Goal: Task Accomplishment & Management: Manage account settings

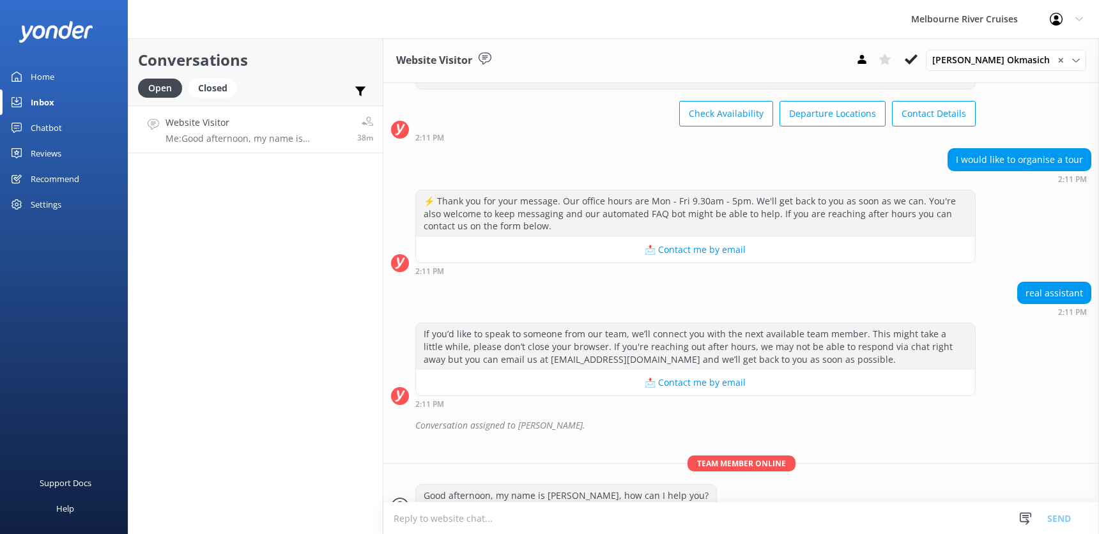
scroll to position [111, 0]
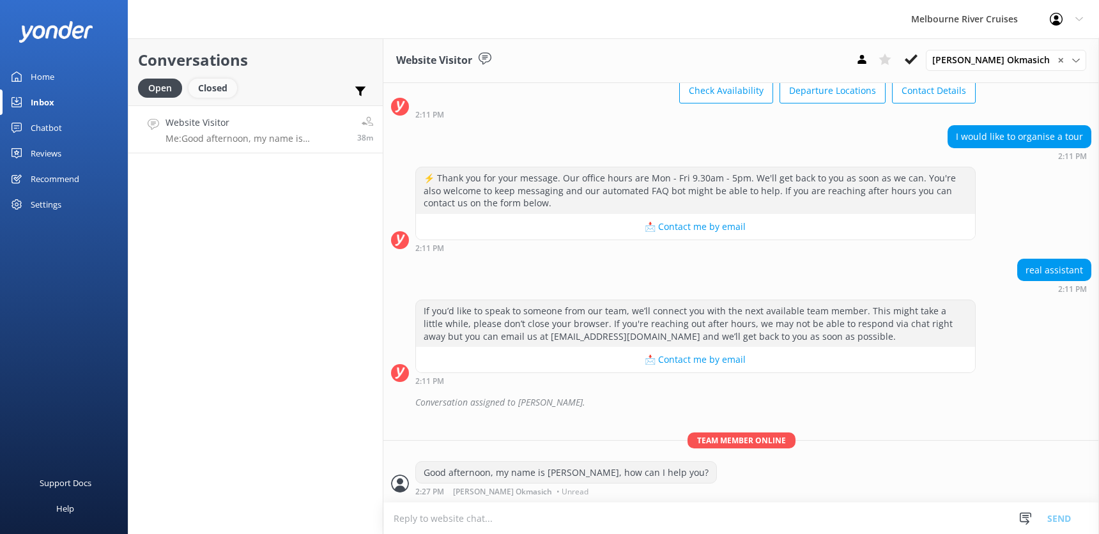
click at [216, 88] on div "Closed" at bounding box center [213, 88] width 49 height 19
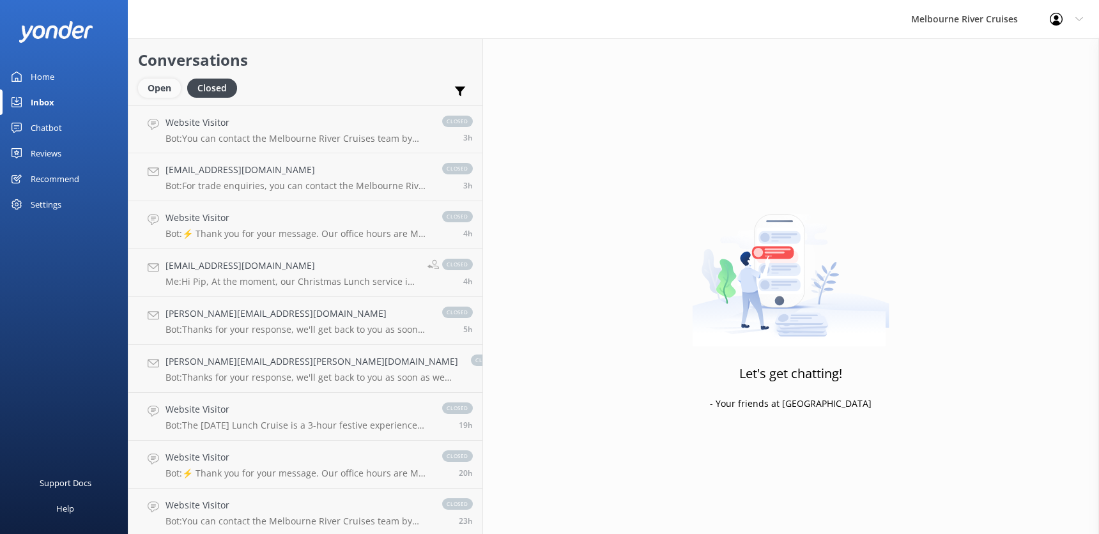
click at [158, 82] on div "Open" at bounding box center [159, 88] width 43 height 19
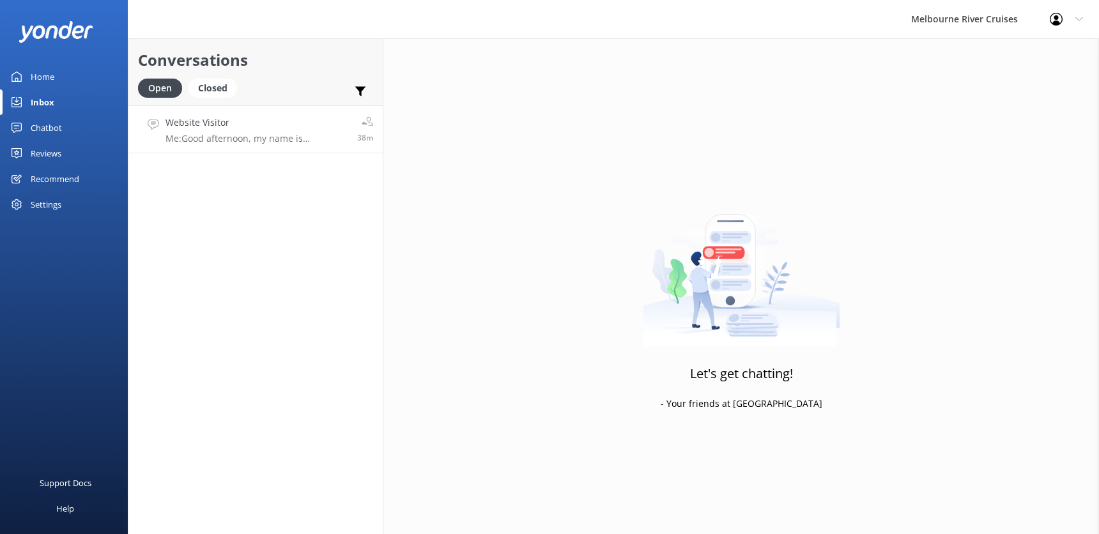
click at [210, 133] on p "Me: Good afternoon, my name is [PERSON_NAME], how can I help you?" at bounding box center [257, 139] width 182 height 12
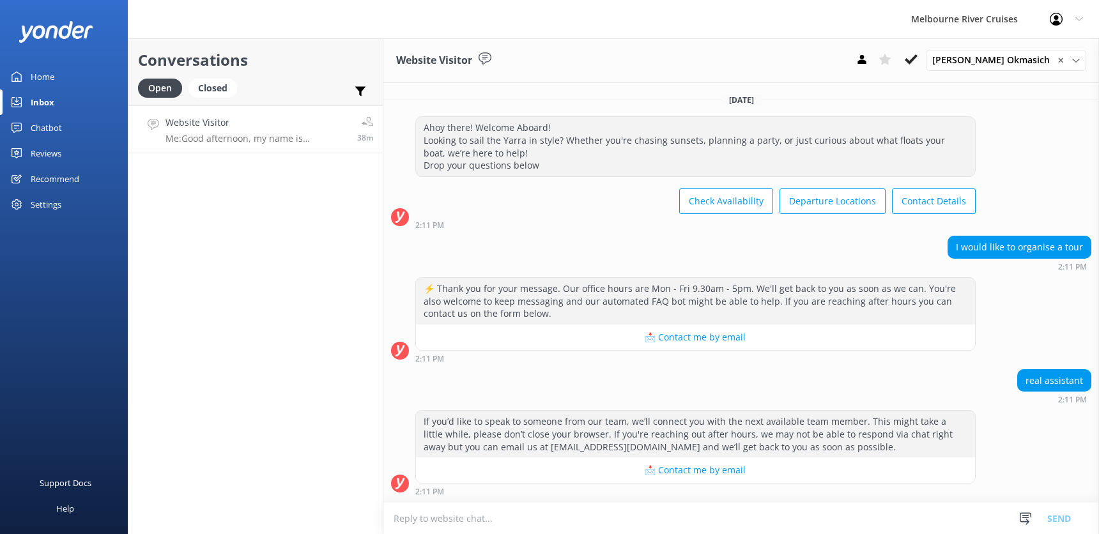
scroll to position [111, 0]
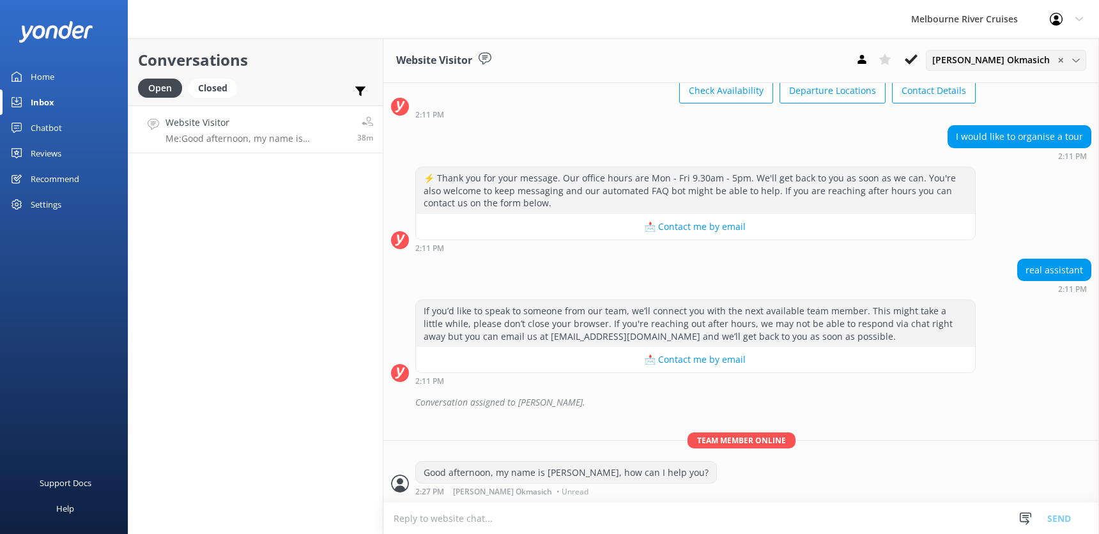
click at [1078, 63] on icon at bounding box center [1076, 61] width 8 height 8
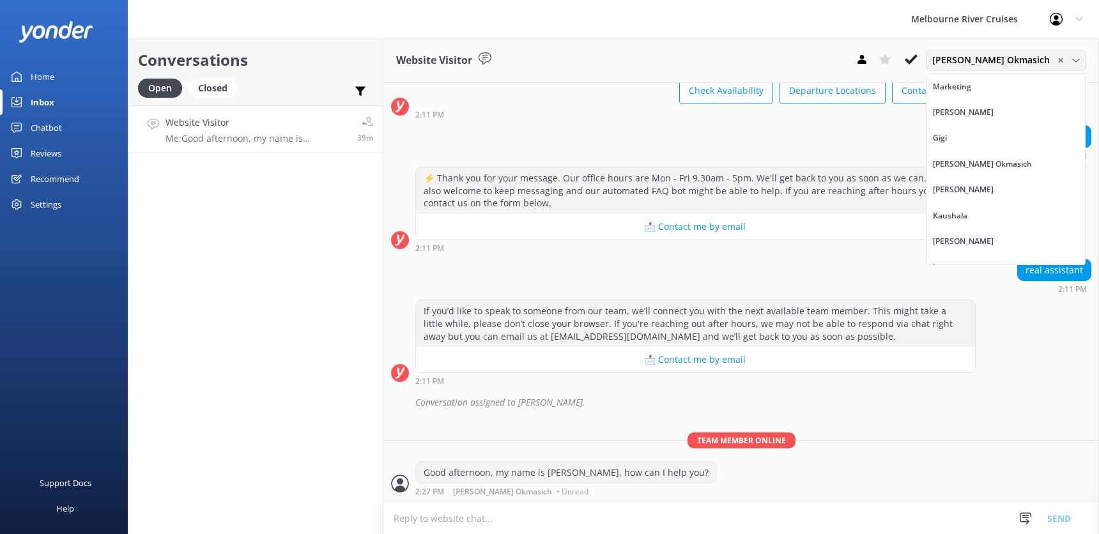
scroll to position [16, 0]
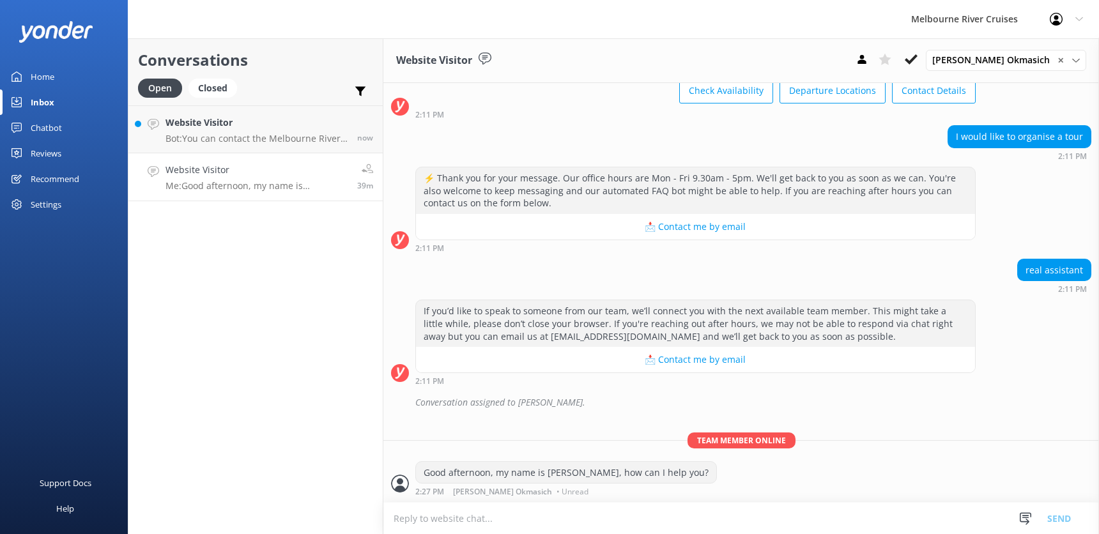
click at [217, 178] on div "Website Visitor Me: Good afternoon, my name is [PERSON_NAME], how can I help yo…" at bounding box center [257, 177] width 182 height 28
click at [215, 128] on h4 "Website Visitor" at bounding box center [257, 123] width 182 height 14
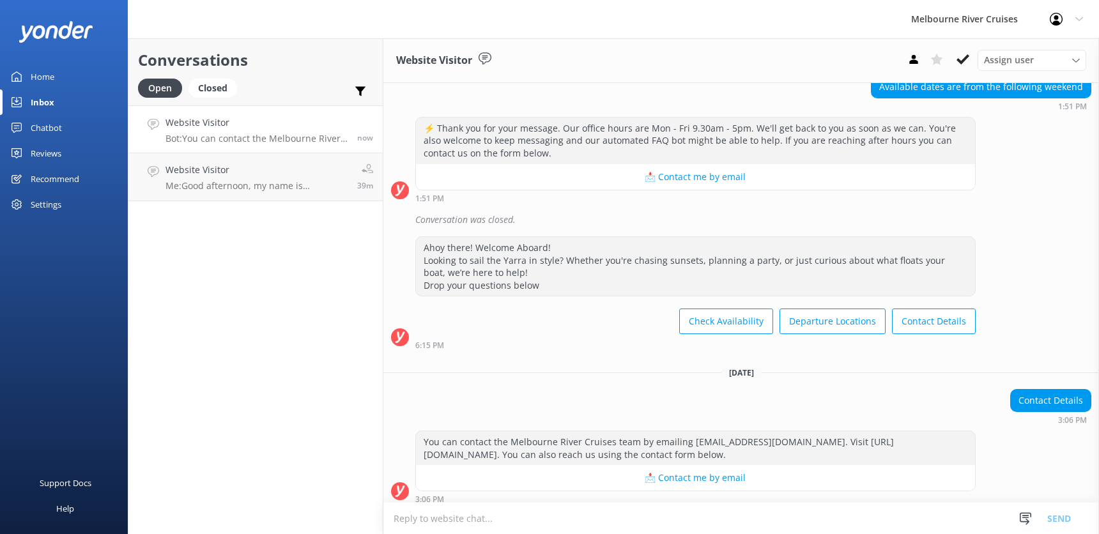
scroll to position [276, 0]
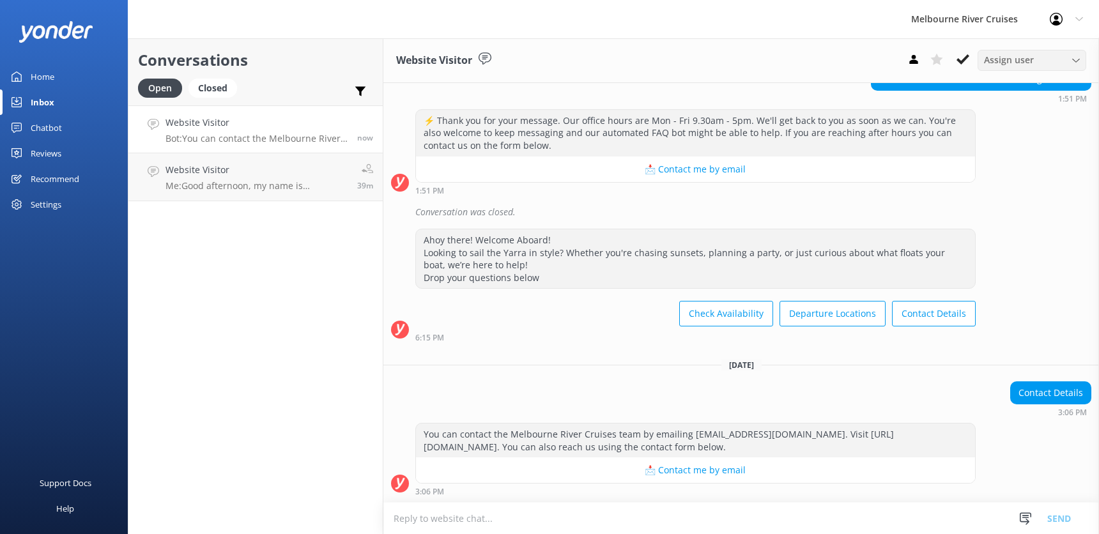
click at [1074, 53] on div "Assign user" at bounding box center [1032, 60] width 102 height 14
click at [1003, 254] on link "Inna" at bounding box center [1035, 251] width 114 height 26
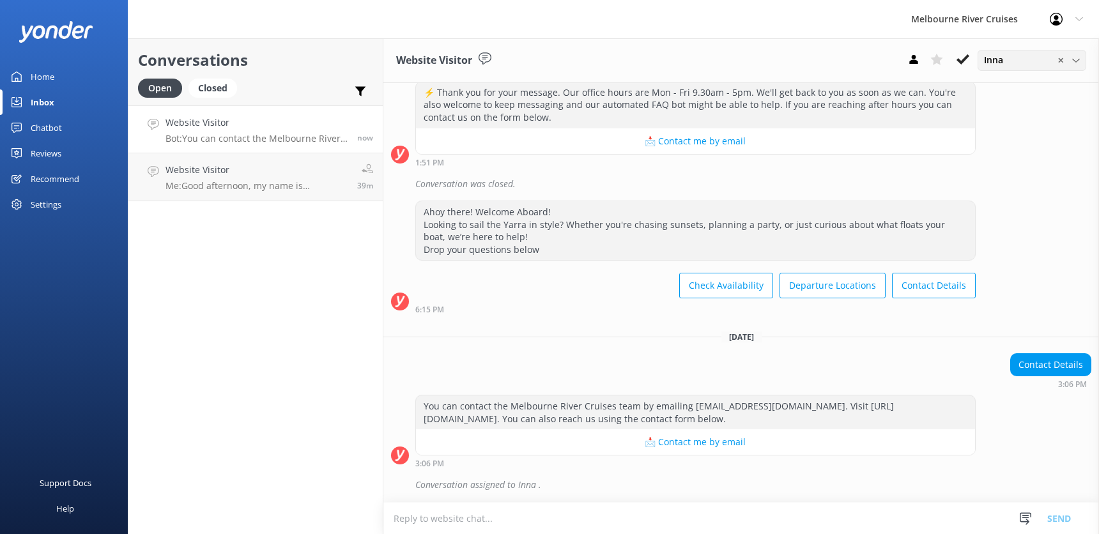
scroll to position [304, 0]
click at [1078, 59] on icon at bounding box center [1076, 61] width 8 height 8
click at [998, 255] on div "Inna" at bounding box center [993, 251] width 17 height 13
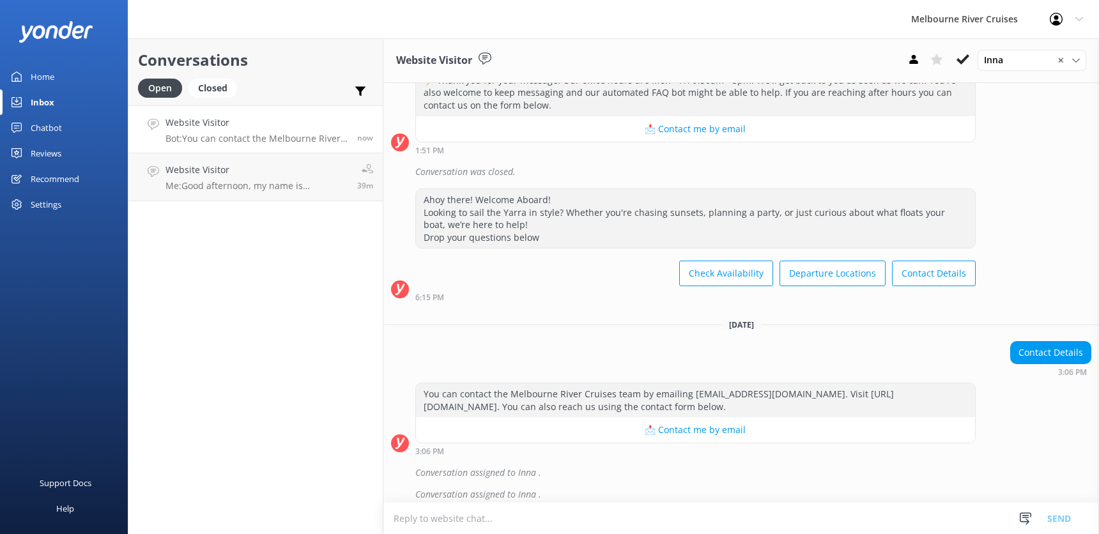
scroll to position [325, 0]
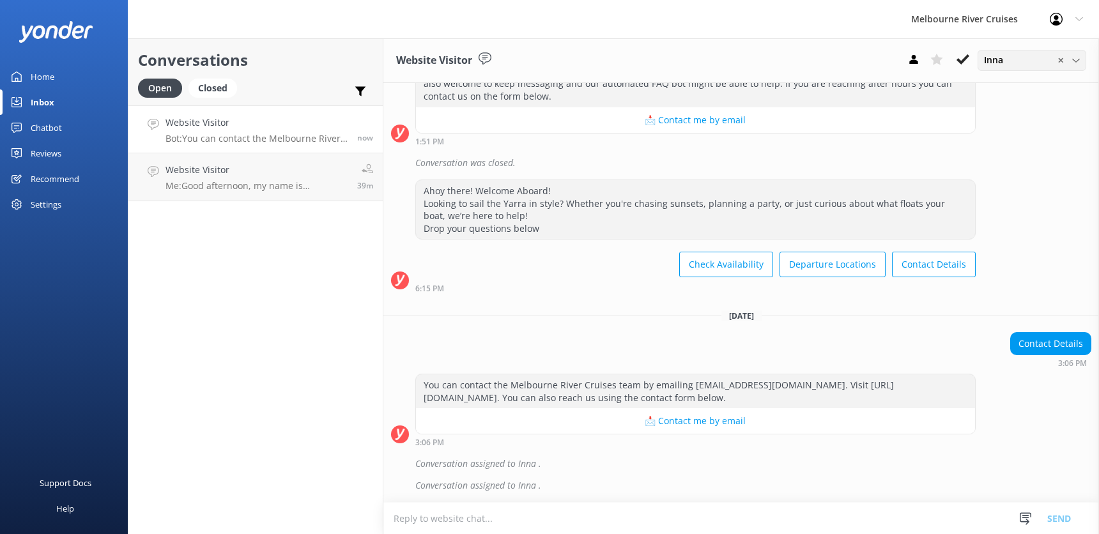
click at [1060, 59] on span "✕" at bounding box center [1061, 60] width 6 height 12
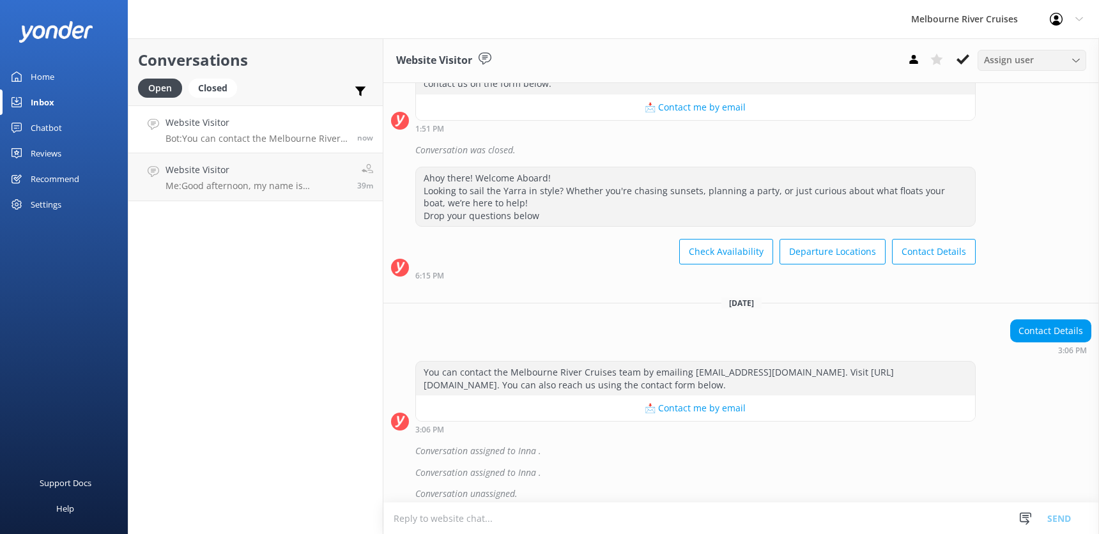
scroll to position [347, 0]
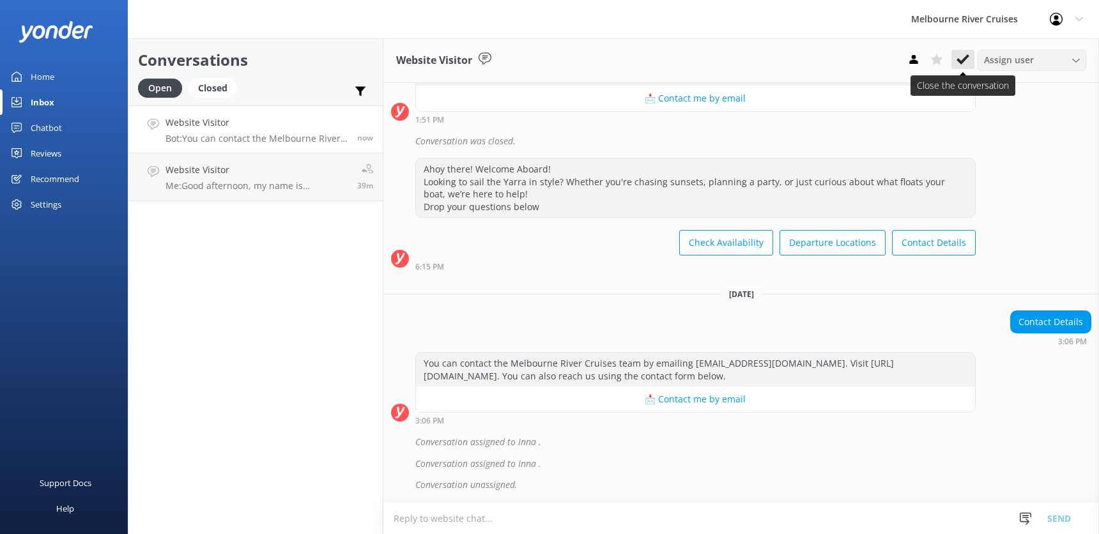
click at [961, 61] on use at bounding box center [963, 59] width 13 height 10
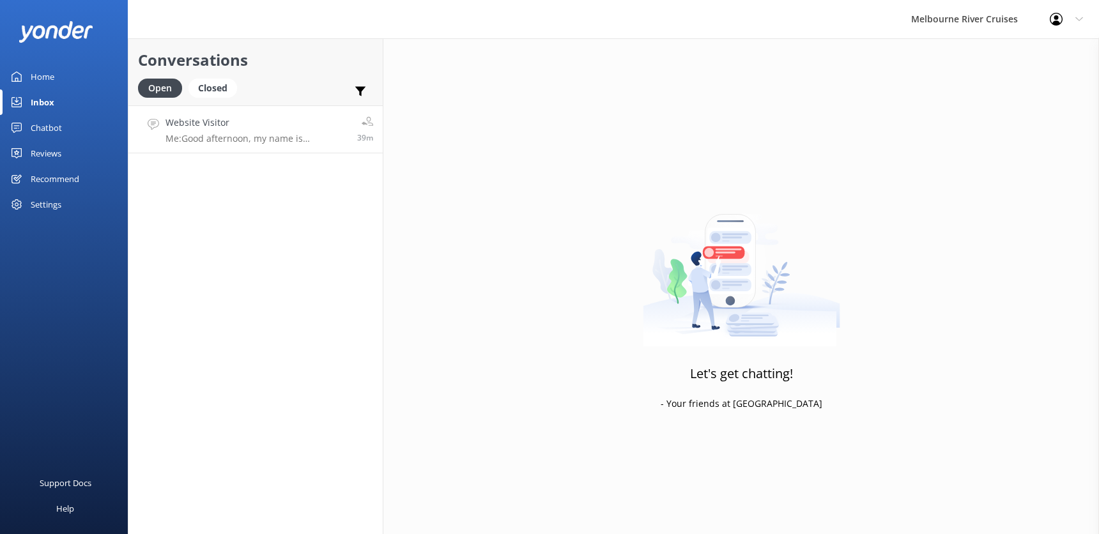
click at [215, 123] on h4 "Website Visitor" at bounding box center [257, 123] width 182 height 14
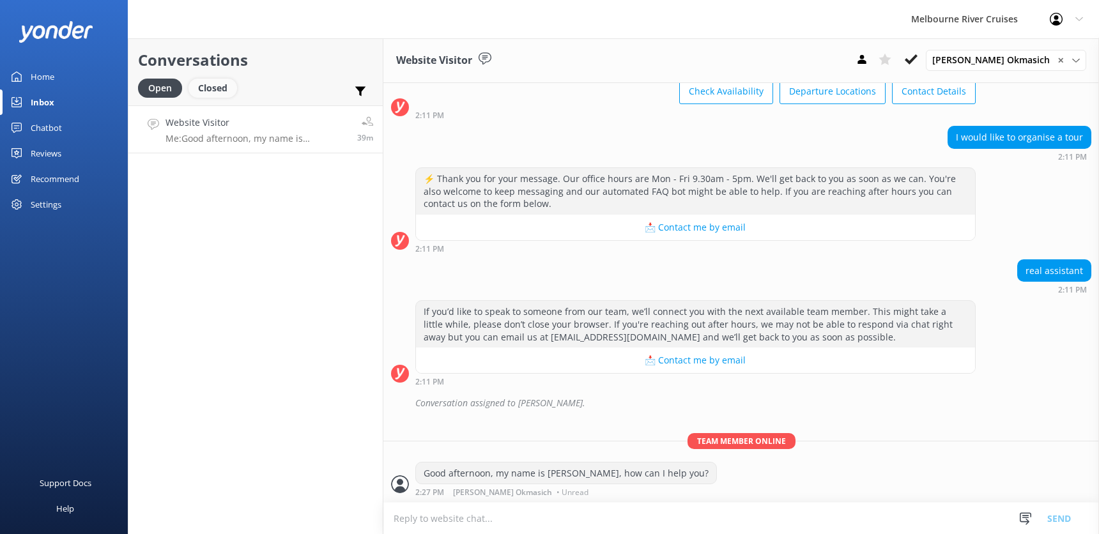
scroll to position [111, 0]
click at [210, 89] on div "Closed" at bounding box center [213, 88] width 49 height 19
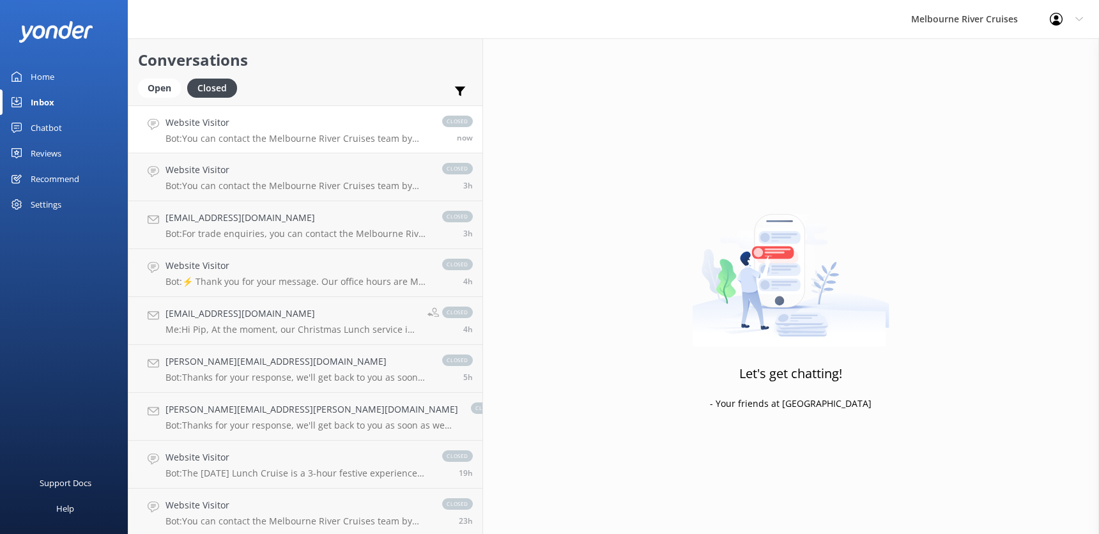
click at [210, 140] on p "Bot: You can contact the Melbourne River Cruises team by emailing [EMAIL_ADDRES…" at bounding box center [298, 139] width 264 height 12
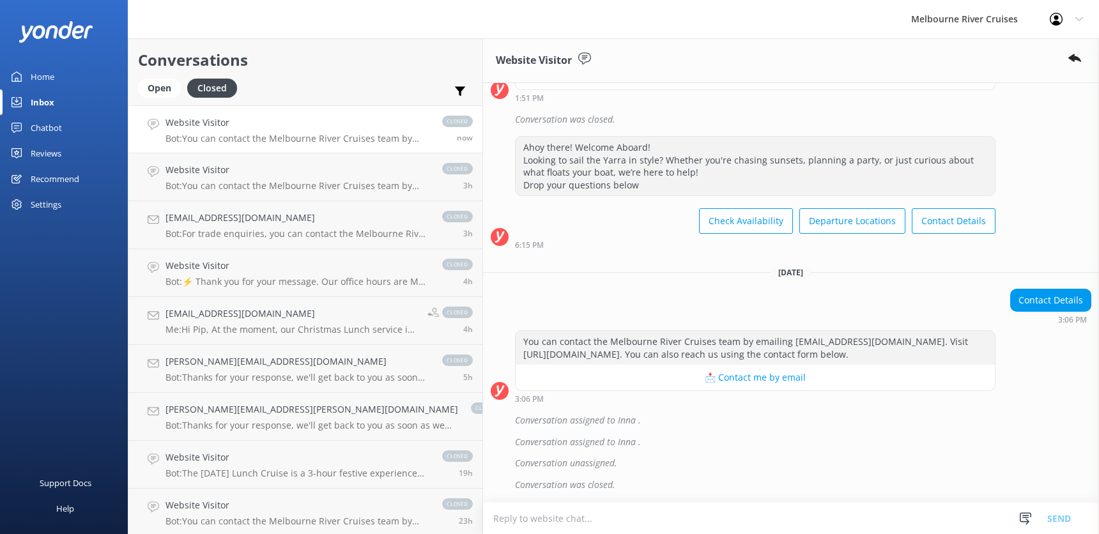
scroll to position [368, 0]
click at [206, 171] on h4 "Website Visitor" at bounding box center [298, 170] width 264 height 14
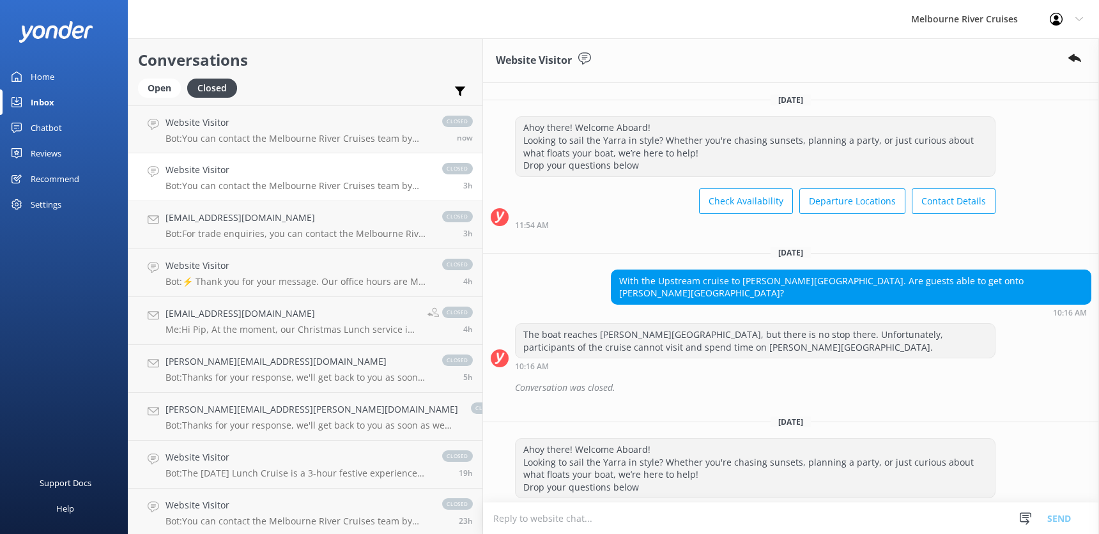
scroll to position [192, 0]
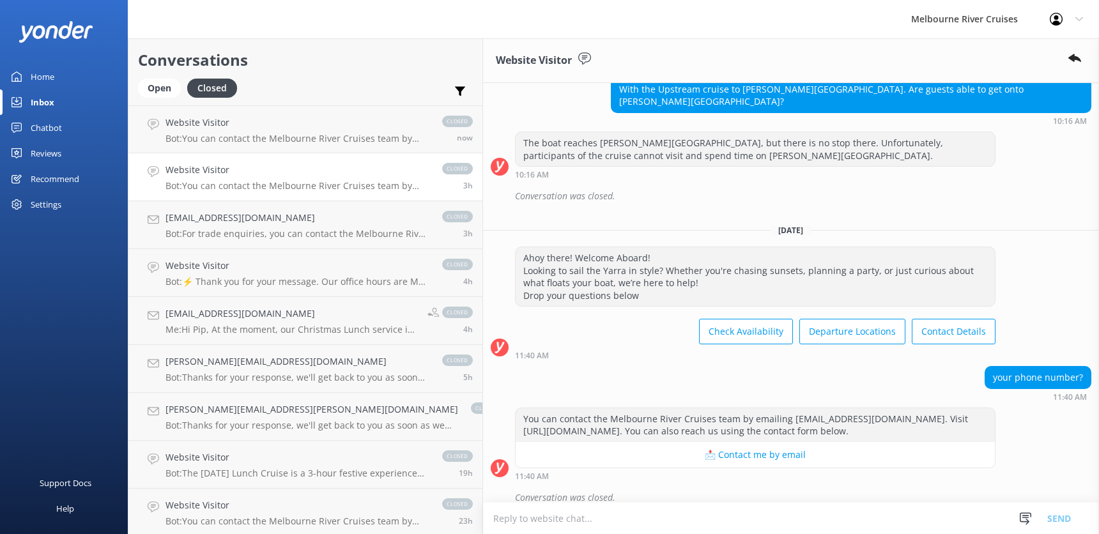
click at [1080, 15] on div "Profile Settings Logout" at bounding box center [1066, 19] width 65 height 38
click at [767, 23] on div "Melbourne River Cruises Profile Settings Logout" at bounding box center [549, 19] width 1099 height 38
click at [192, 173] on h4 "Website Visitor" at bounding box center [298, 170] width 264 height 14
click at [211, 227] on div "[EMAIL_ADDRESS][DOMAIN_NAME] Bot: For trade enquiries, you can contact the Melb…" at bounding box center [298, 225] width 264 height 28
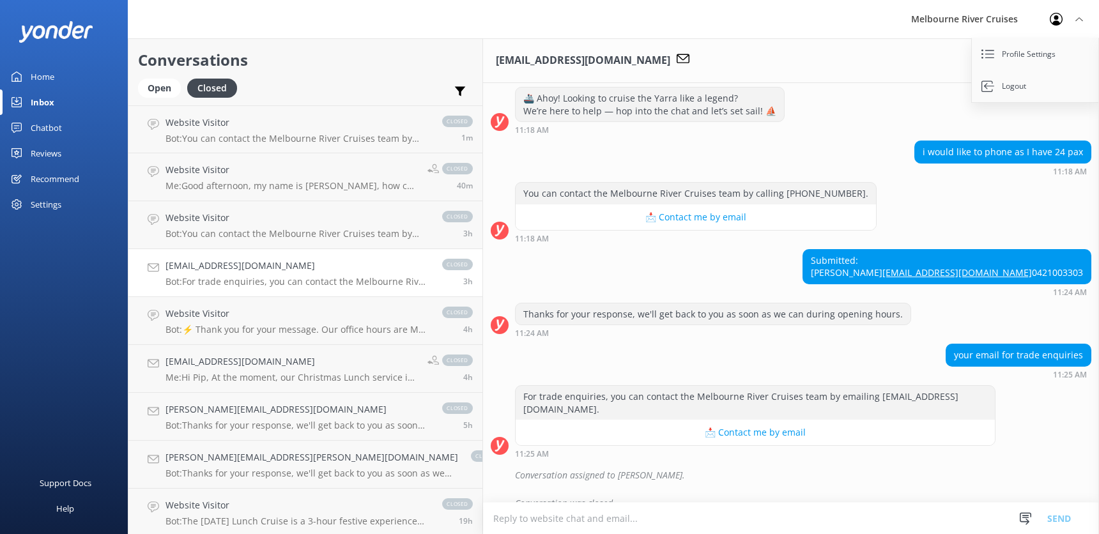
scroll to position [631, 0]
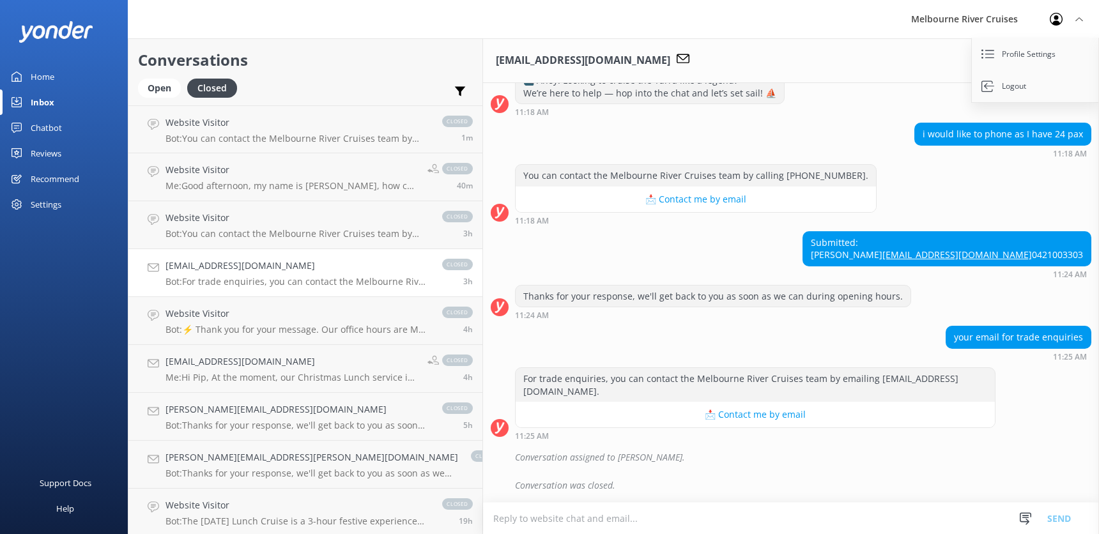
click at [214, 279] on p "Bot: For trade enquiries, you can contact the Melbourne River Cruises team by e…" at bounding box center [298, 282] width 264 height 12
drag, startPoint x: 424, startPoint y: 160, endPoint x: 734, endPoint y: 160, distance: 309.9
click at [737, 165] on div "You can contact the Melbourne River Cruises team by calling [PHONE_NUMBER]." at bounding box center [696, 176] width 360 height 22
copy div "You can contact the Melbourne River Cruises team by calling [PHONE_NUMBER]."
click at [165, 90] on div "Open" at bounding box center [159, 88] width 43 height 19
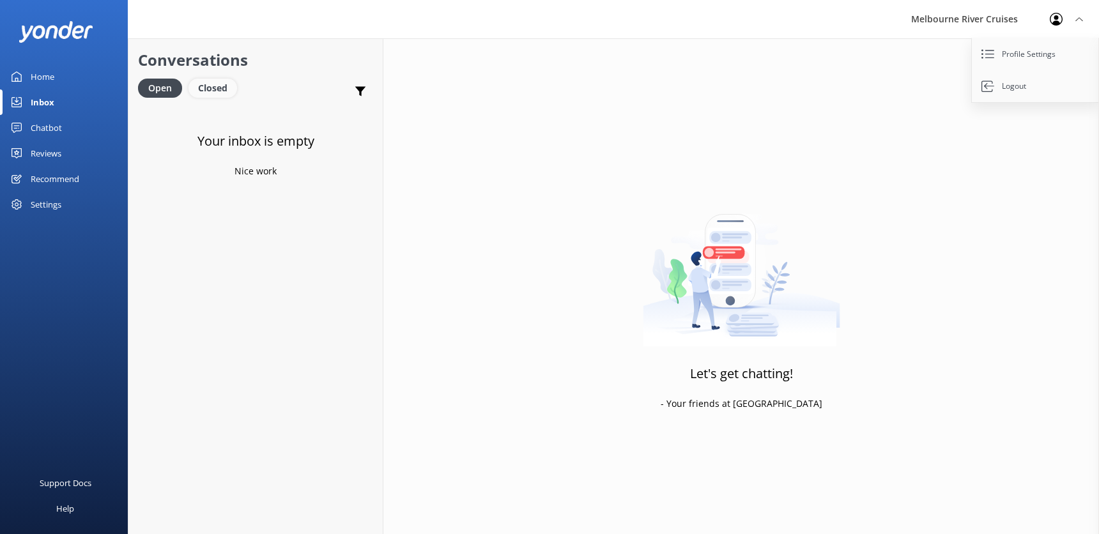
click at [217, 88] on div "Closed" at bounding box center [213, 88] width 49 height 19
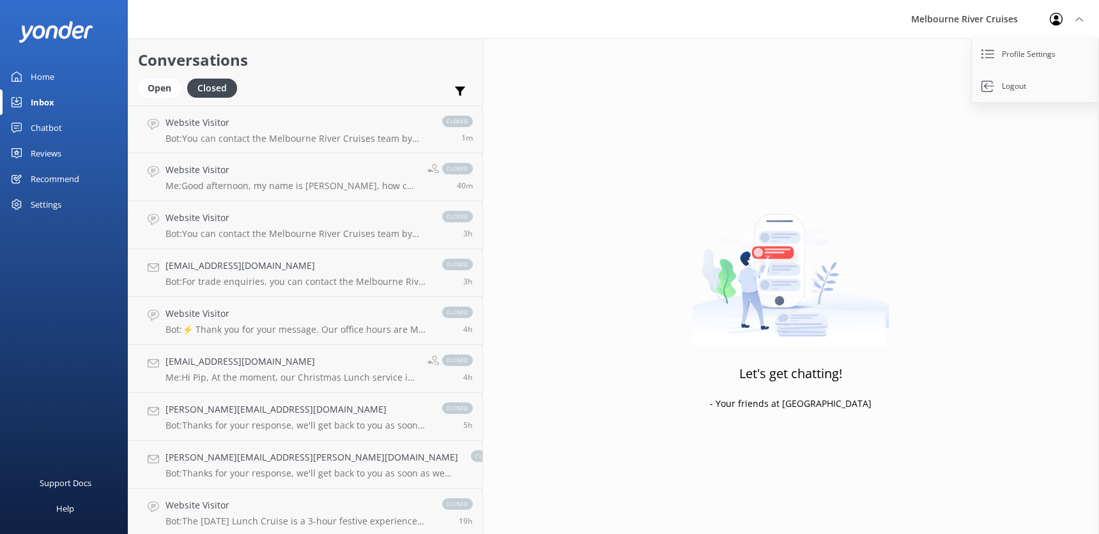
click at [1077, 19] on use at bounding box center [1078, 19] width 7 height 4
click at [1059, 18] on icon at bounding box center [1056, 19] width 13 height 13
click at [41, 105] on div "Inbox" at bounding box center [43, 102] width 24 height 26
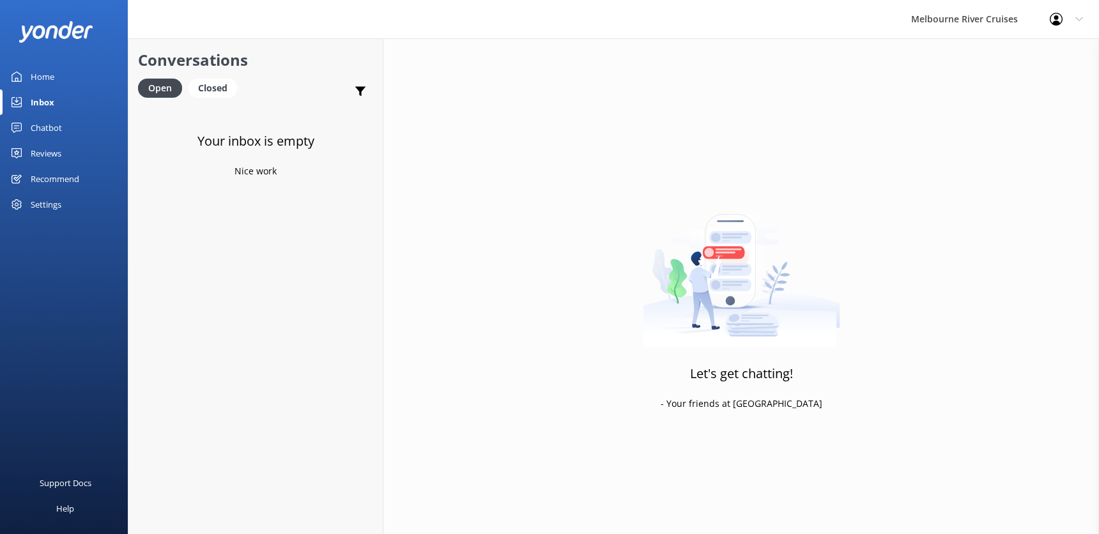
click at [40, 74] on div "Home" at bounding box center [43, 77] width 24 height 26
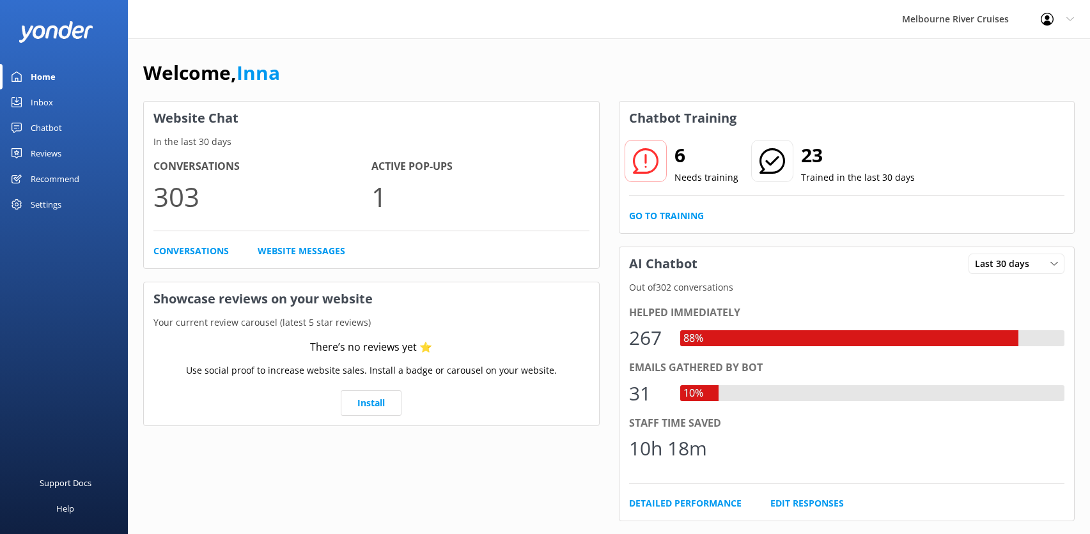
click at [43, 102] on div "Inbox" at bounding box center [42, 102] width 22 height 26
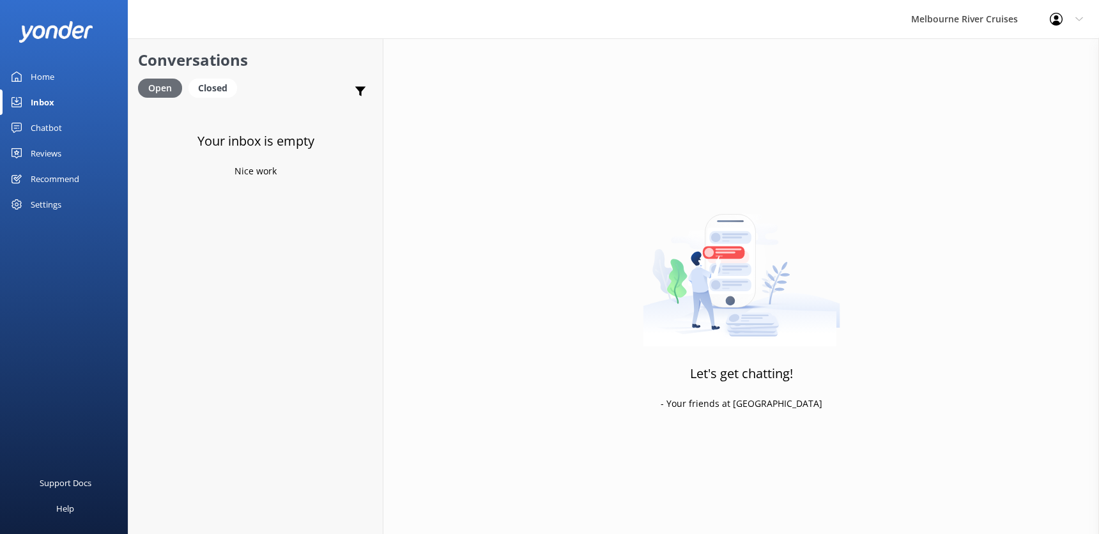
click at [151, 84] on div "Open" at bounding box center [160, 88] width 44 height 19
click at [214, 88] on div "Closed" at bounding box center [213, 88] width 49 height 19
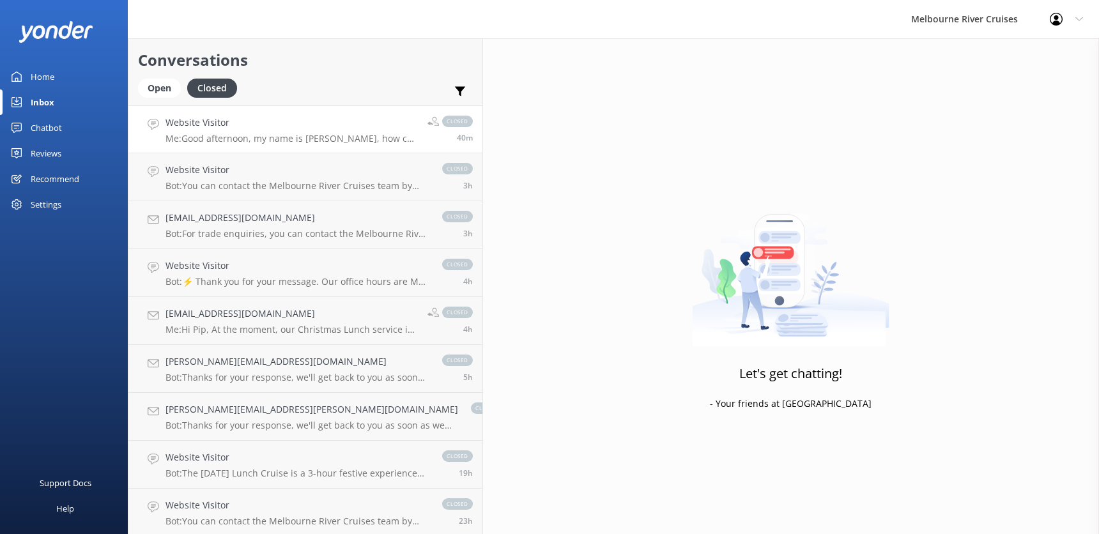
click at [190, 127] on h4 "Website Visitor" at bounding box center [292, 123] width 252 height 14
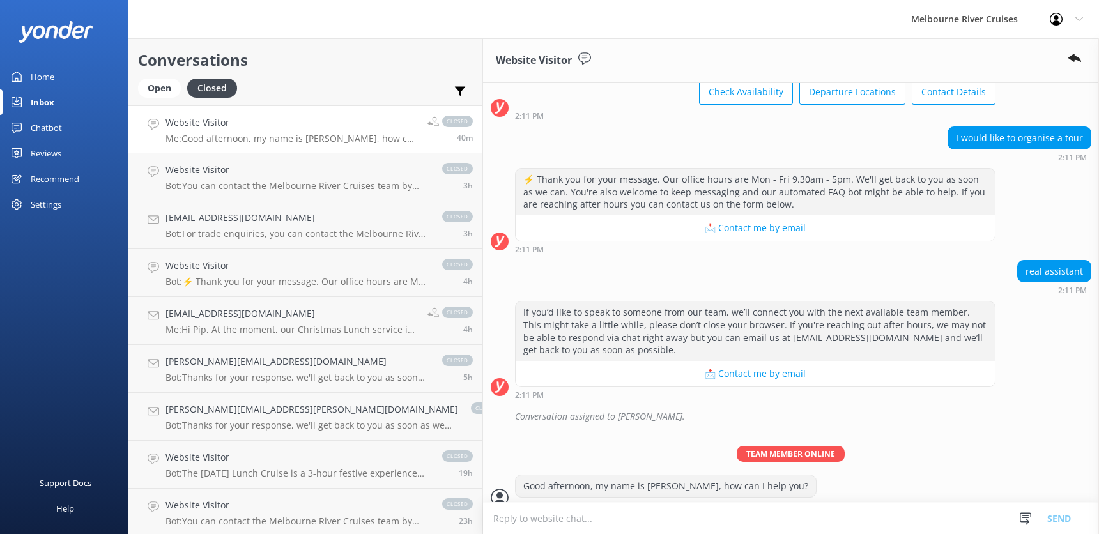
scroll to position [139, 0]
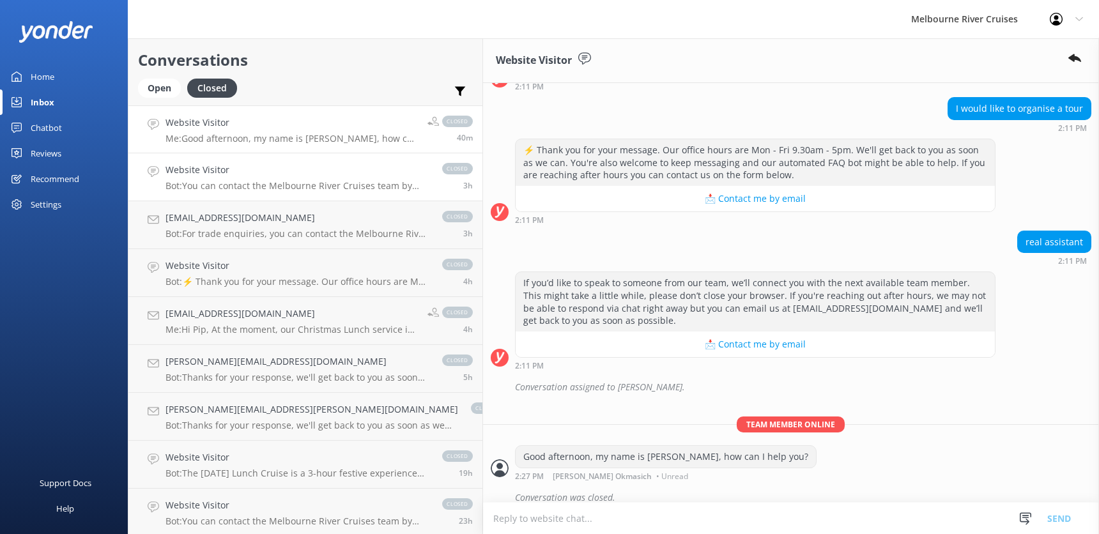
click at [197, 169] on h4 "Website Visitor" at bounding box center [298, 170] width 264 height 14
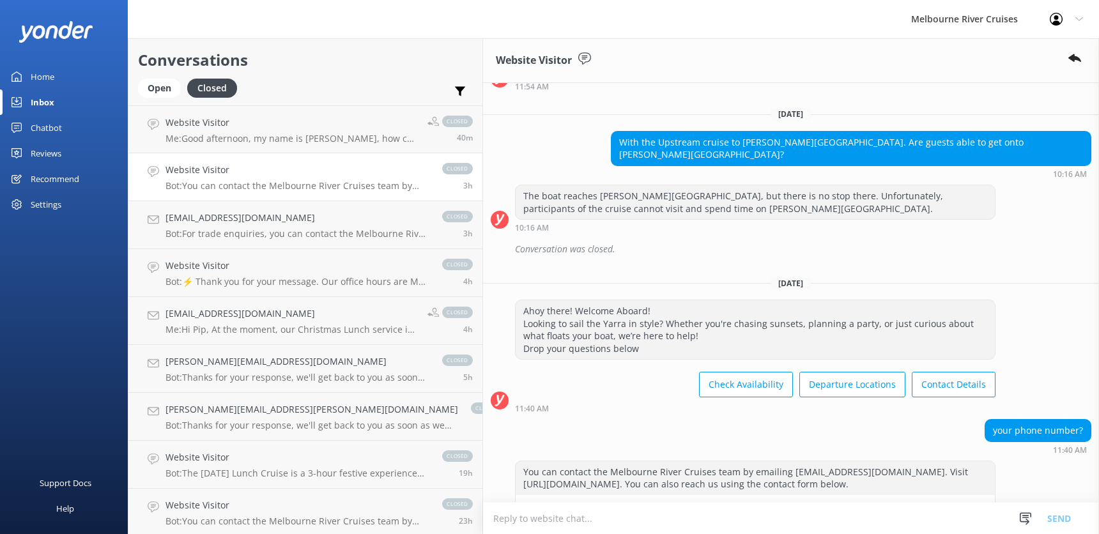
scroll to position [192, 0]
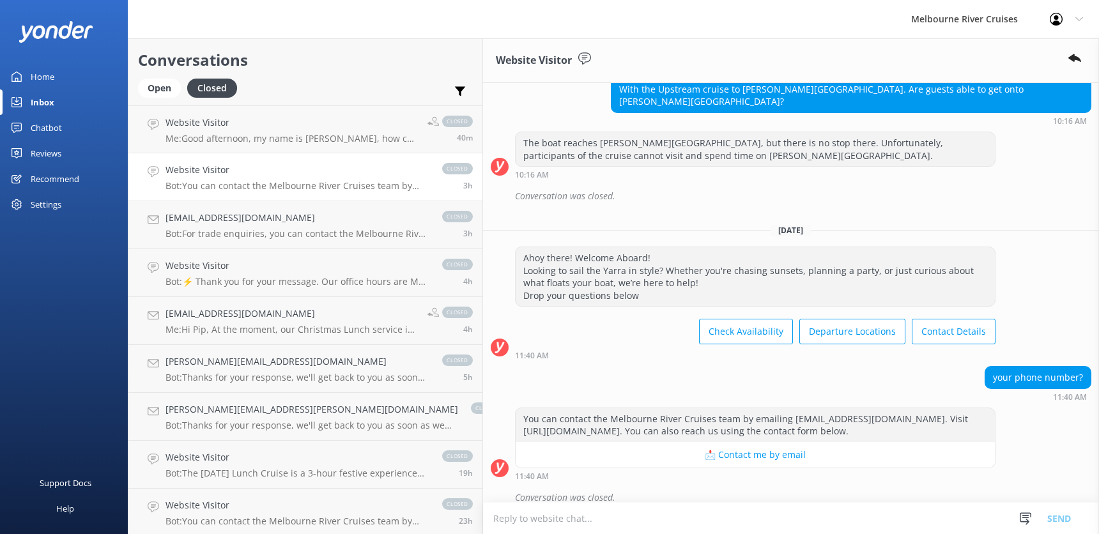
click at [483, 525] on textarea at bounding box center [791, 518] width 616 height 31
paste textarea "You can contact the Melbourne River Cruises team by calling [PHONE_NUMBER]."
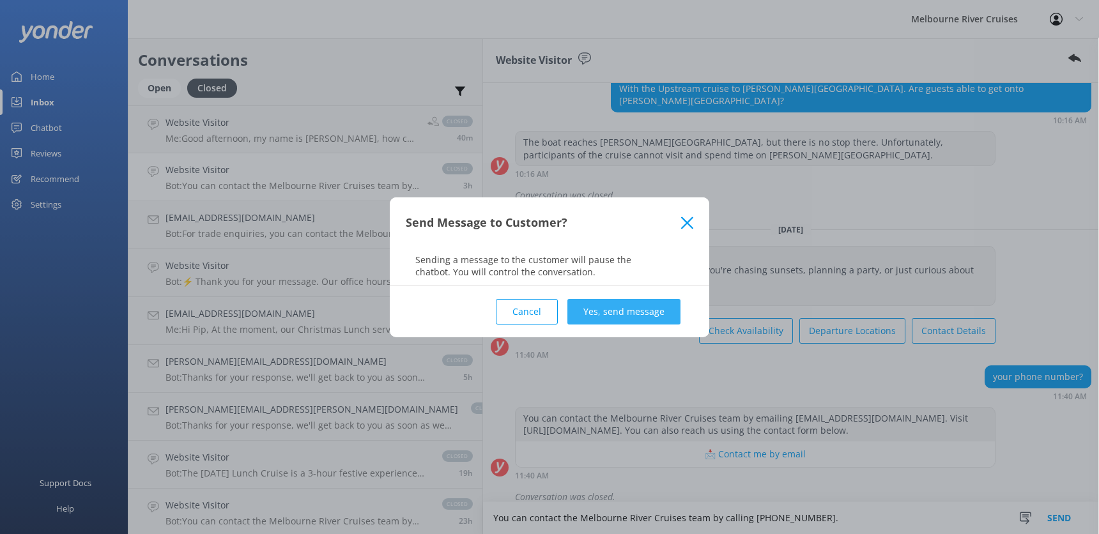
type textarea "You can contact the Melbourne River Cruises team by calling [PHONE_NUMBER]."
click at [615, 314] on button "Yes, send message" at bounding box center [623, 312] width 113 height 26
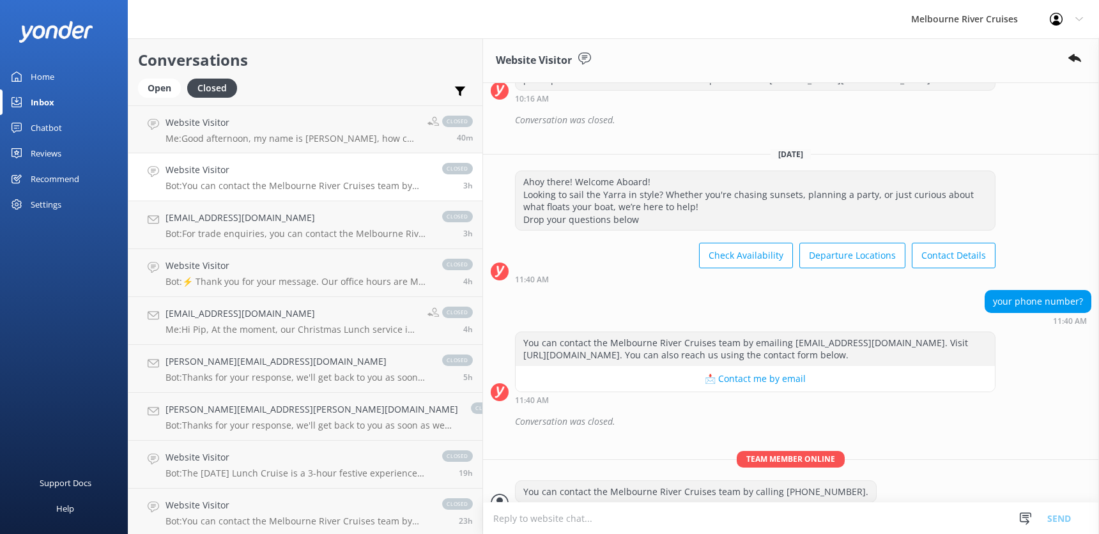
scroll to position [275, 0]
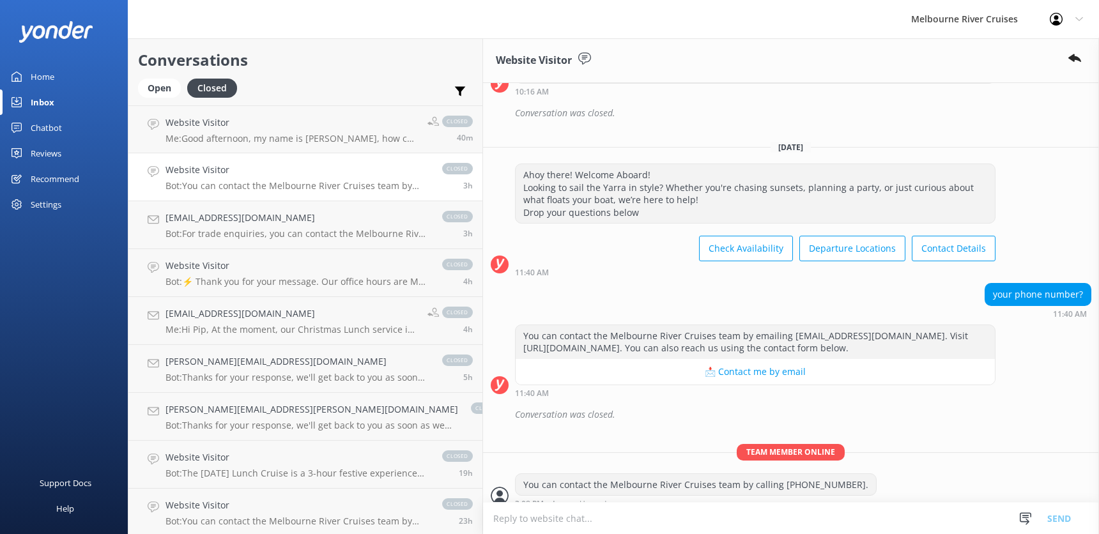
click at [223, 173] on h4 "Website Visitor" at bounding box center [298, 170] width 264 height 14
click at [221, 130] on div "Website Visitor Me: Good afternoon, my name is [PERSON_NAME], how can I help yo…" at bounding box center [292, 129] width 252 height 27
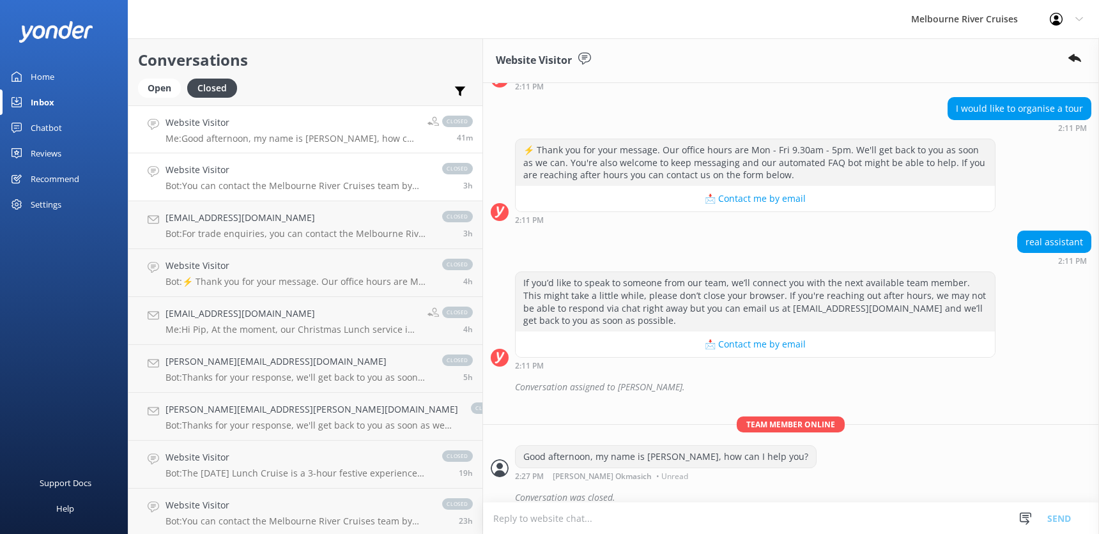
click at [223, 173] on h4 "Website Visitor" at bounding box center [298, 170] width 264 height 14
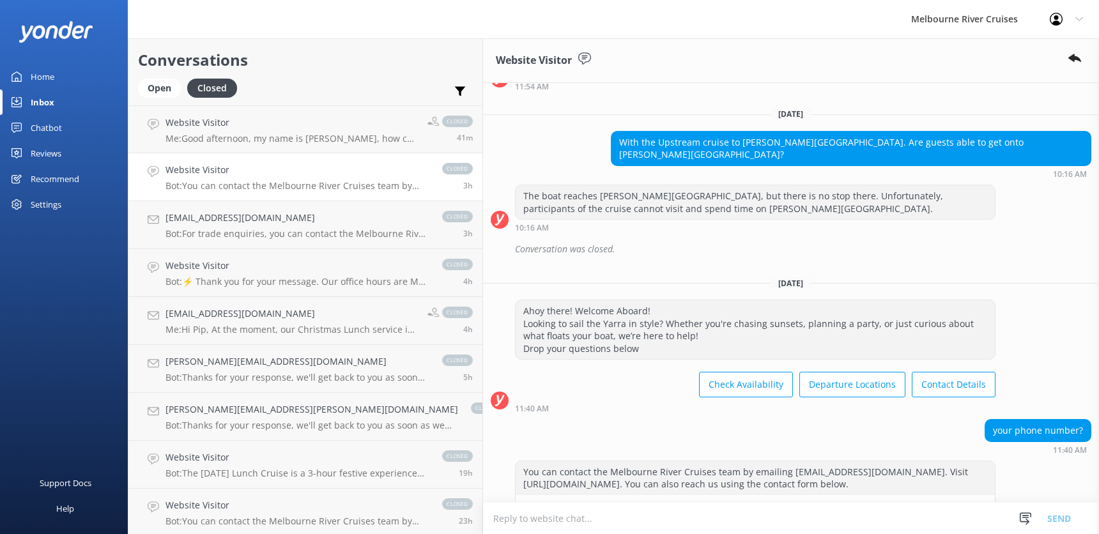
scroll to position [275, 0]
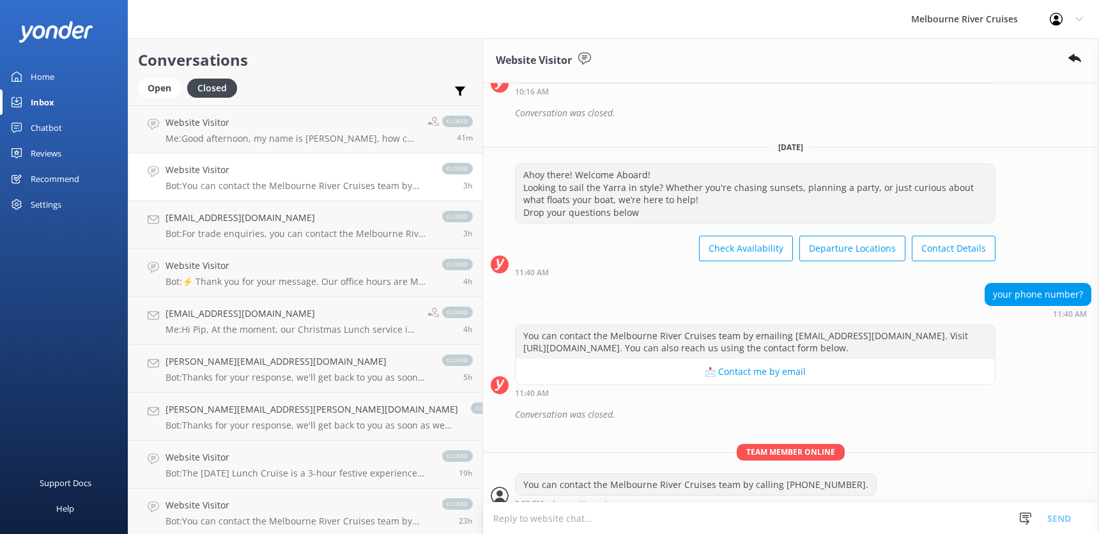
click at [1077, 17] on icon at bounding box center [1079, 19] width 8 height 8
click at [1036, 61] on link "Profile Settings" at bounding box center [1036, 54] width 128 height 32
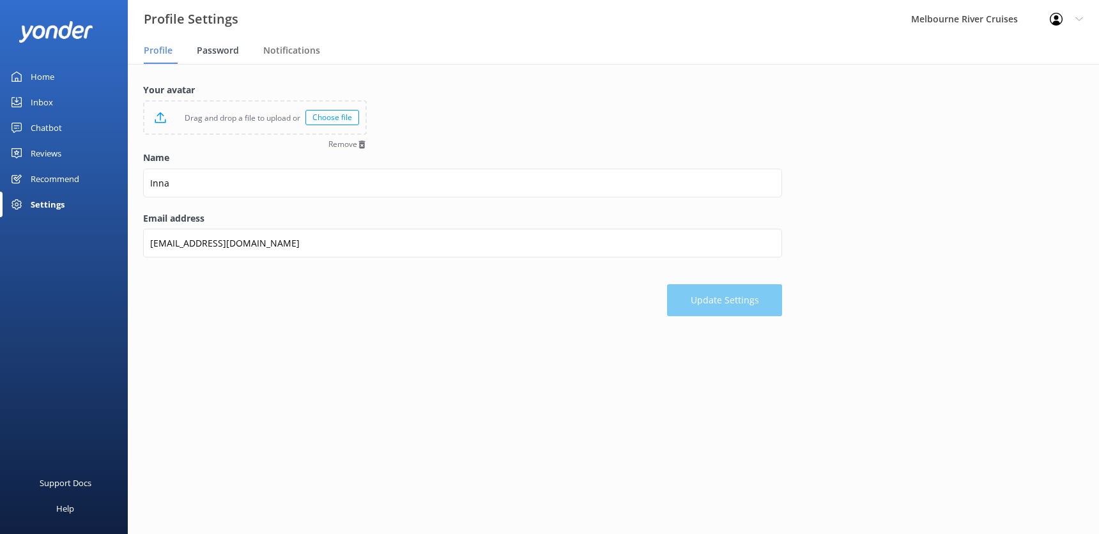
click at [214, 50] on span "Password" at bounding box center [218, 50] width 42 height 13
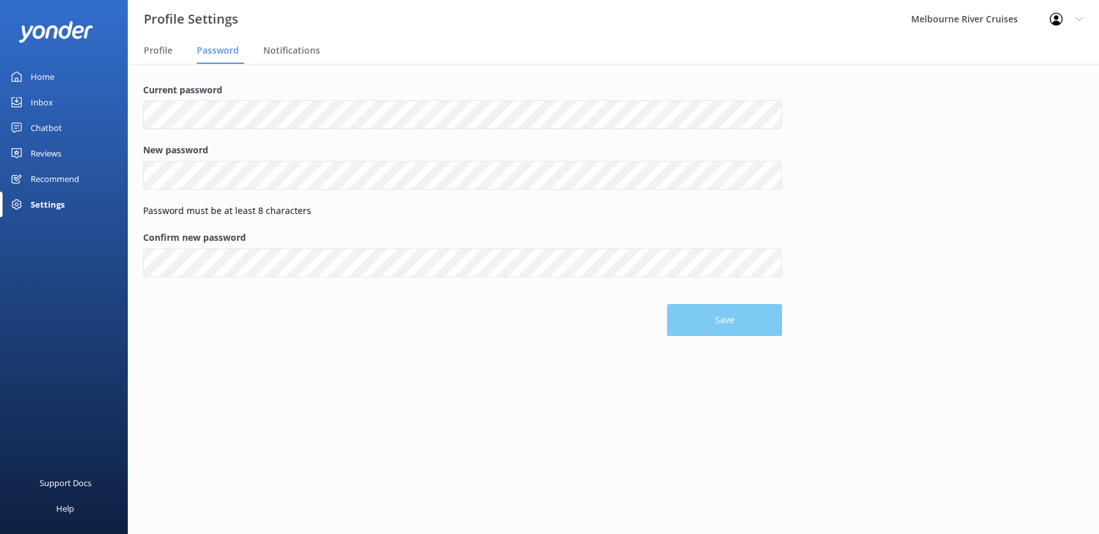
click at [35, 79] on div "Home" at bounding box center [43, 77] width 24 height 26
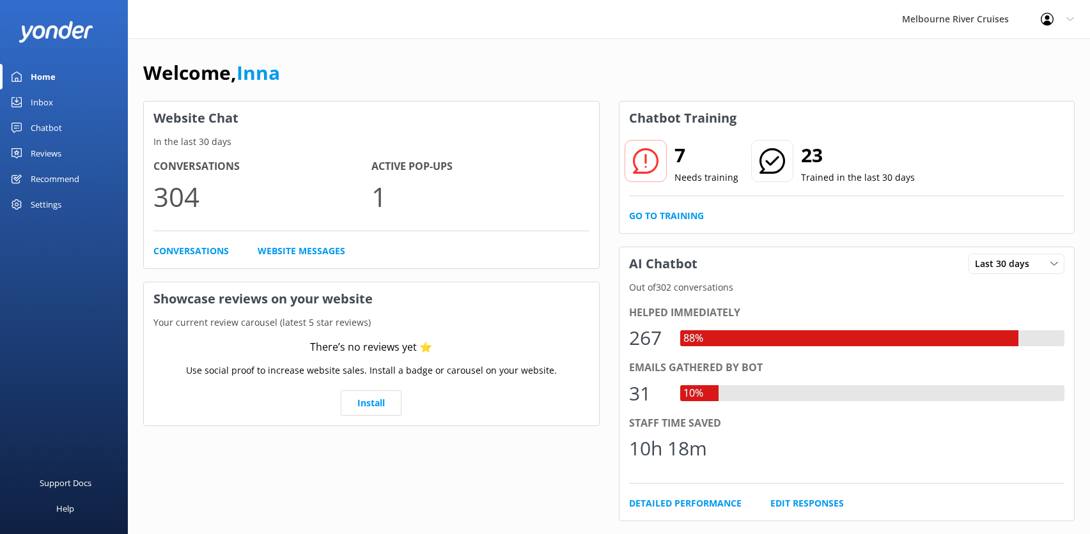
click at [1071, 16] on icon at bounding box center [1070, 19] width 8 height 8
click at [1013, 54] on link "Profile Settings" at bounding box center [1026, 54] width 128 height 32
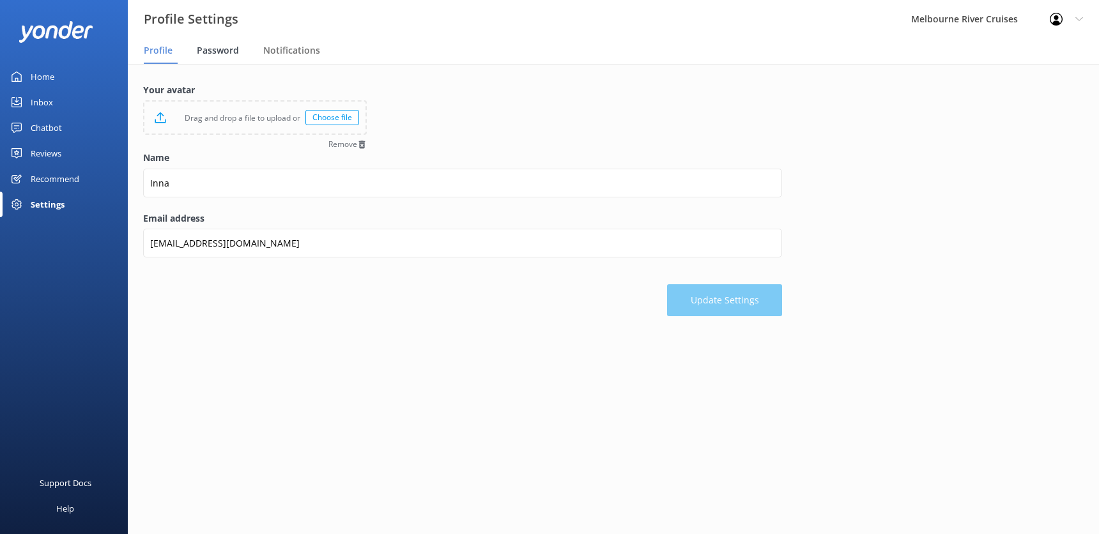
click at [213, 43] on div "Password" at bounding box center [220, 51] width 47 height 26
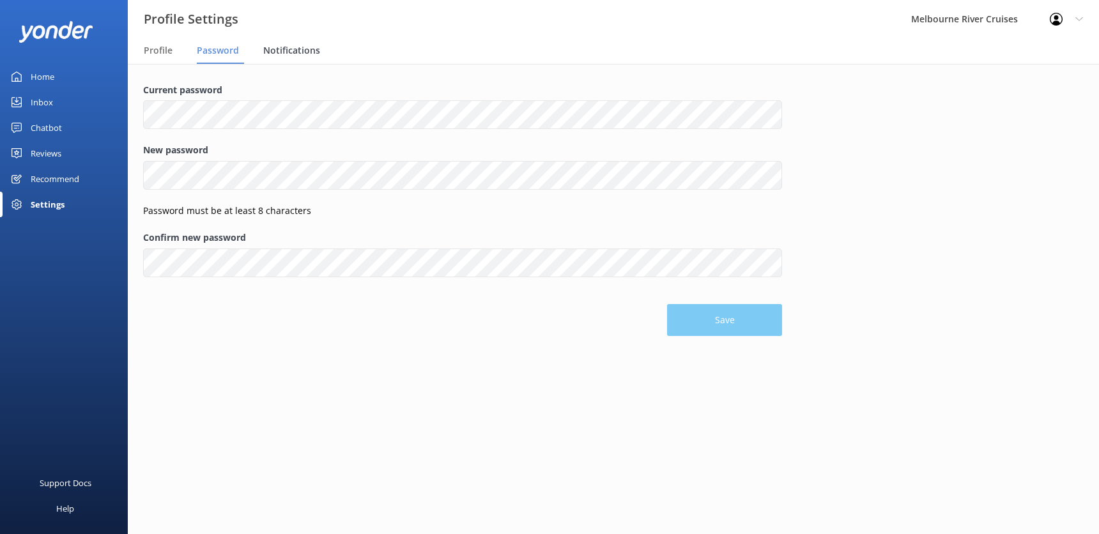
click at [297, 49] on span "Notifications" at bounding box center [291, 50] width 57 height 13
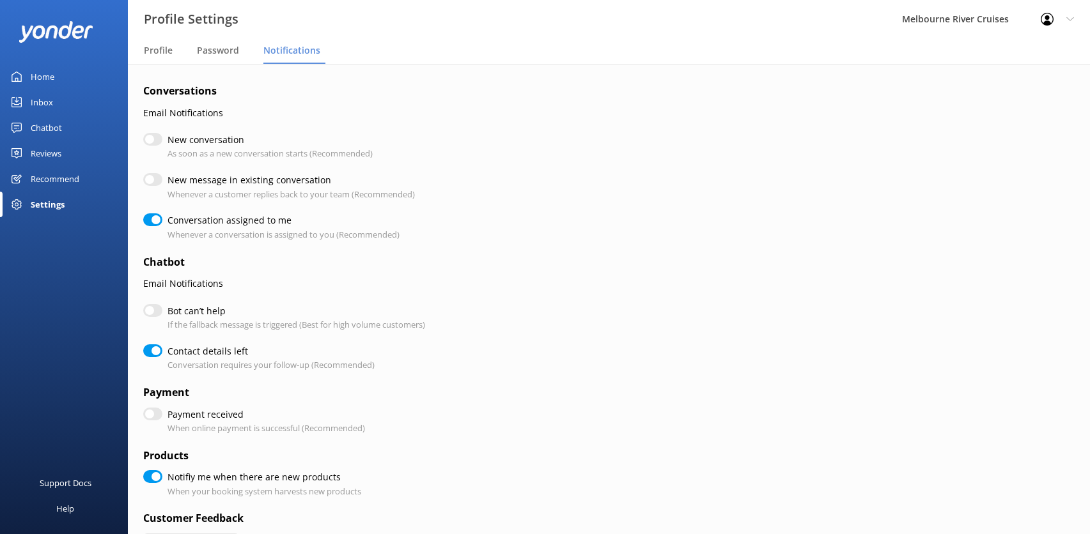
click at [38, 75] on div "Home" at bounding box center [43, 77] width 24 height 26
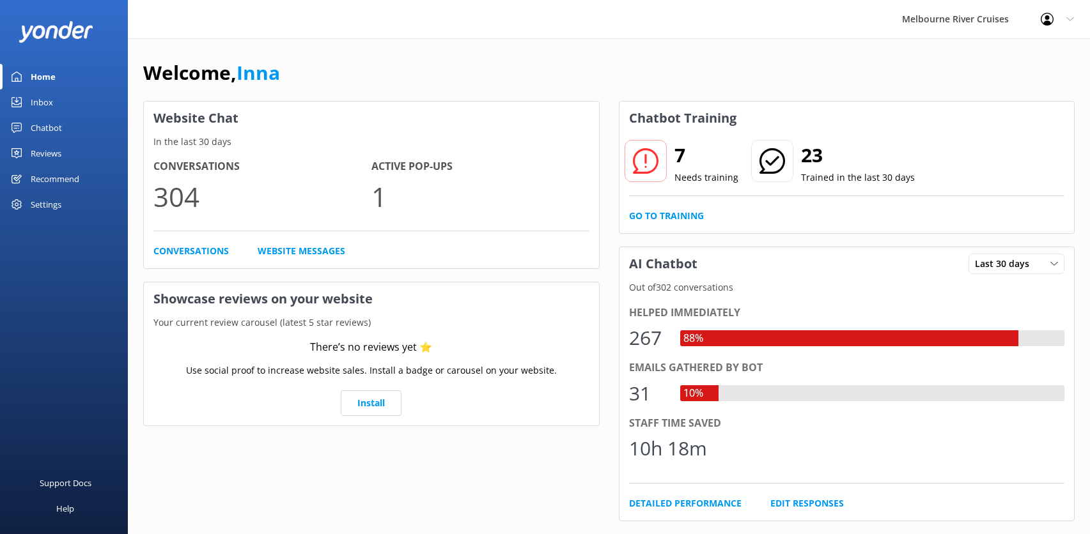
click at [1070, 18] on icon at bounding box center [1070, 19] width 8 height 8
click at [42, 104] on div "Inbox" at bounding box center [42, 102] width 22 height 26
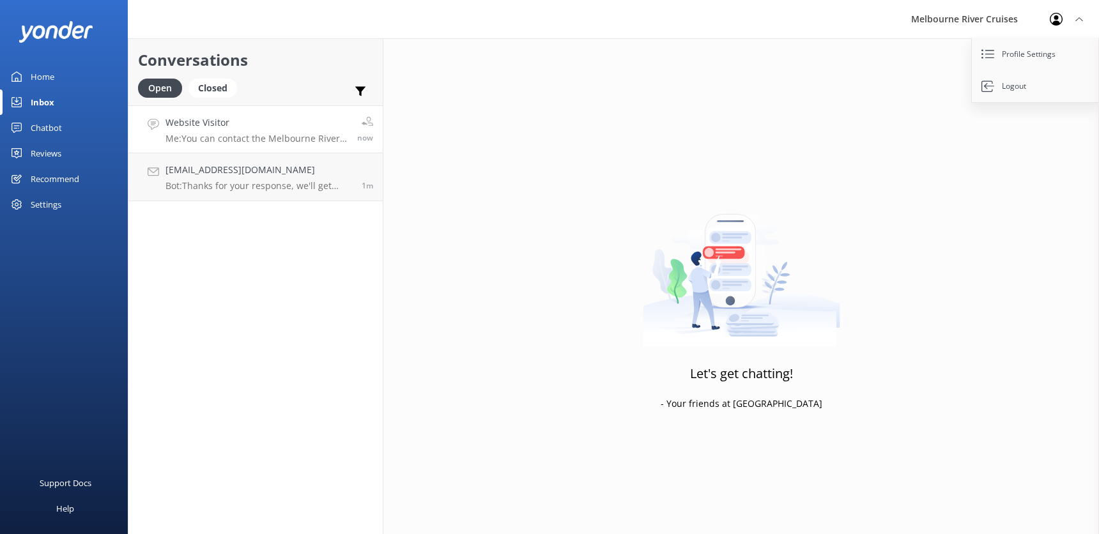
click at [229, 128] on h4 "Website Visitor" at bounding box center [257, 123] width 182 height 14
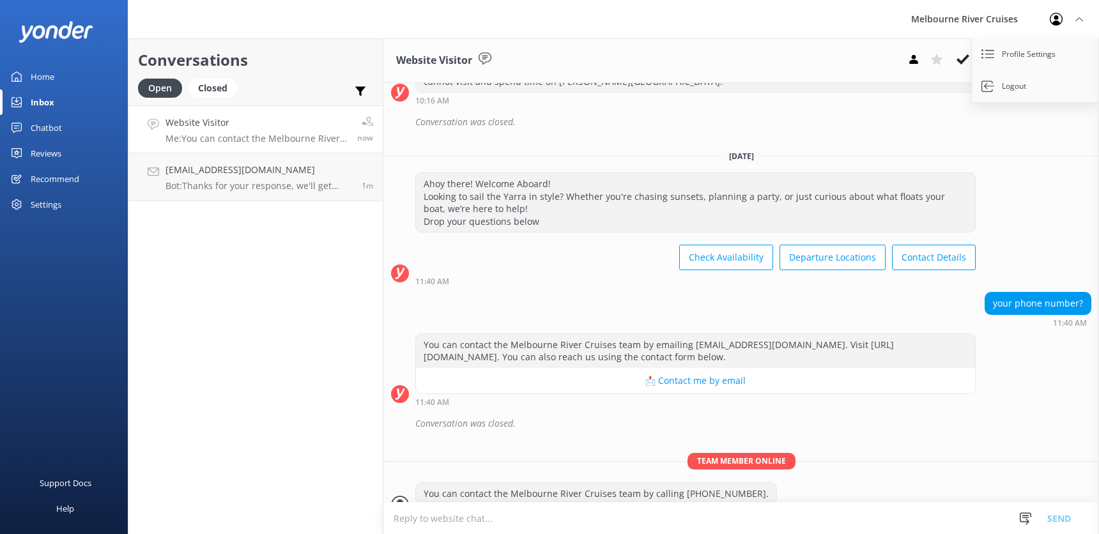
scroll to position [275, 0]
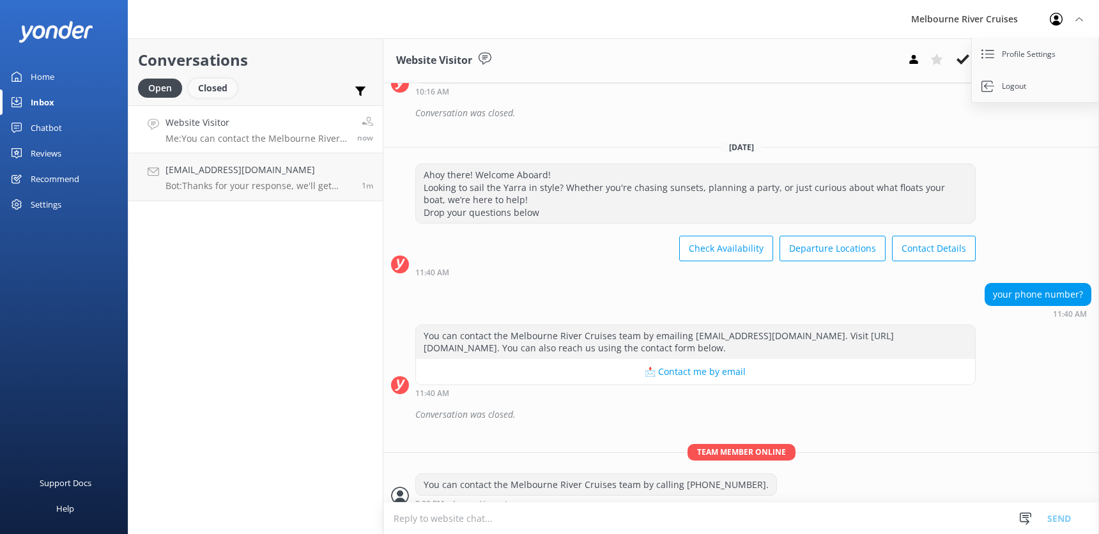
click at [206, 88] on div "Closed" at bounding box center [213, 88] width 49 height 19
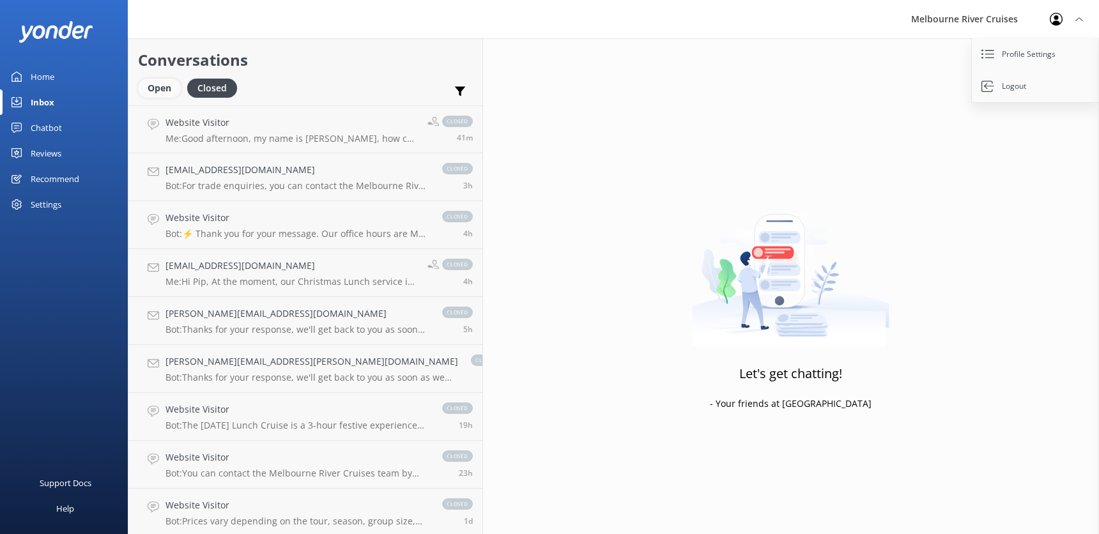
click at [150, 88] on div "Open" at bounding box center [159, 88] width 43 height 19
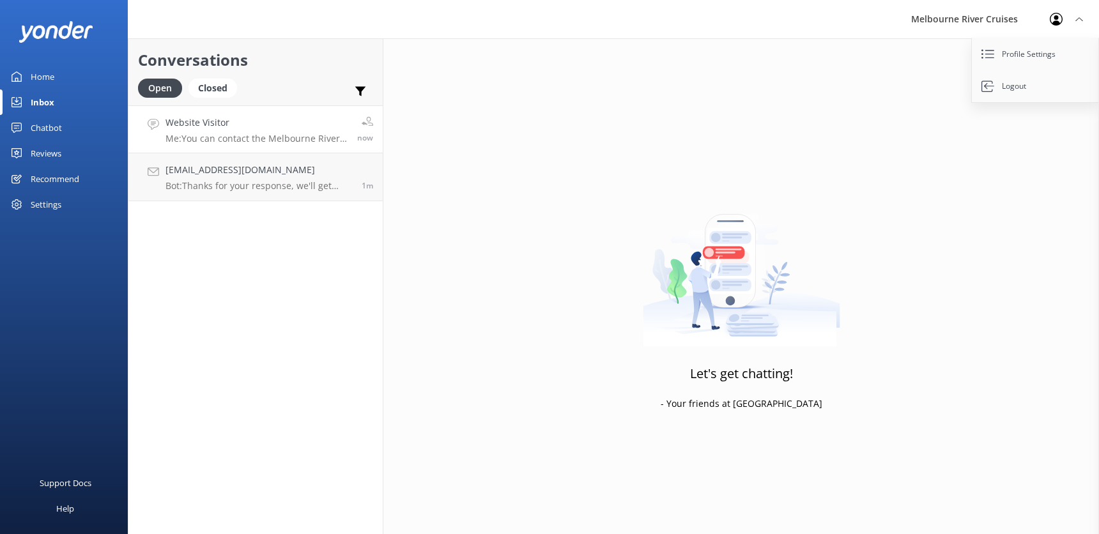
click at [190, 130] on div "Website Visitor Me: You can contact the Melbourne River Cruises team by calling…" at bounding box center [257, 129] width 182 height 27
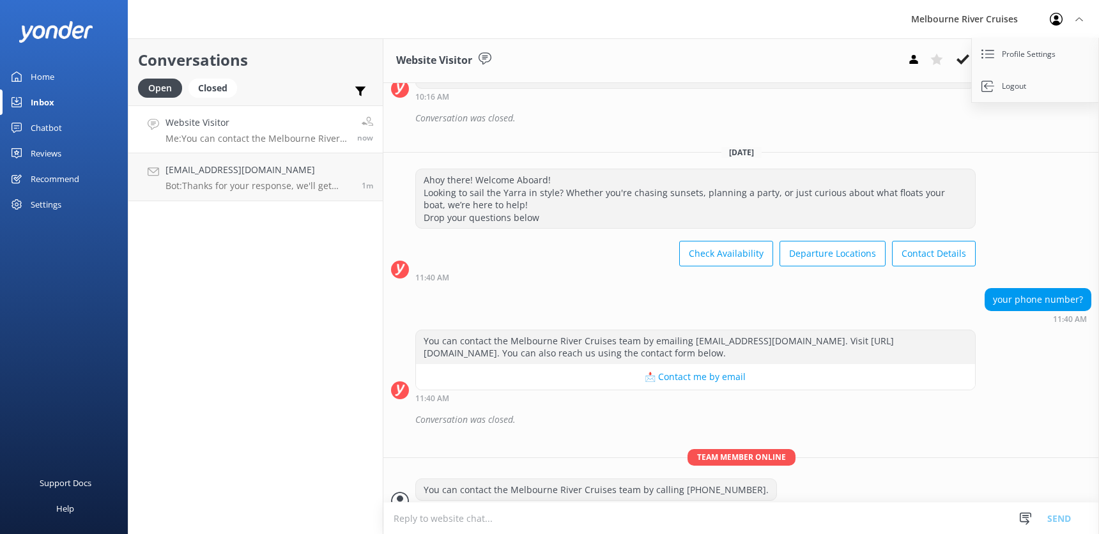
scroll to position [275, 0]
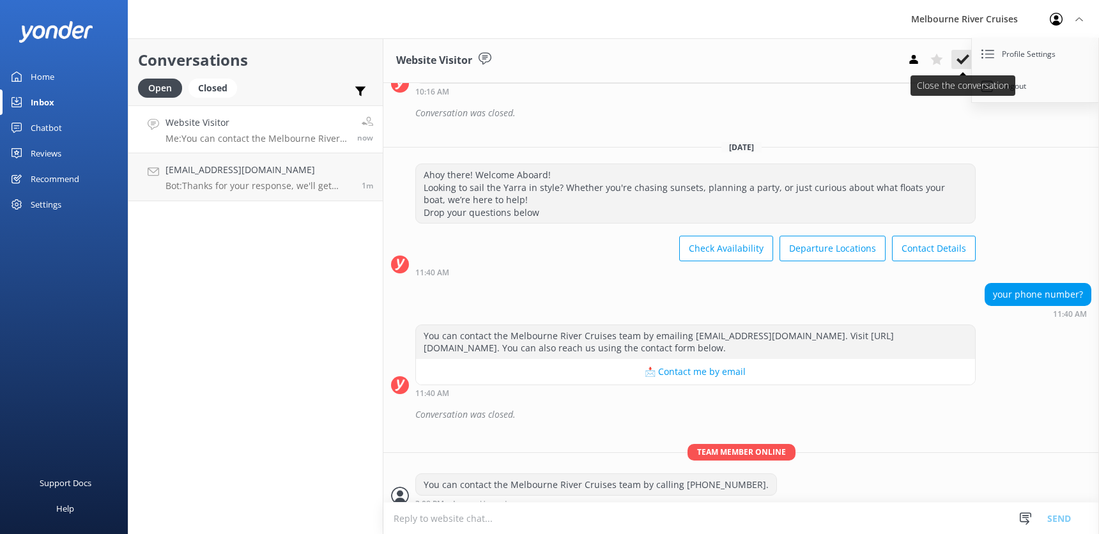
click at [961, 60] on icon at bounding box center [963, 59] width 13 height 13
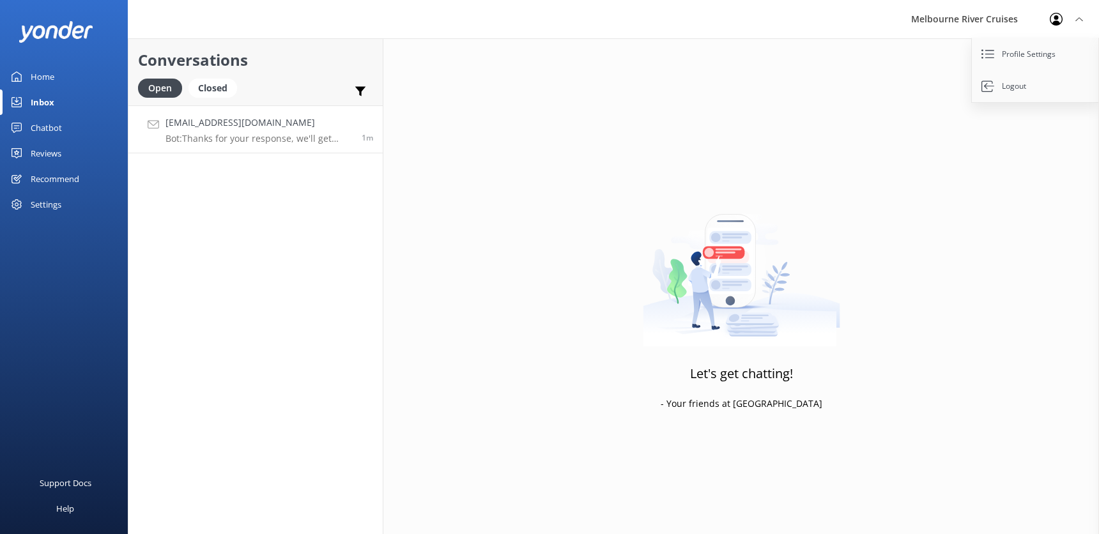
click at [218, 130] on h4 "[EMAIL_ADDRESS][DOMAIN_NAME]" at bounding box center [259, 123] width 187 height 14
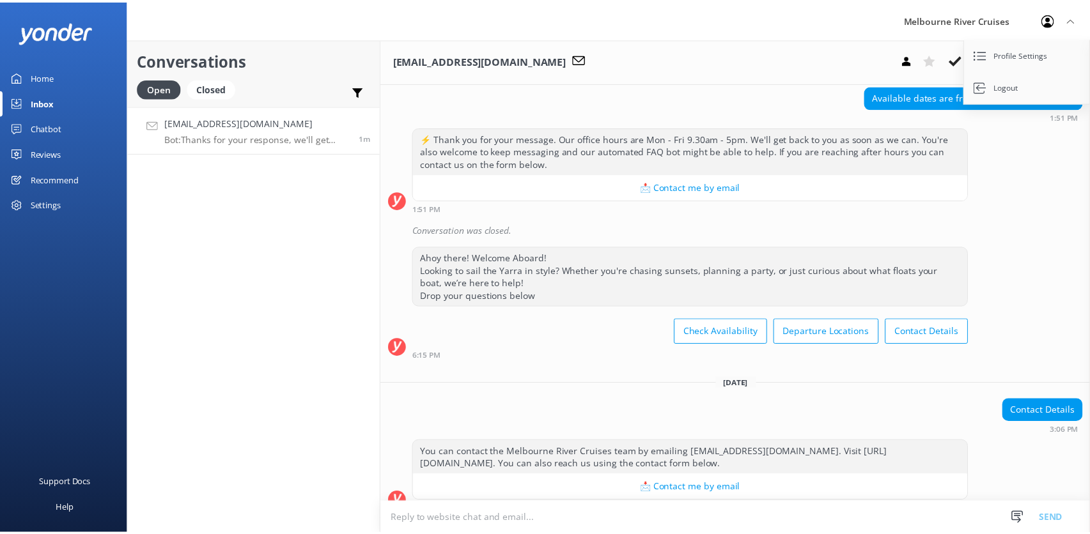
scroll to position [501, 0]
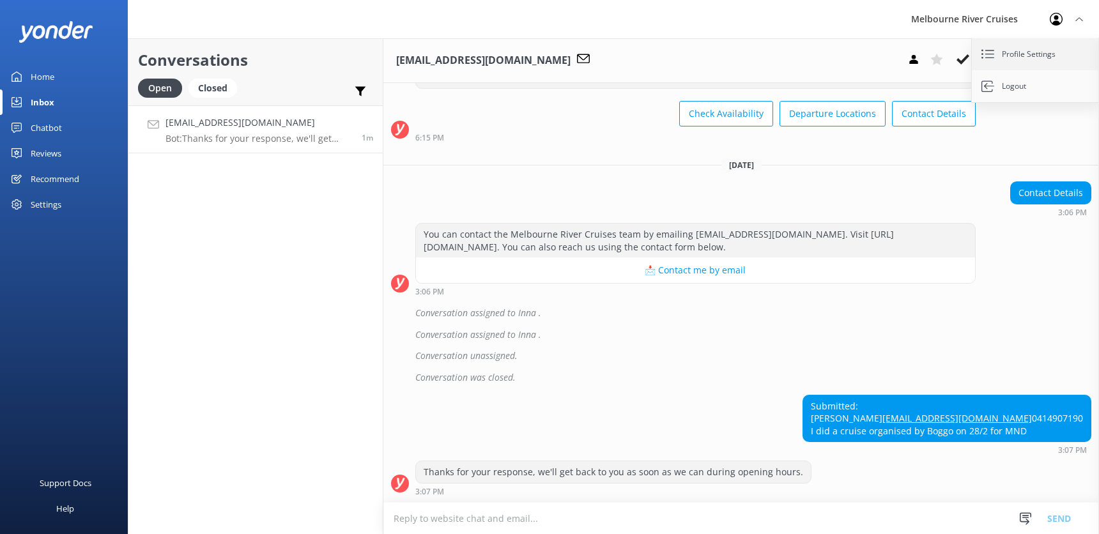
click at [991, 55] on icon at bounding box center [988, 54] width 13 height 13
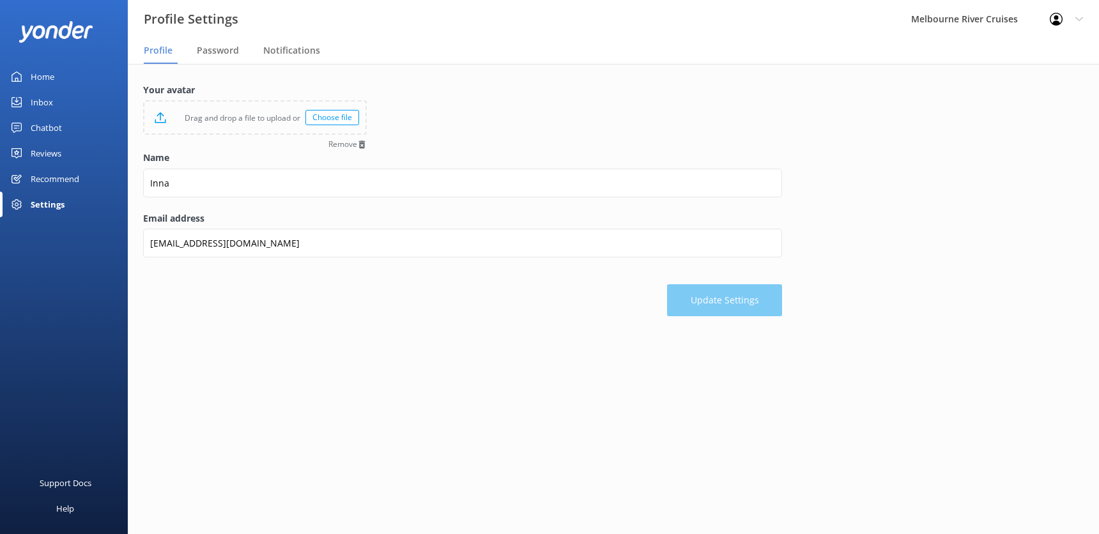
click at [1078, 14] on div "Profile Settings Logout" at bounding box center [1066, 19] width 65 height 38
click at [1009, 86] on link "Logout" at bounding box center [1036, 86] width 128 height 32
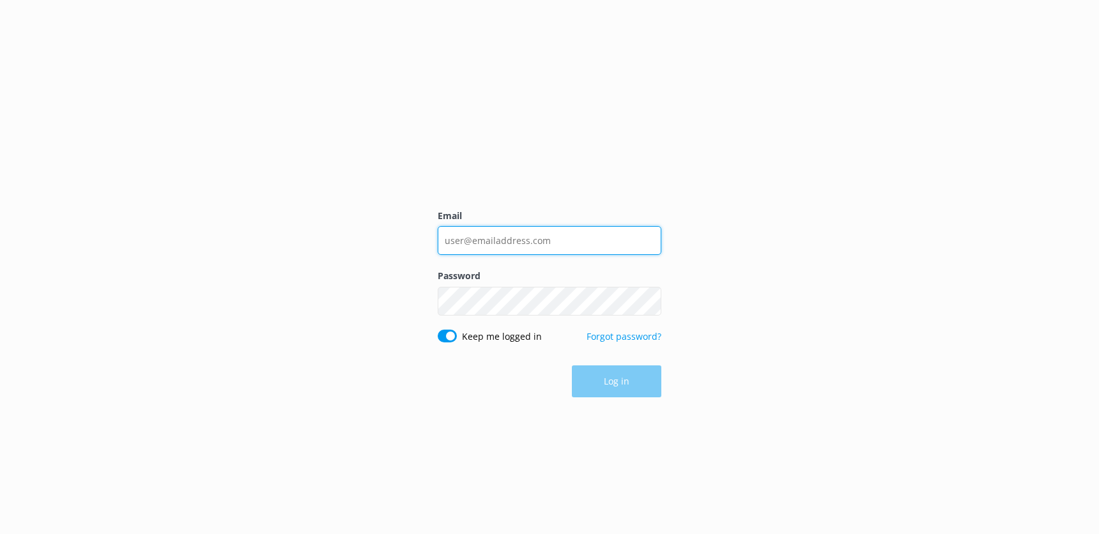
type input "[EMAIL_ADDRESS][DOMAIN_NAME]"
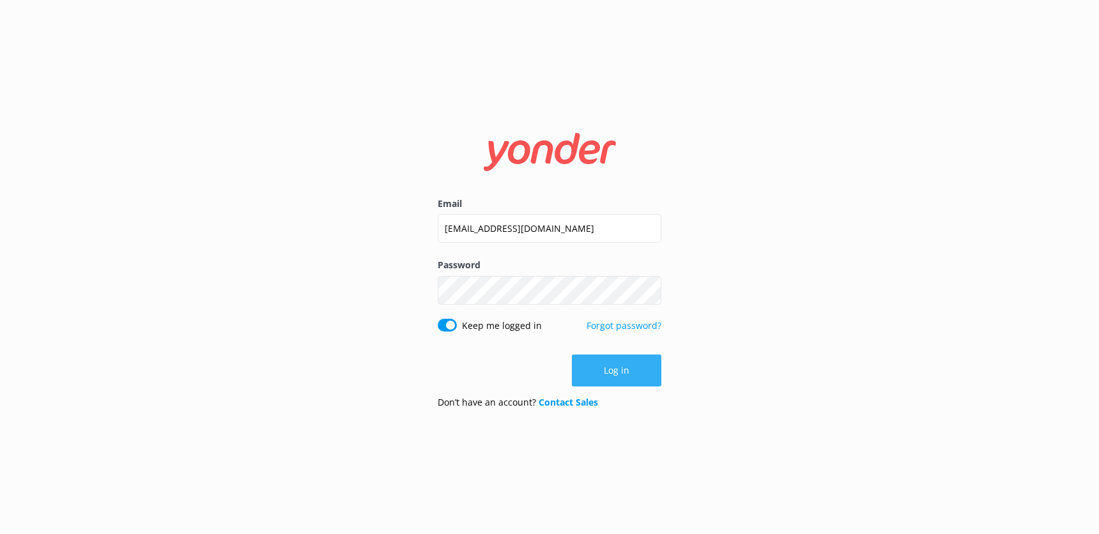
click at [608, 364] on button "Log in" at bounding box center [616, 371] width 89 height 32
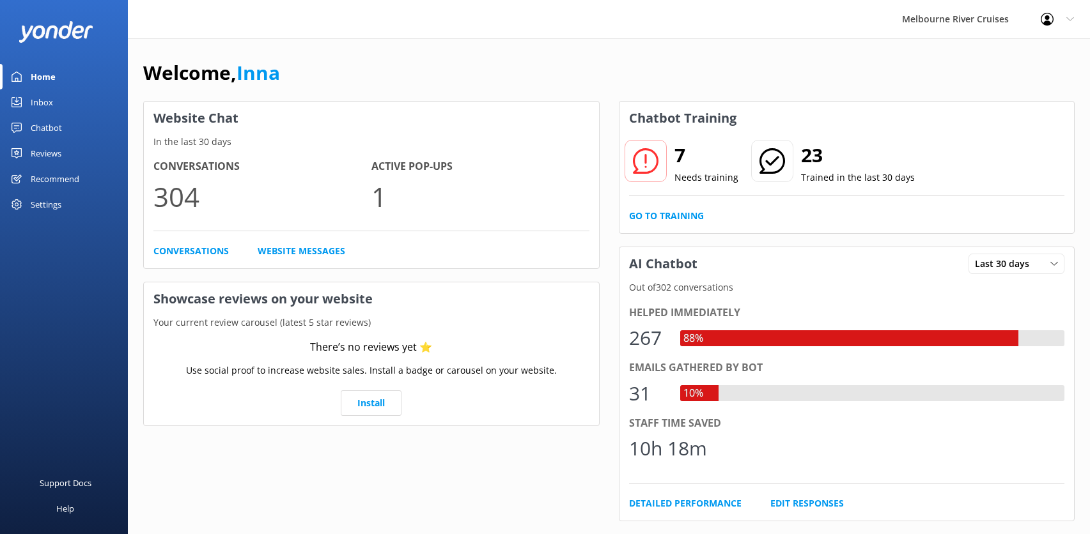
click at [36, 107] on div "Inbox" at bounding box center [42, 102] width 22 height 26
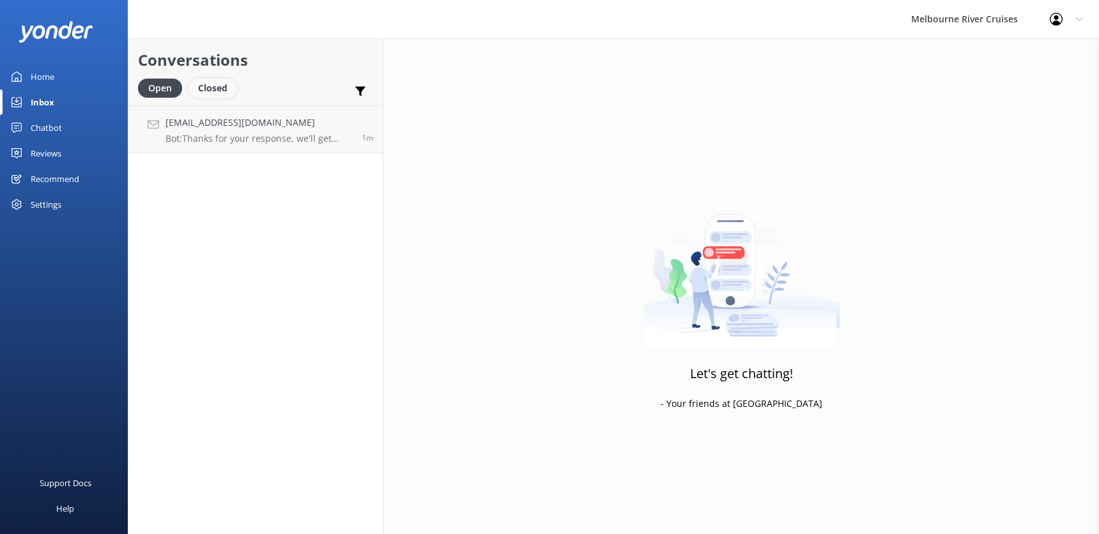
click at [226, 87] on div "Closed" at bounding box center [213, 88] width 49 height 19
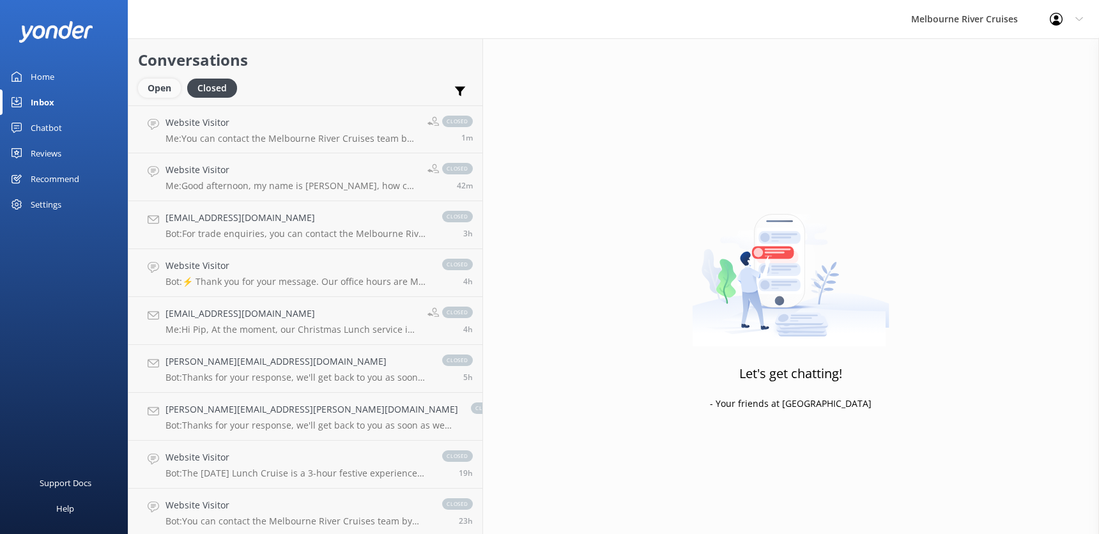
click at [157, 86] on div "Open" at bounding box center [159, 88] width 43 height 19
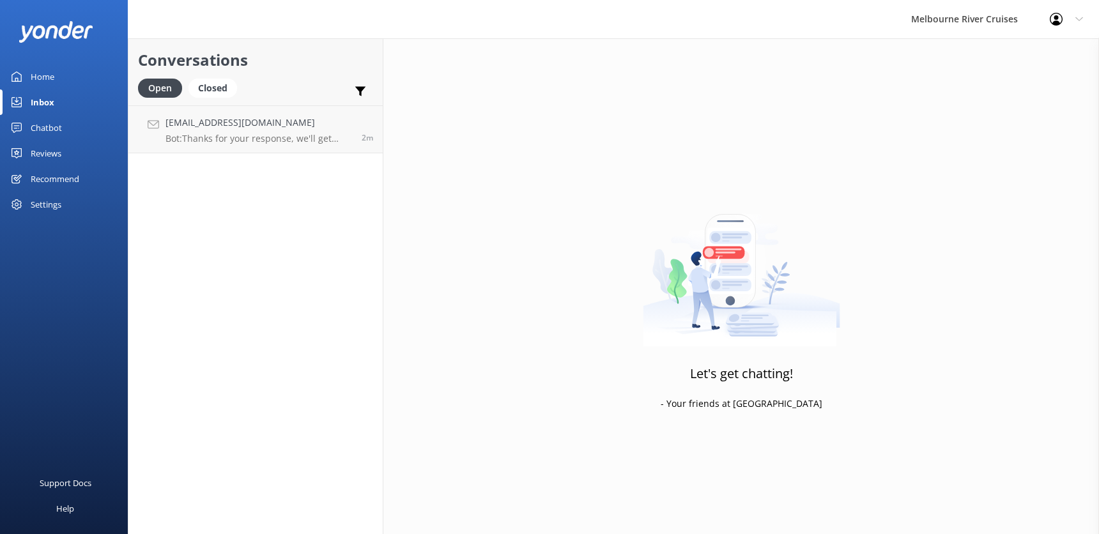
click at [1077, 19] on icon at bounding box center [1079, 19] width 8 height 8
click at [1026, 57] on link "Profile Settings" at bounding box center [1036, 54] width 128 height 32
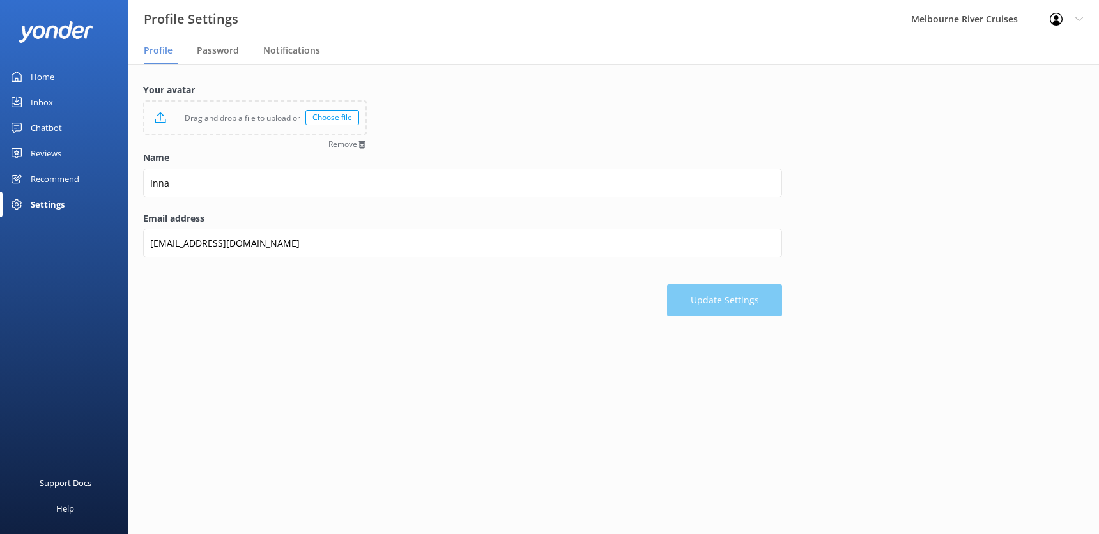
click at [1081, 17] on icon at bounding box center [1079, 19] width 8 height 8
click at [1013, 19] on div "Melbourne River Cruises" at bounding box center [964, 19] width 139 height 38
click at [1012, 19] on div "Melbourne River Cruises" at bounding box center [964, 19] width 139 height 38
click at [1058, 19] on use at bounding box center [1056, 19] width 13 height 13
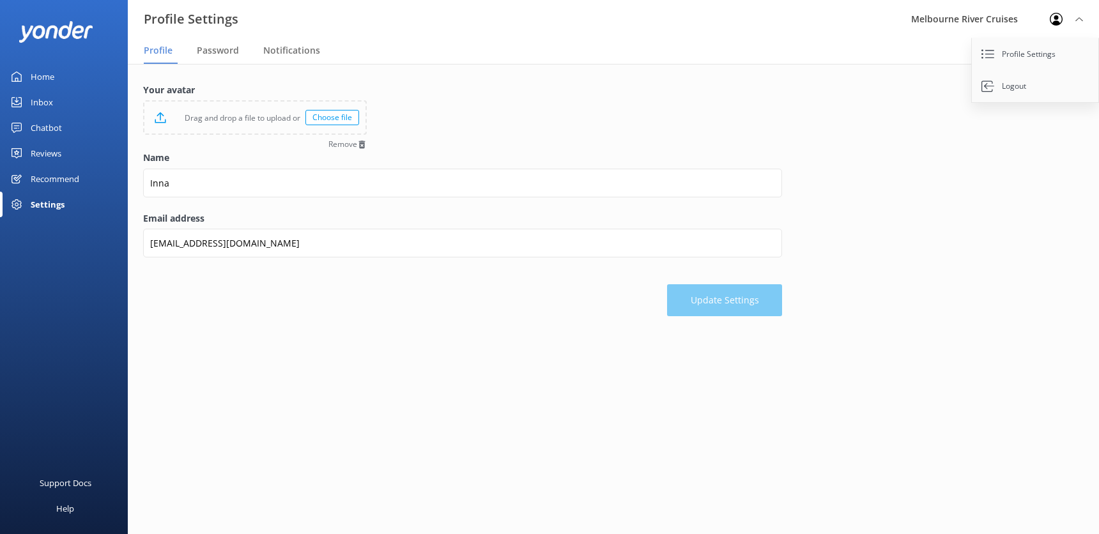
click at [46, 79] on div "Home" at bounding box center [43, 77] width 24 height 26
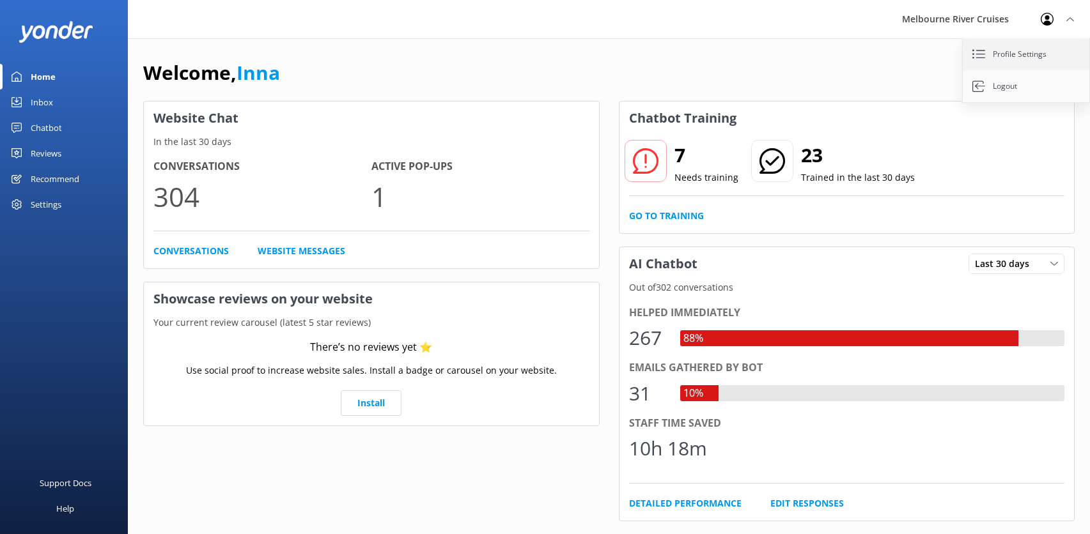
click at [1009, 56] on link "Profile Settings" at bounding box center [1026, 54] width 128 height 32
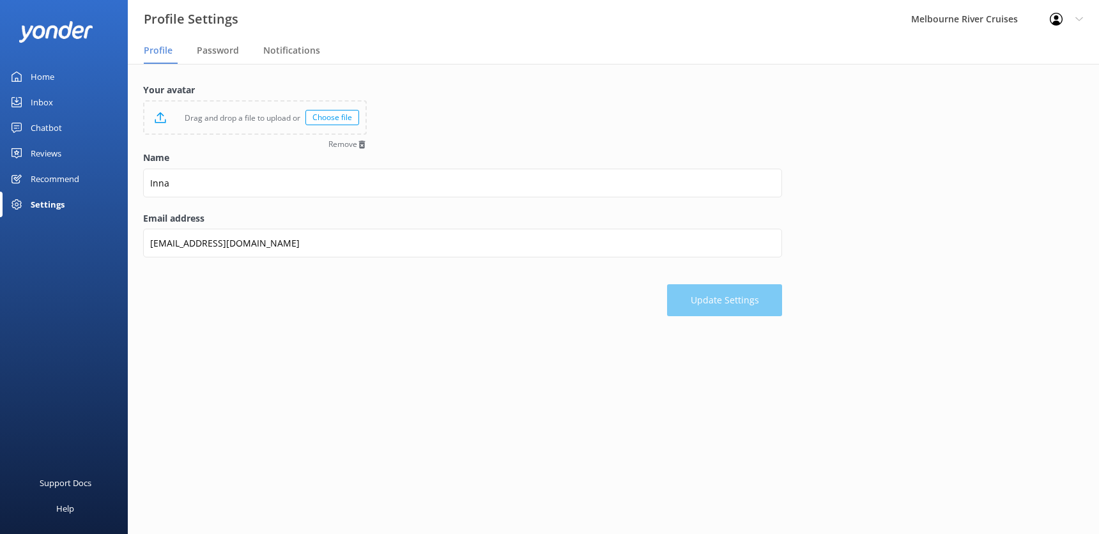
click at [43, 107] on div "Inbox" at bounding box center [42, 102] width 22 height 26
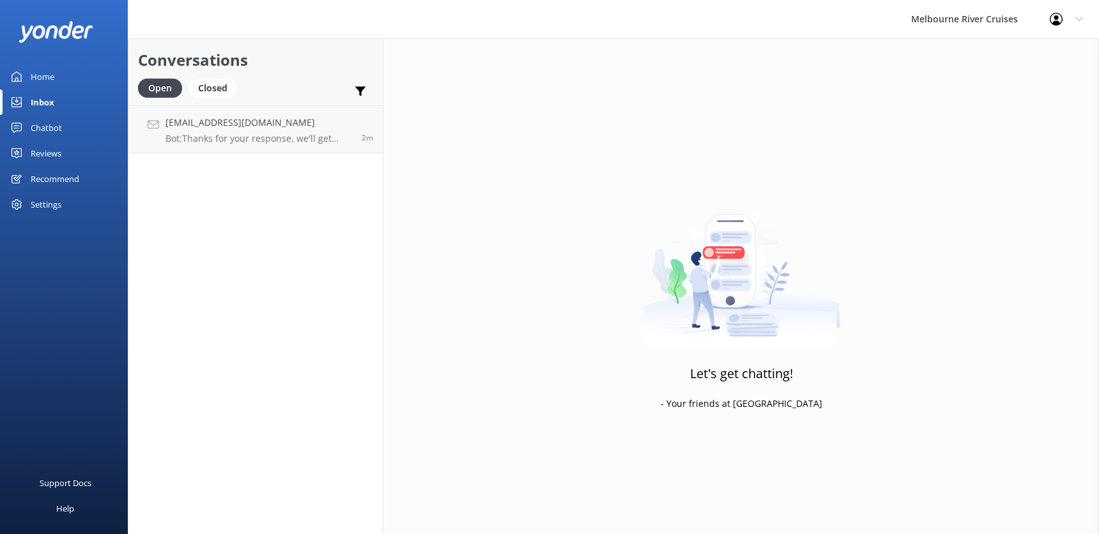
click at [49, 128] on div "Chatbot" at bounding box center [46, 128] width 31 height 26
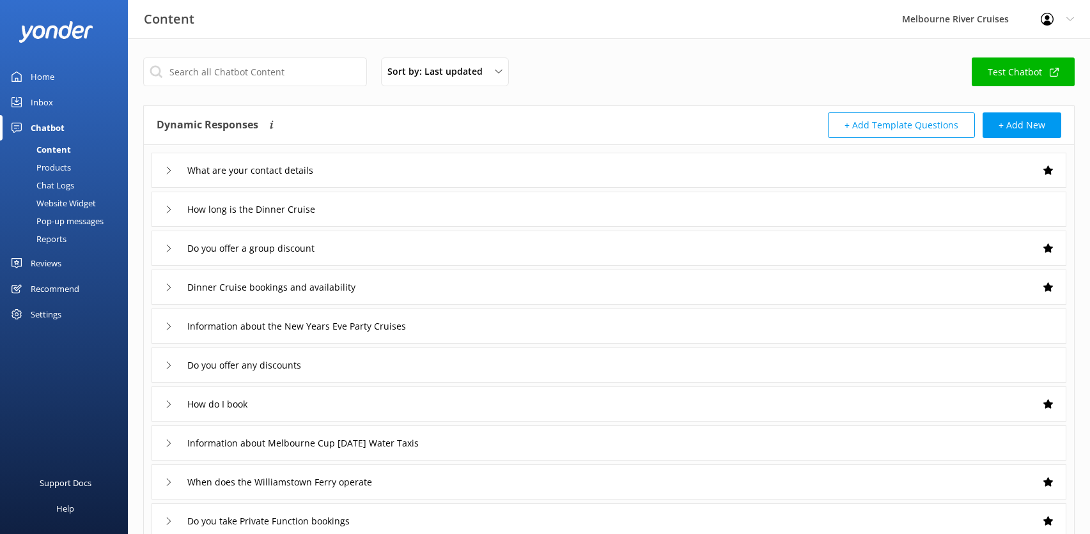
click at [49, 262] on div "Reviews" at bounding box center [46, 263] width 31 height 26
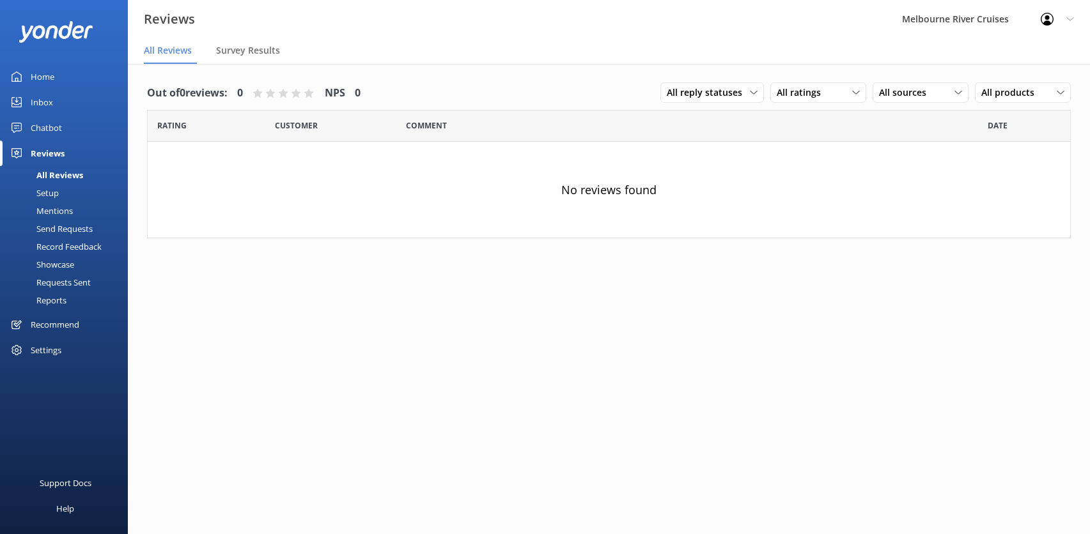
click at [58, 323] on div "Recommend" at bounding box center [55, 325] width 49 height 26
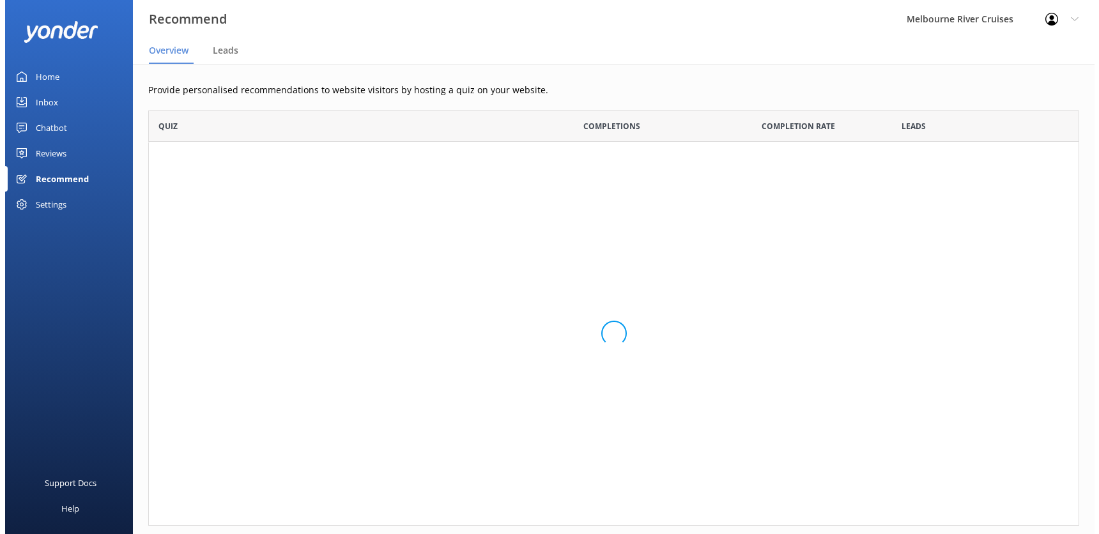
scroll to position [406, 921]
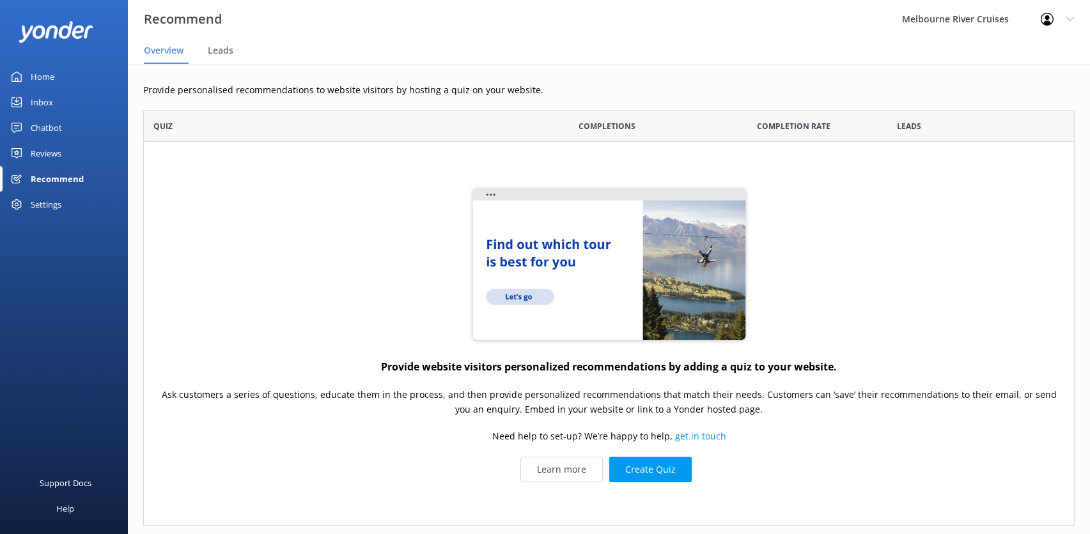
click at [43, 200] on div "Settings" at bounding box center [46, 205] width 31 height 26
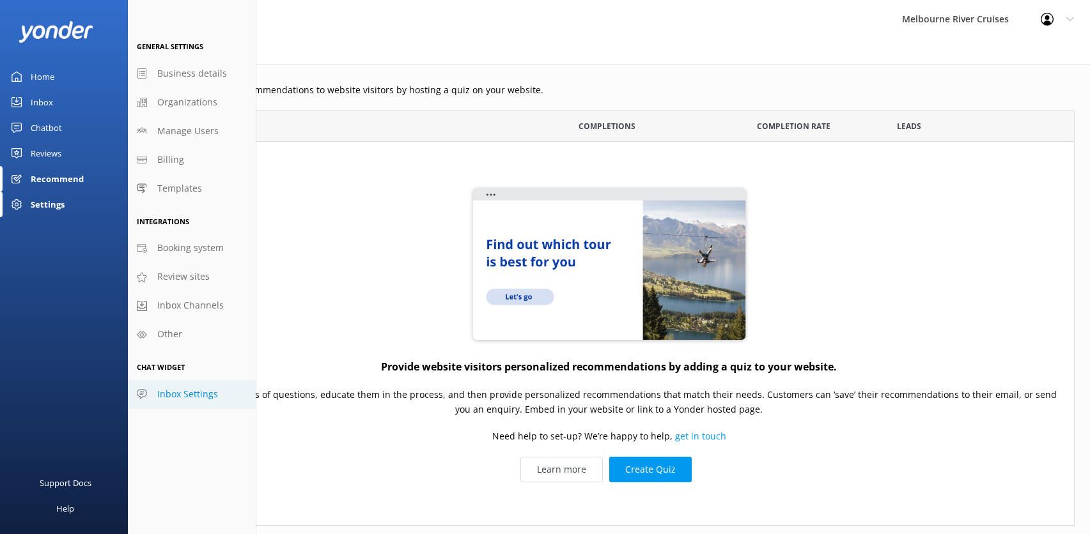
click at [180, 395] on span "Inbox Settings" at bounding box center [187, 394] width 61 height 14
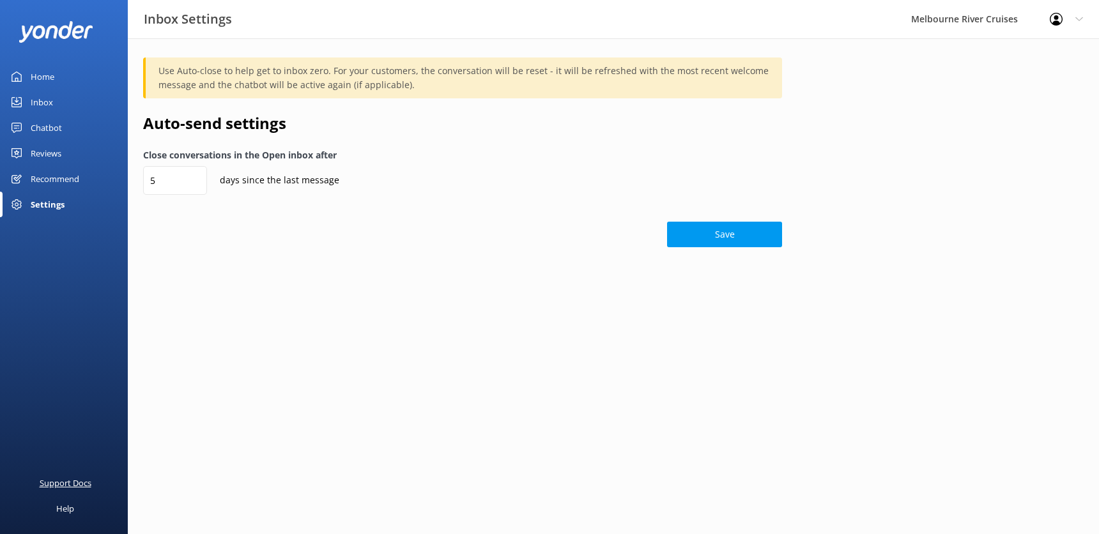
click at [66, 484] on div "Support Docs" at bounding box center [66, 483] width 52 height 26
click at [67, 511] on div "Help" at bounding box center [65, 509] width 18 height 26
click at [43, 76] on div "Home" at bounding box center [43, 77] width 24 height 26
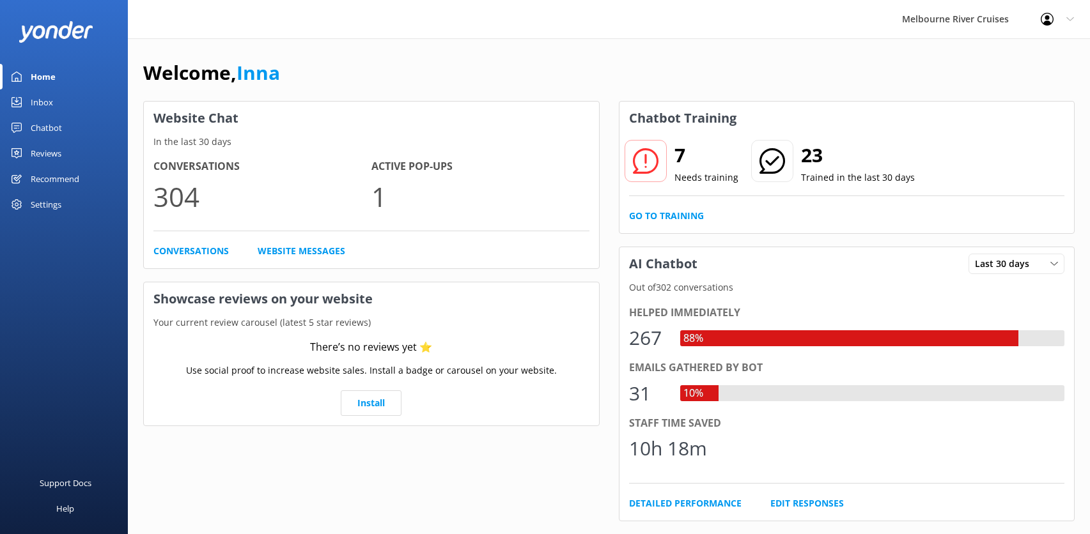
click at [43, 102] on div "Inbox" at bounding box center [42, 102] width 22 height 26
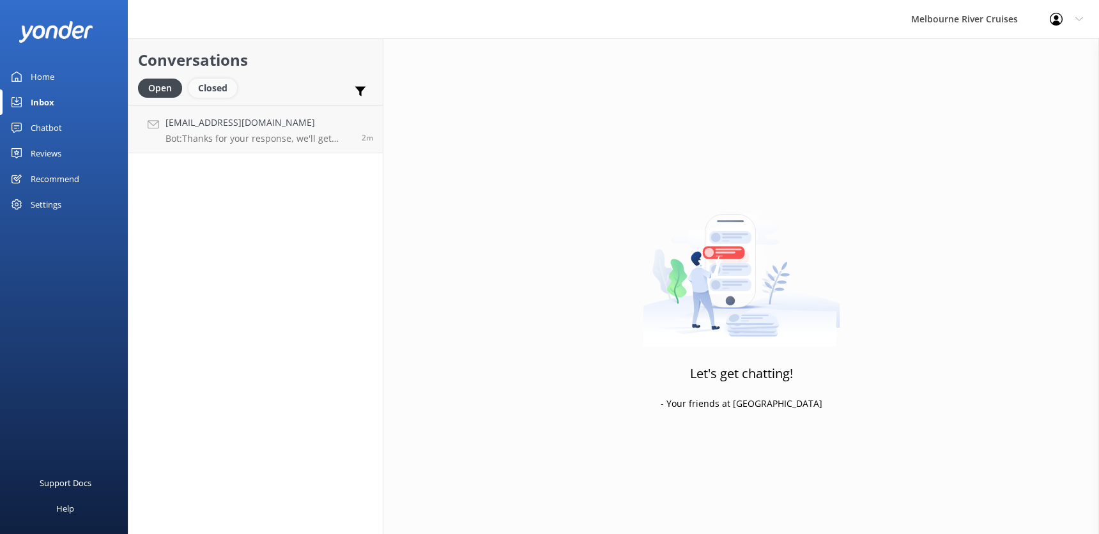
click at [206, 92] on div "Closed" at bounding box center [213, 88] width 49 height 19
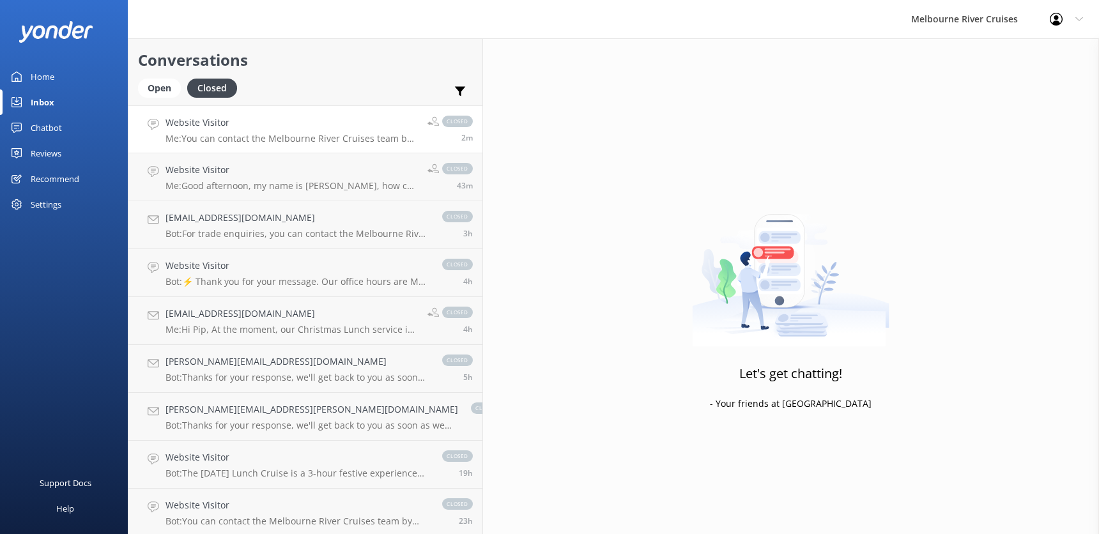
click at [207, 125] on h4 "Website Visitor" at bounding box center [292, 123] width 252 height 14
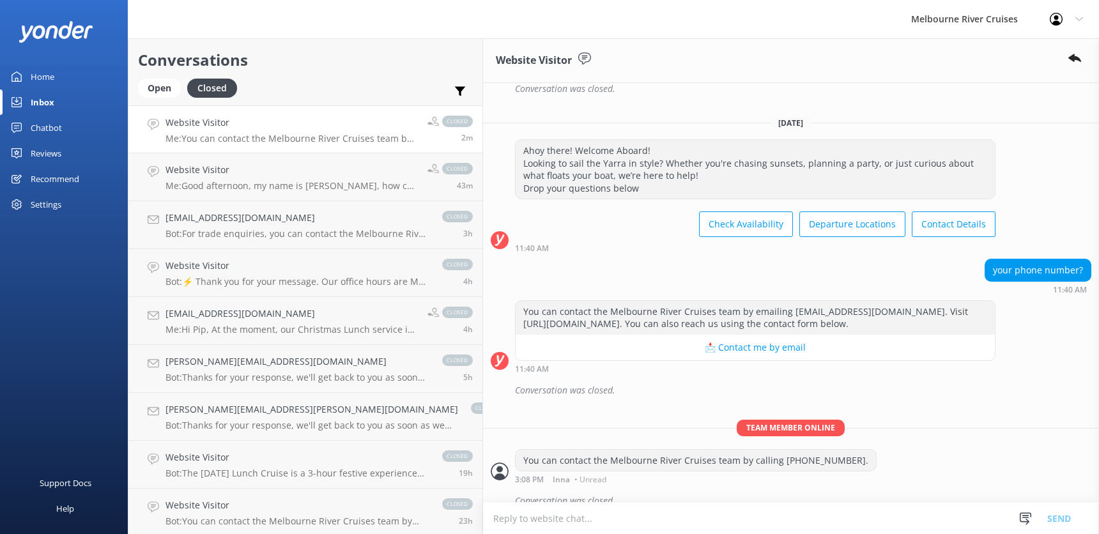
scroll to position [302, 0]
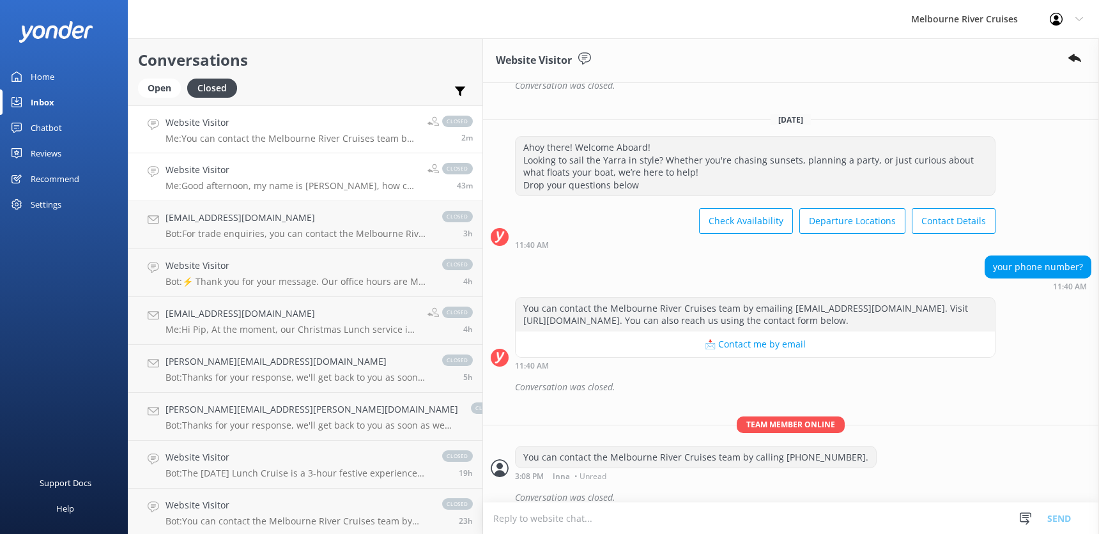
click at [185, 177] on h4 "Website Visitor" at bounding box center [292, 170] width 252 height 14
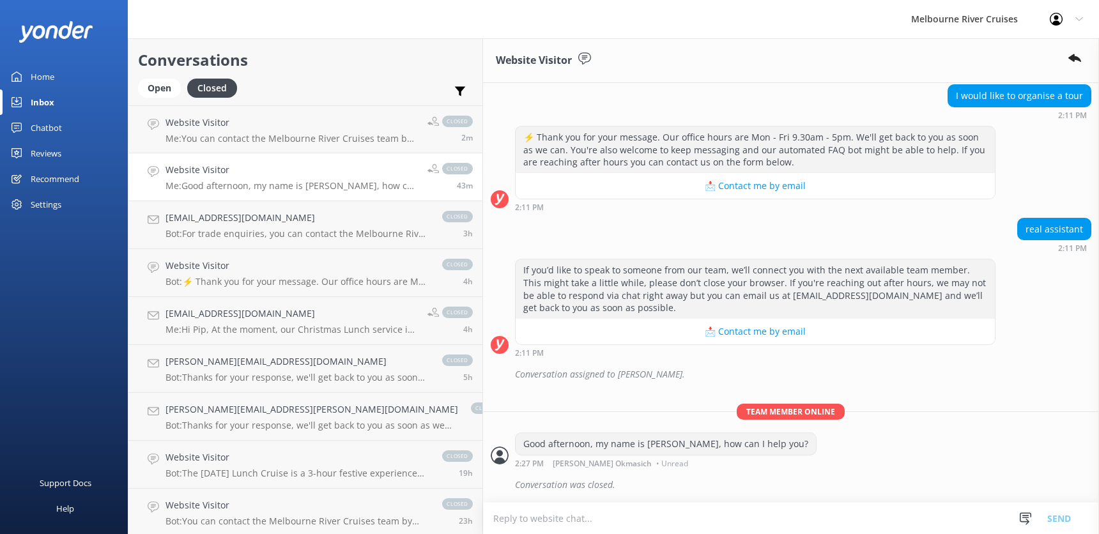
scroll to position [139, 0]
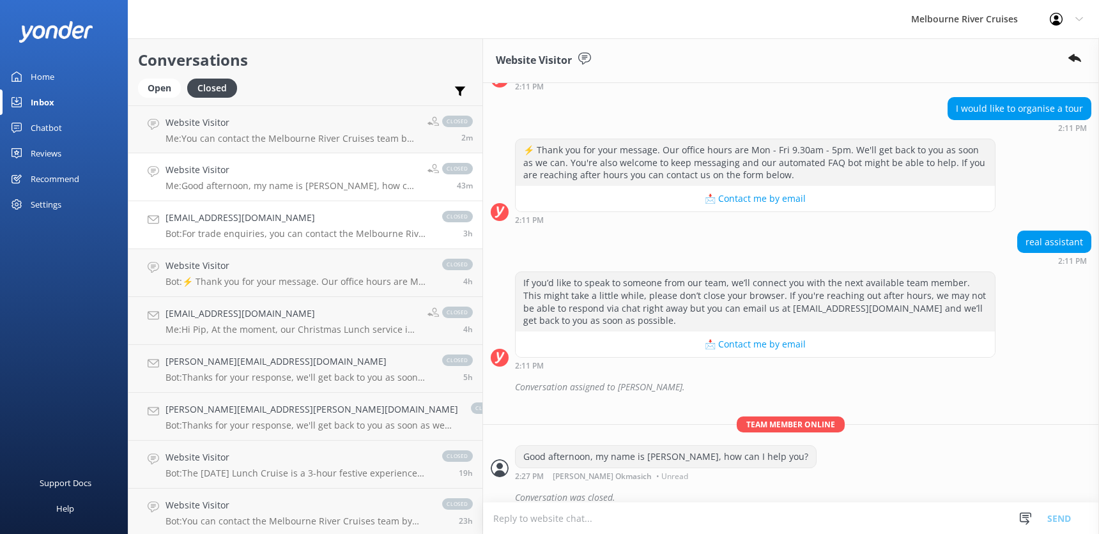
click at [208, 220] on h4 "[EMAIL_ADDRESS][DOMAIN_NAME]" at bounding box center [298, 218] width 264 height 14
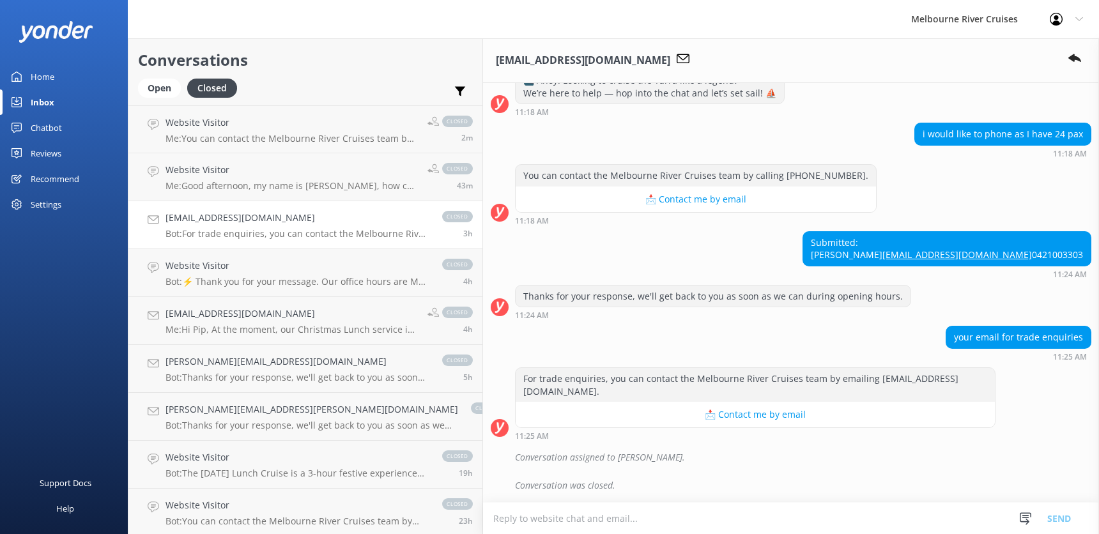
scroll to position [631, 0]
click at [208, 271] on h4 "Website Visitor" at bounding box center [298, 266] width 264 height 14
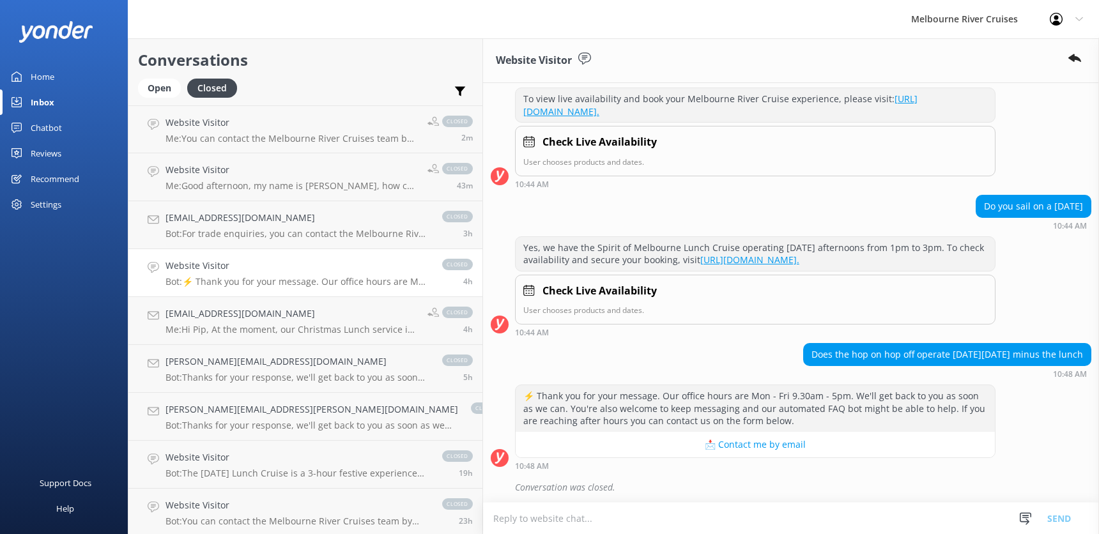
scroll to position [192, 0]
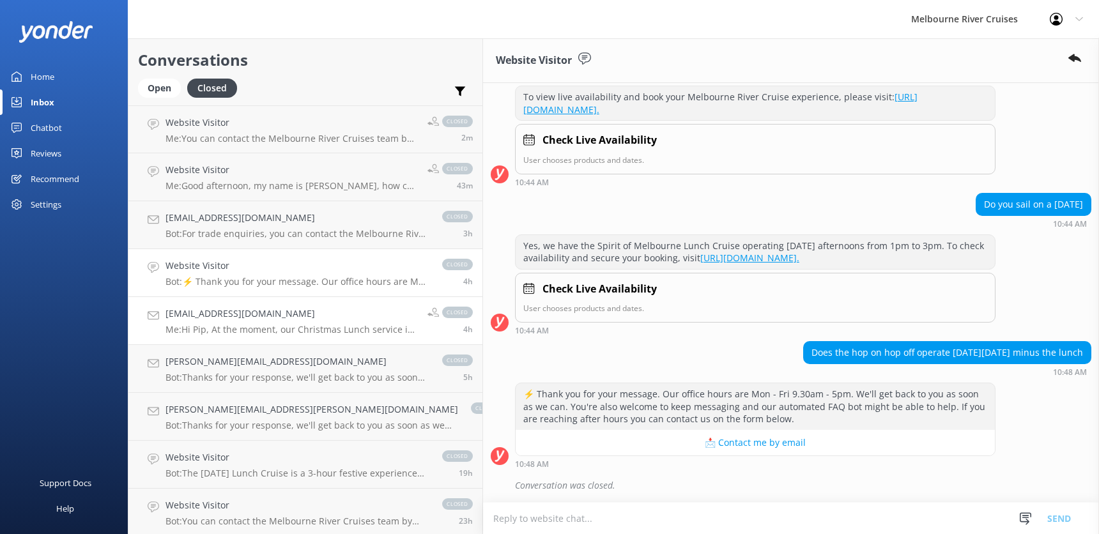
click at [224, 319] on h4 "[EMAIL_ADDRESS][DOMAIN_NAME]" at bounding box center [292, 314] width 252 height 14
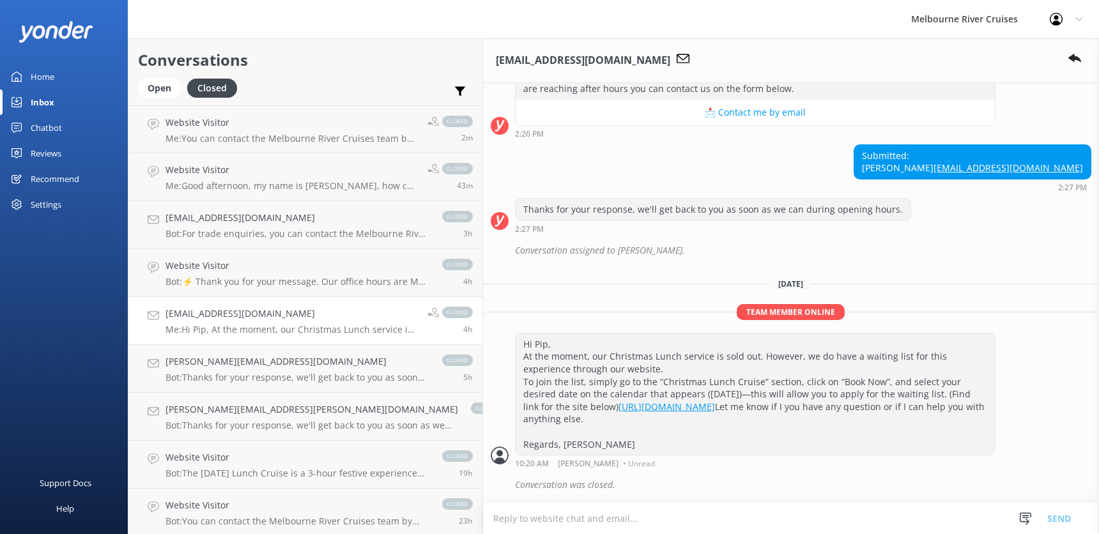
scroll to position [493, 0]
click at [222, 366] on h4 "[PERSON_NAME][EMAIL_ADDRESS][DOMAIN_NAME]" at bounding box center [298, 362] width 264 height 14
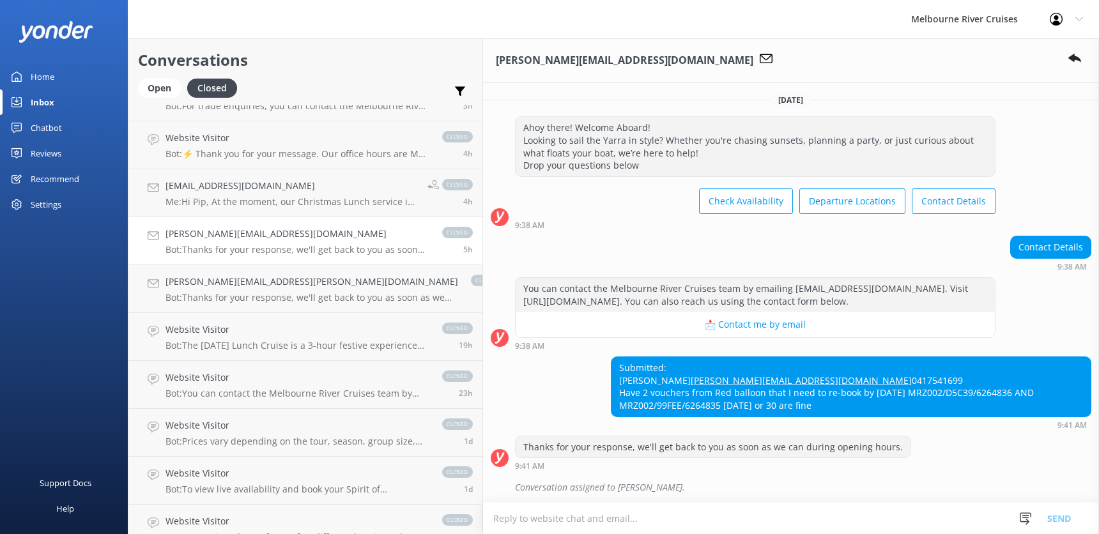
scroll to position [55, 0]
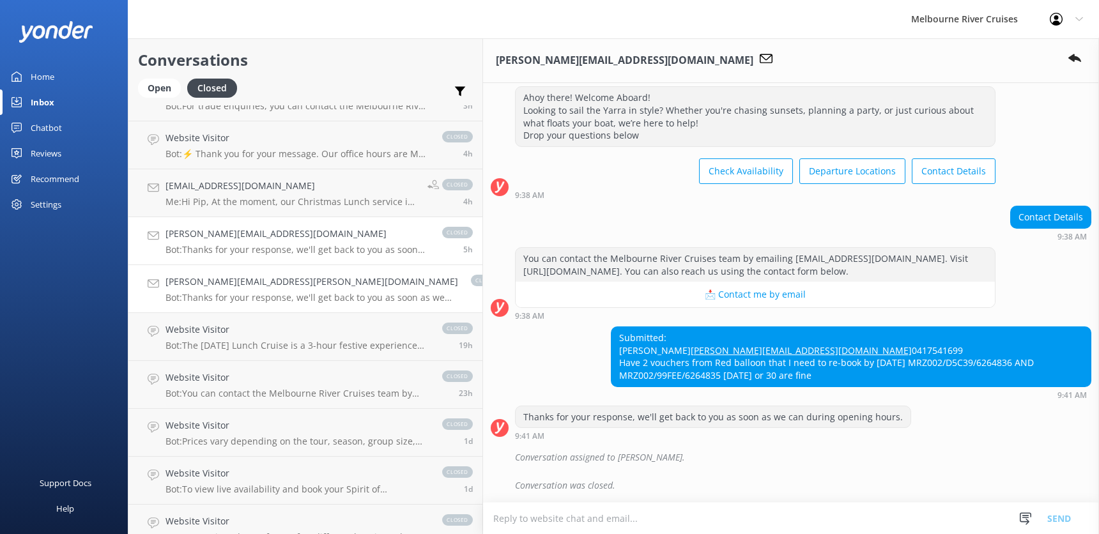
click at [214, 288] on h4 "[PERSON_NAME][EMAIL_ADDRESS][PERSON_NAME][DOMAIN_NAME]" at bounding box center [312, 282] width 293 height 14
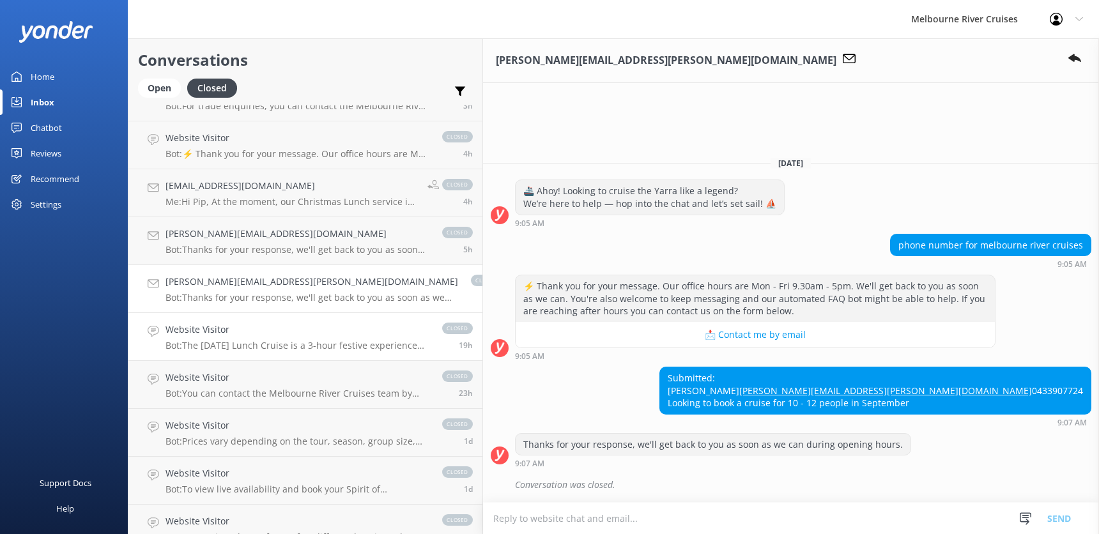
click at [201, 330] on h4 "Website Visitor" at bounding box center [298, 330] width 264 height 14
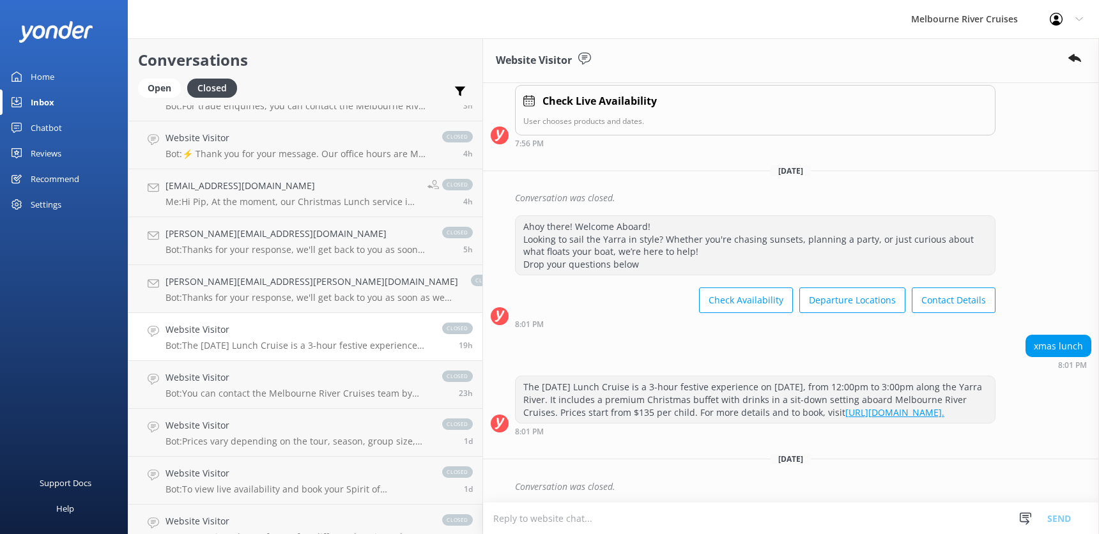
scroll to position [232, 0]
click at [208, 373] on h4 "Website Visitor" at bounding box center [298, 378] width 264 height 14
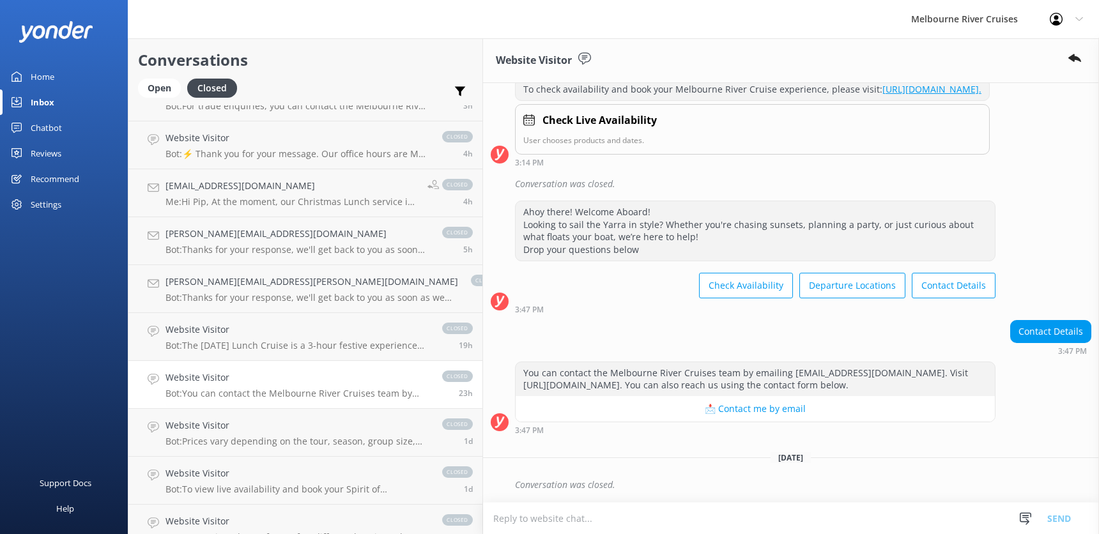
scroll to position [360, 0]
click at [212, 422] on h4 "Website Visitor" at bounding box center [298, 426] width 264 height 14
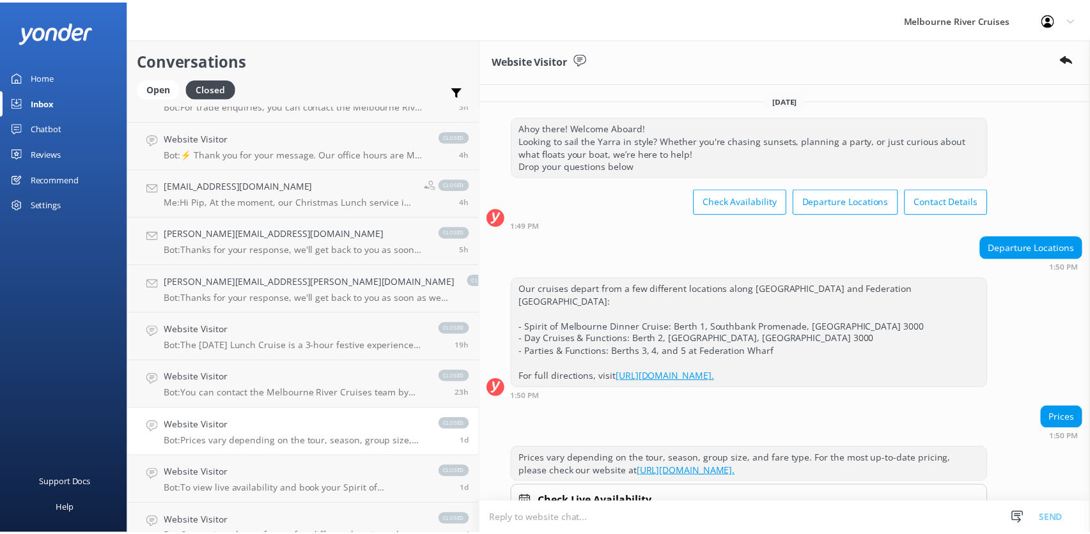
scroll to position [68, 0]
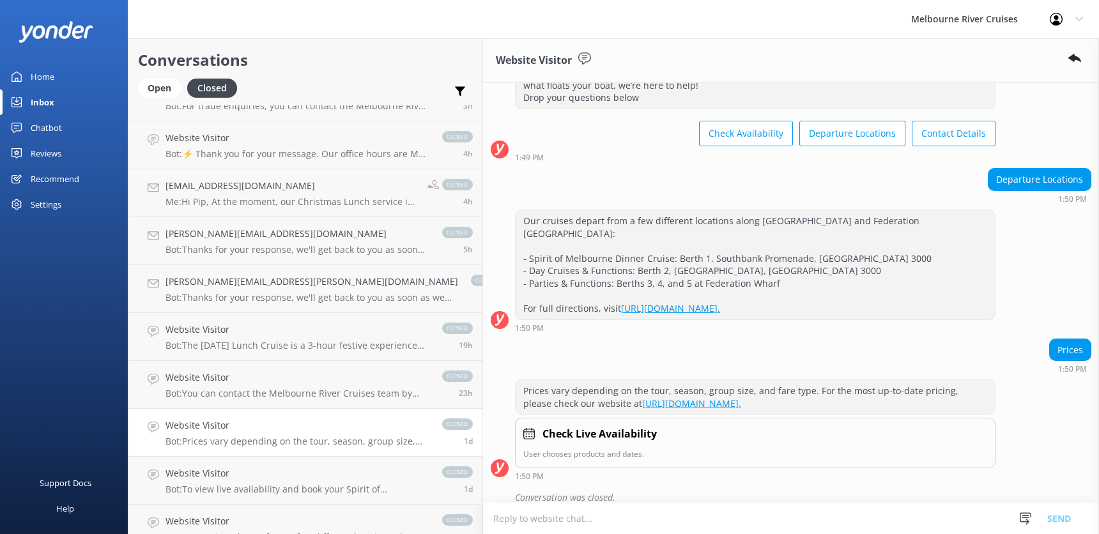
click at [52, 127] on div "Chatbot" at bounding box center [46, 128] width 31 height 26
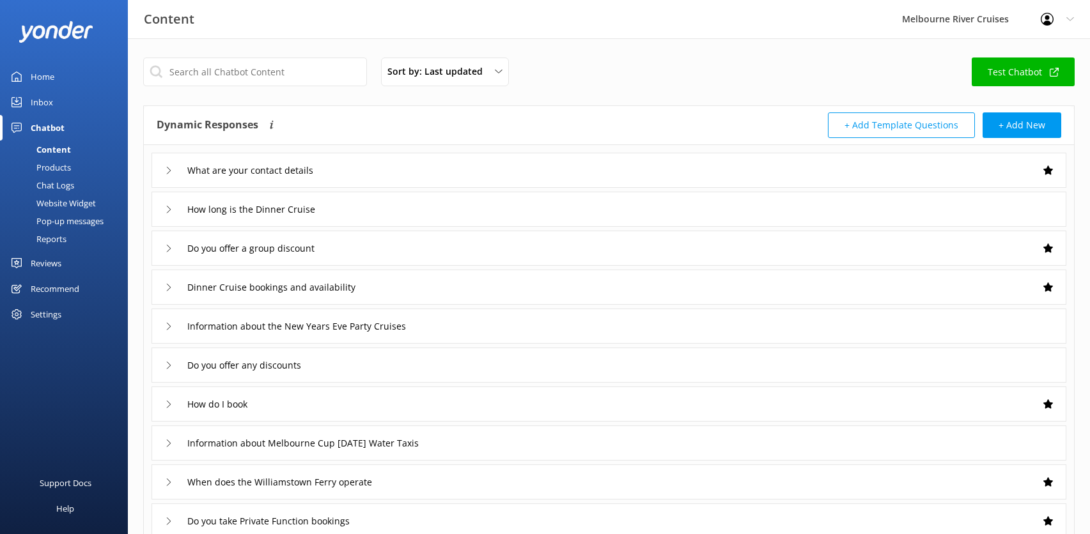
click at [1067, 17] on icon at bounding box center [1070, 19] width 8 height 8
click at [998, 18] on div "Melbourne River Cruises" at bounding box center [955, 19] width 139 height 38
click at [694, 24] on div "Content Melbourne River Cruises Profile Settings Logout" at bounding box center [545, 19] width 1090 height 38
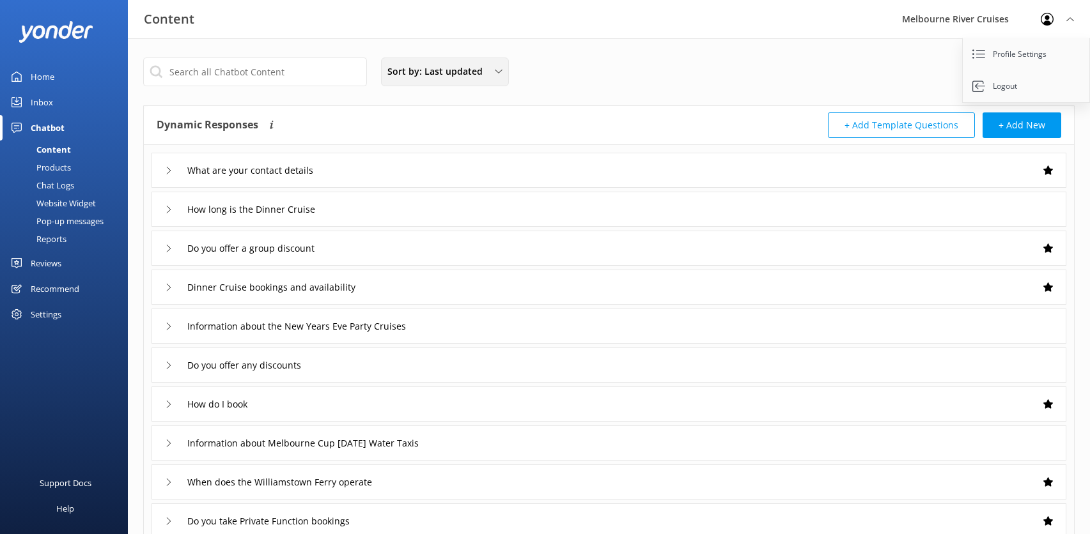
click at [496, 70] on icon at bounding box center [499, 72] width 8 height 8
click at [614, 48] on div "Sort by: Last updated Title Last updated Test Chatbot Dynamic Responses Dynamic…" at bounding box center [609, 372] width 962 height 668
click at [44, 77] on div "Home" at bounding box center [43, 77] width 24 height 26
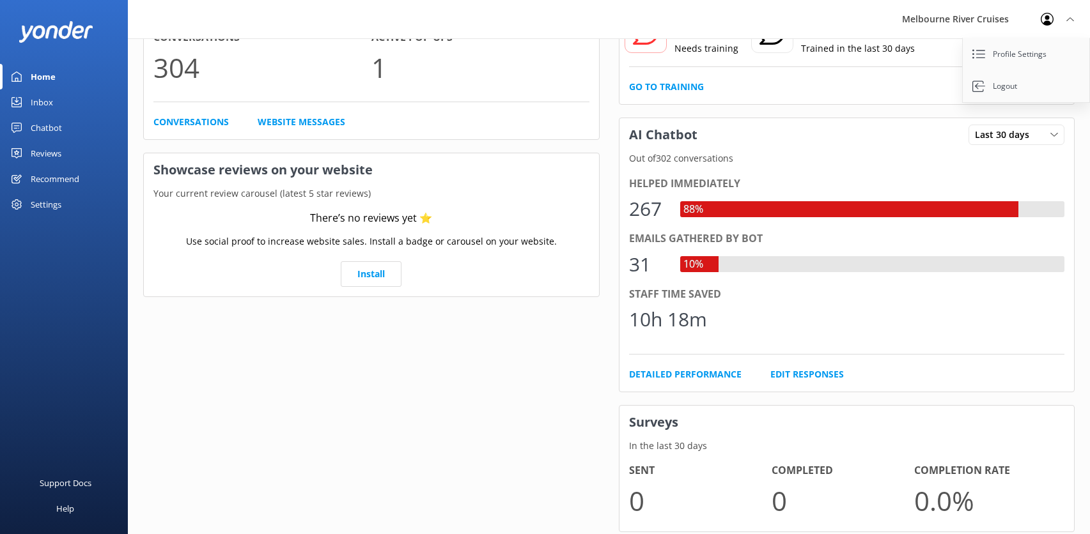
scroll to position [166, 0]
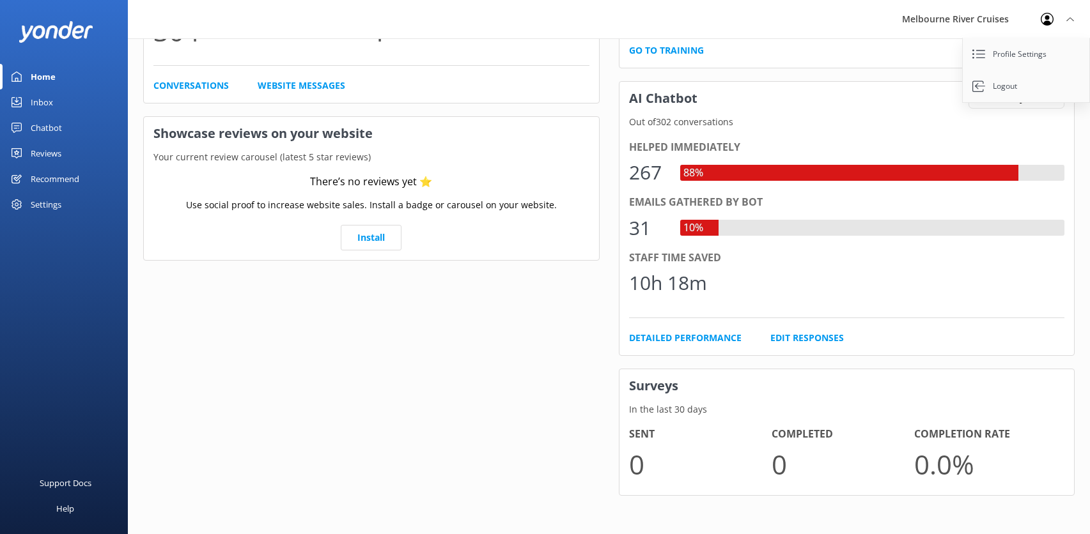
click at [45, 102] on div "Inbox" at bounding box center [42, 102] width 22 height 26
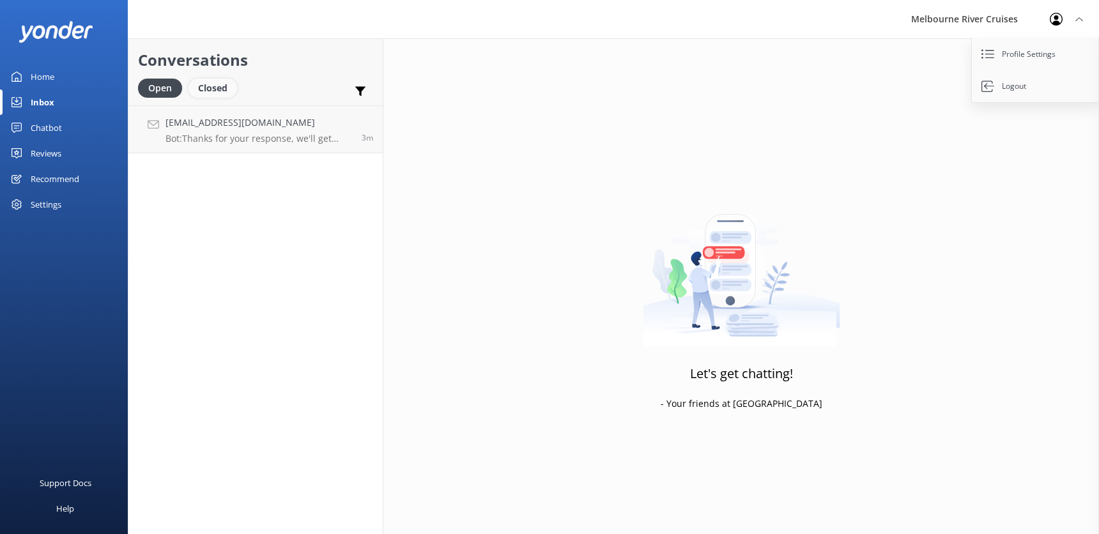
click at [216, 82] on div "Closed" at bounding box center [213, 88] width 49 height 19
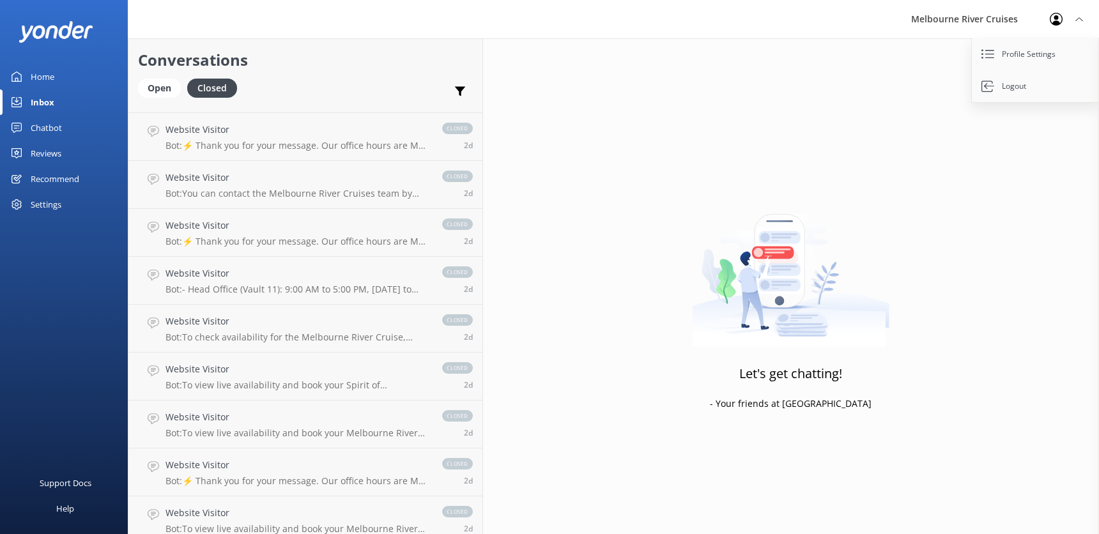
scroll to position [959, 0]
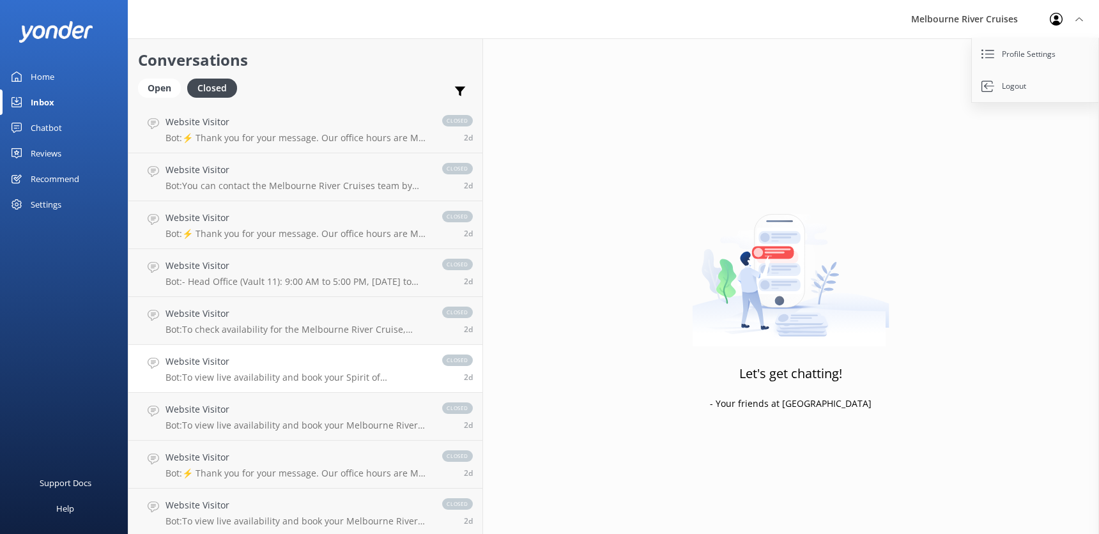
click at [180, 351] on link "Website Visitor Bot: To view live availability and book your Spirit of Melbourn…" at bounding box center [305, 369] width 354 height 48
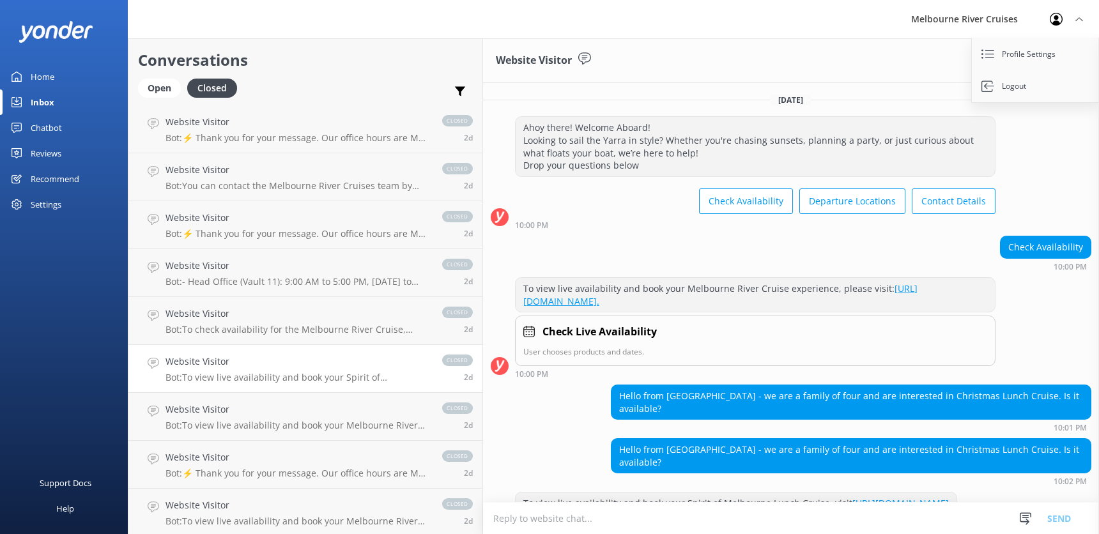
scroll to position [134, 0]
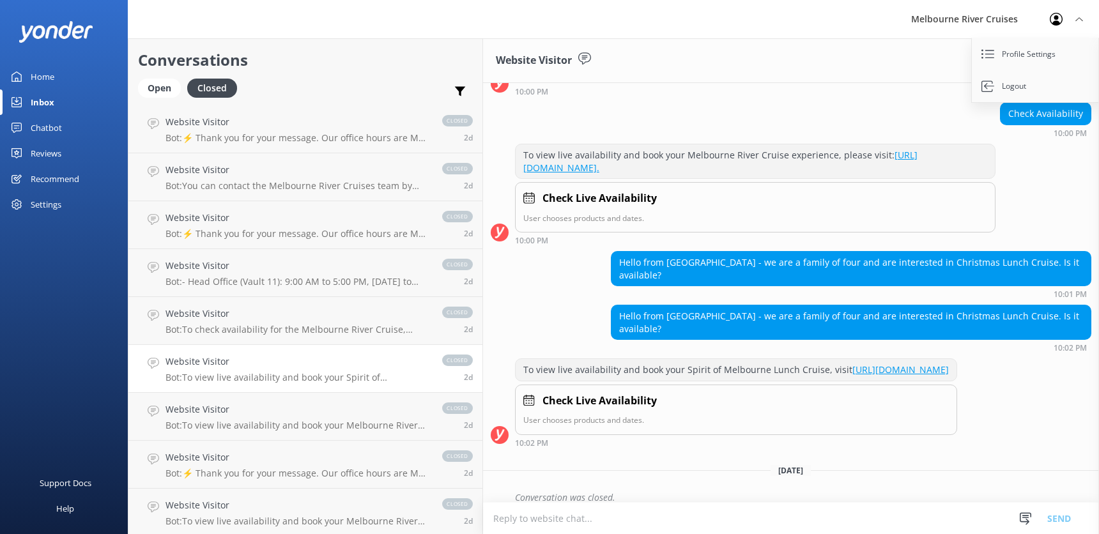
click at [191, 374] on p "Bot: To view live availability and book your Spirit of Melbourne Lunch Cruise, …" at bounding box center [298, 378] width 264 height 12
click at [198, 413] on h4 "Website Visitor" at bounding box center [298, 410] width 264 height 14
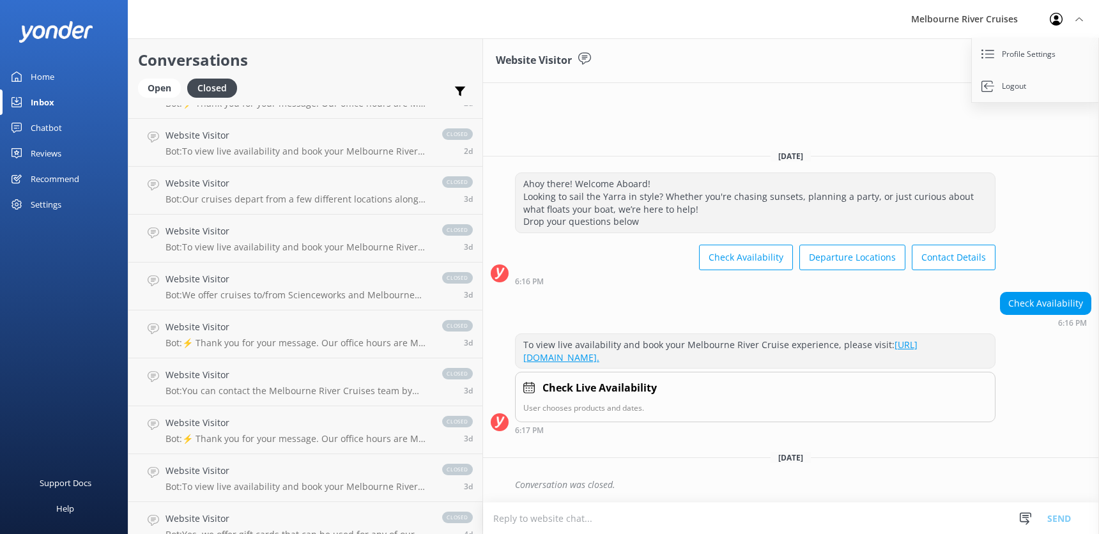
scroll to position [1342, 0]
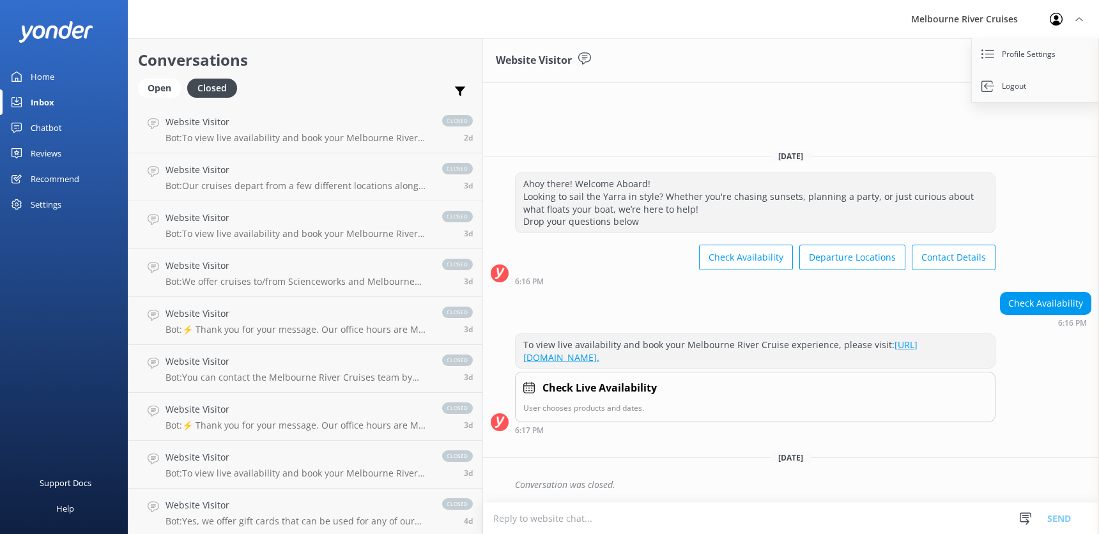
click at [198, 413] on h4 "Website Visitor" at bounding box center [298, 410] width 264 height 14
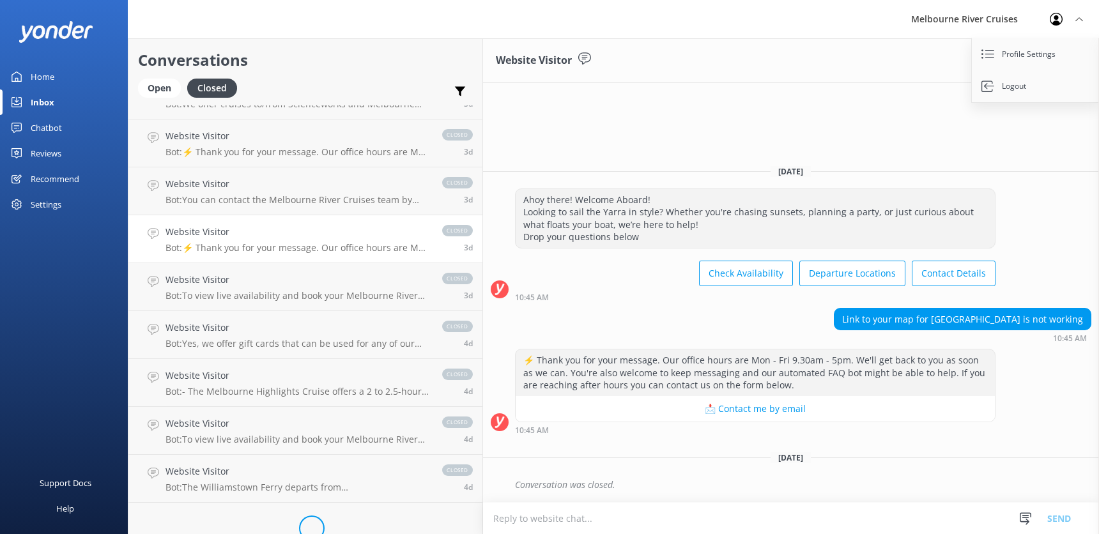
scroll to position [1539, 0]
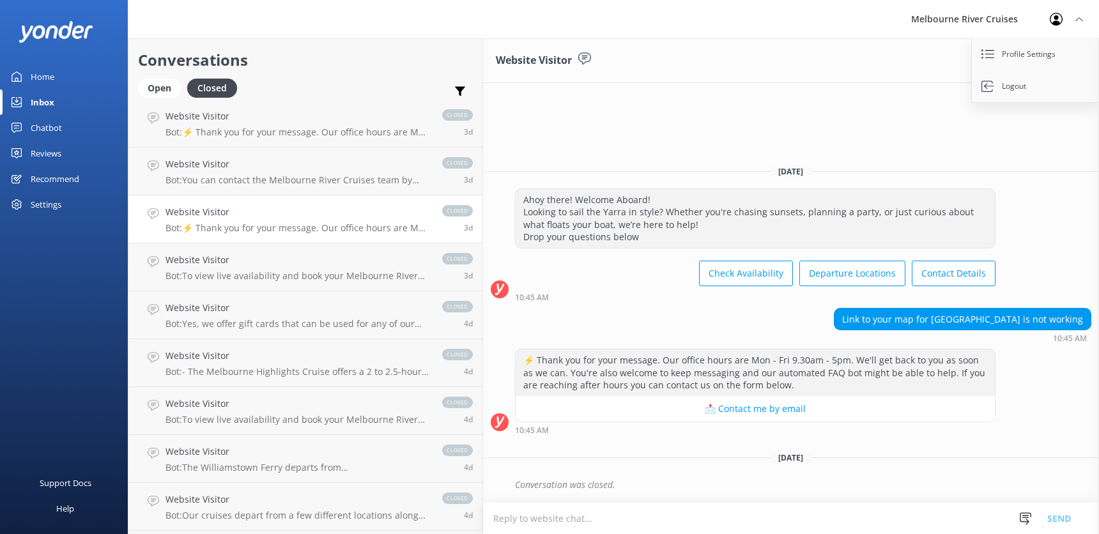
click at [198, 413] on div "Website Visitor Bot: To view live availability and book your Melbourne River Cr…" at bounding box center [298, 411] width 264 height 28
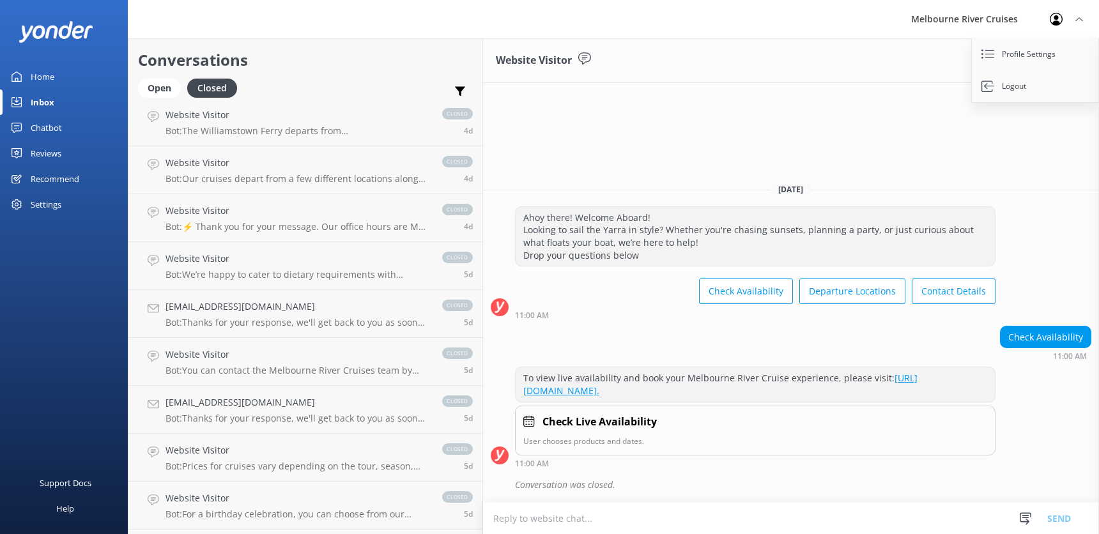
scroll to position [1987, 0]
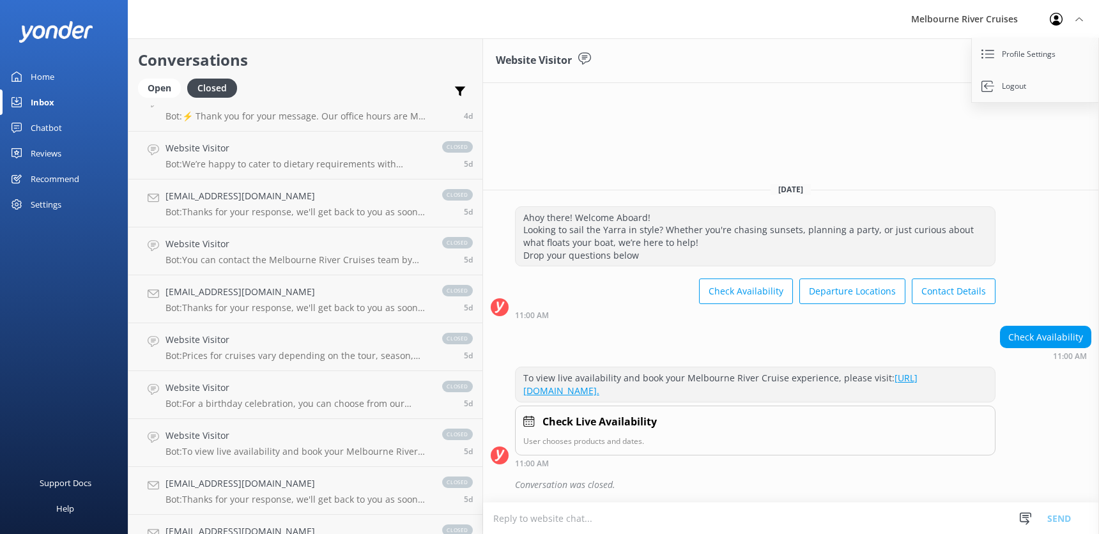
click at [198, 413] on link "Website Visitor Bot: For a birthday celebration, you can choose from our dining…" at bounding box center [305, 395] width 354 height 48
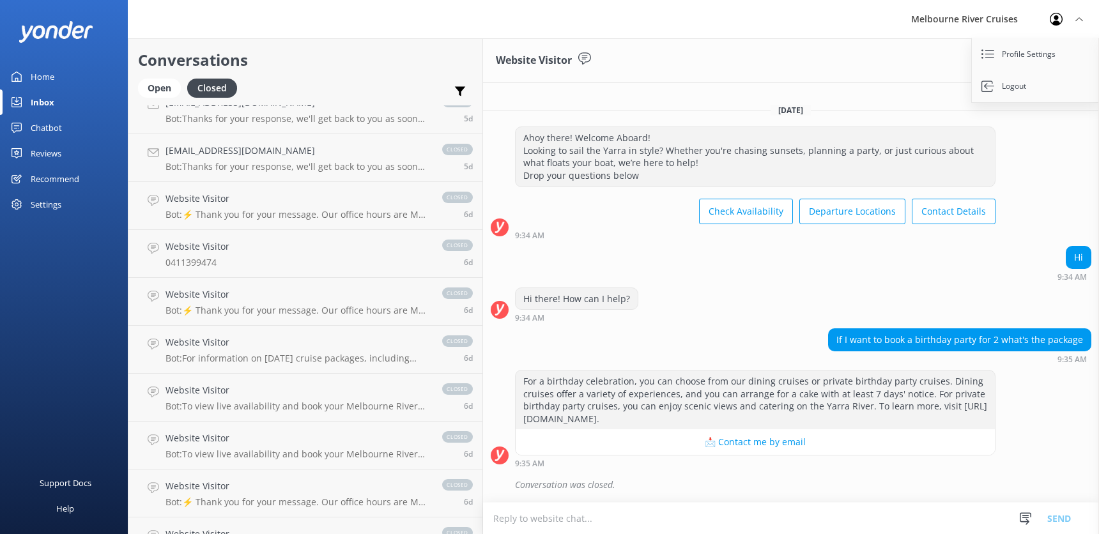
scroll to position [2370, 0]
click at [198, 413] on link "Website Visitor Bot: To view live availability and book your Melbourne River Cr…" at bounding box center [305, 395] width 354 height 48
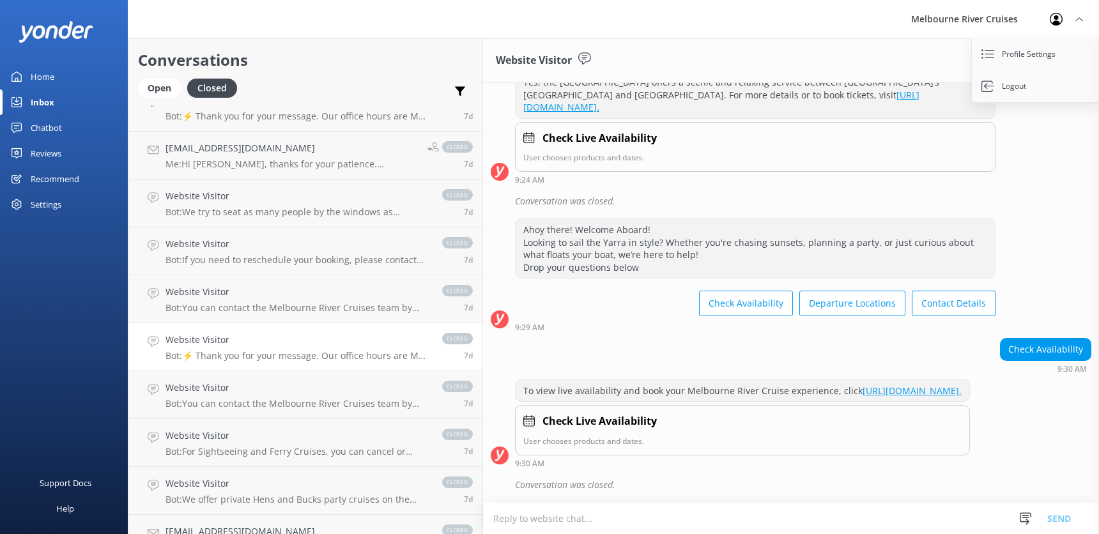
scroll to position [3073, 0]
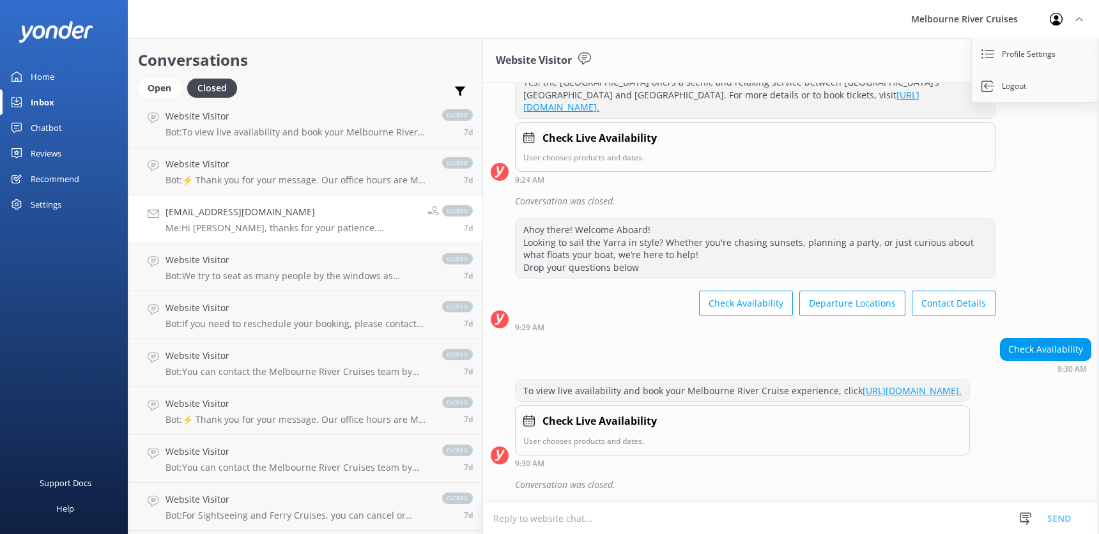
click at [197, 216] on h4 "[EMAIL_ADDRESS][DOMAIN_NAME]" at bounding box center [292, 212] width 252 height 14
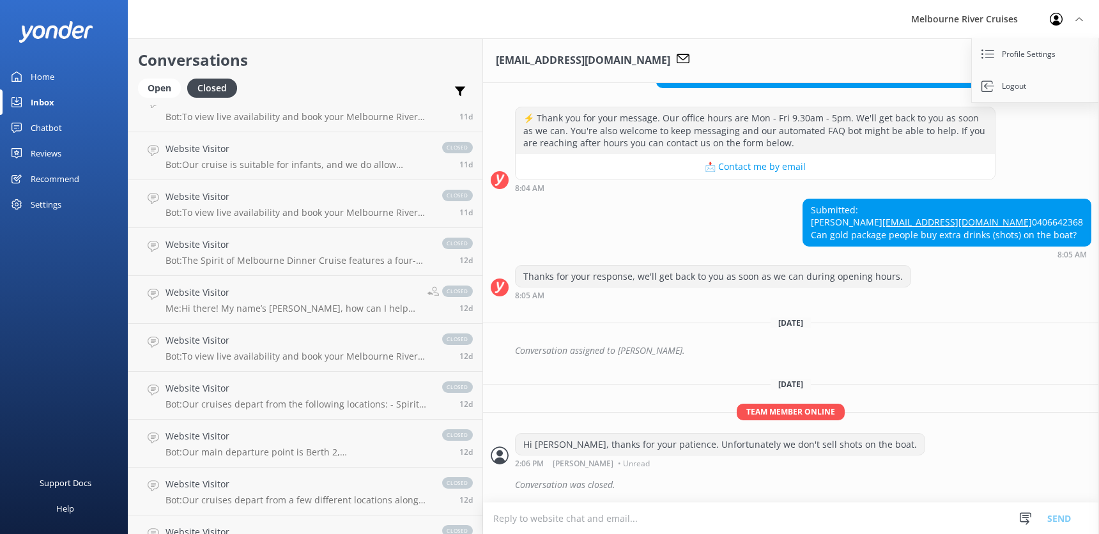
scroll to position [5821, 0]
click at [190, 298] on h4 "Website Visitor" at bounding box center [292, 292] width 252 height 14
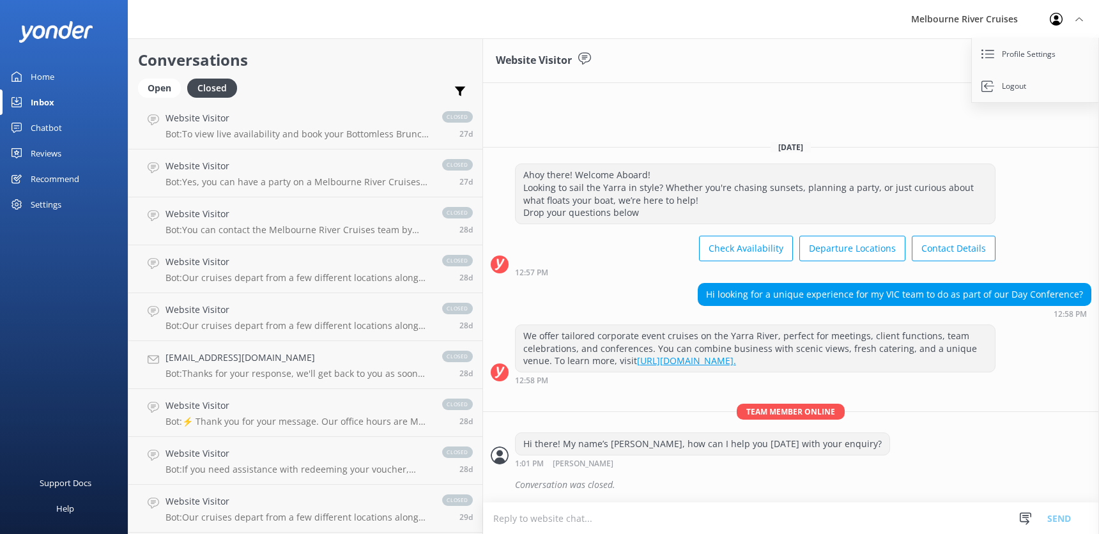
scroll to position [12403, 0]
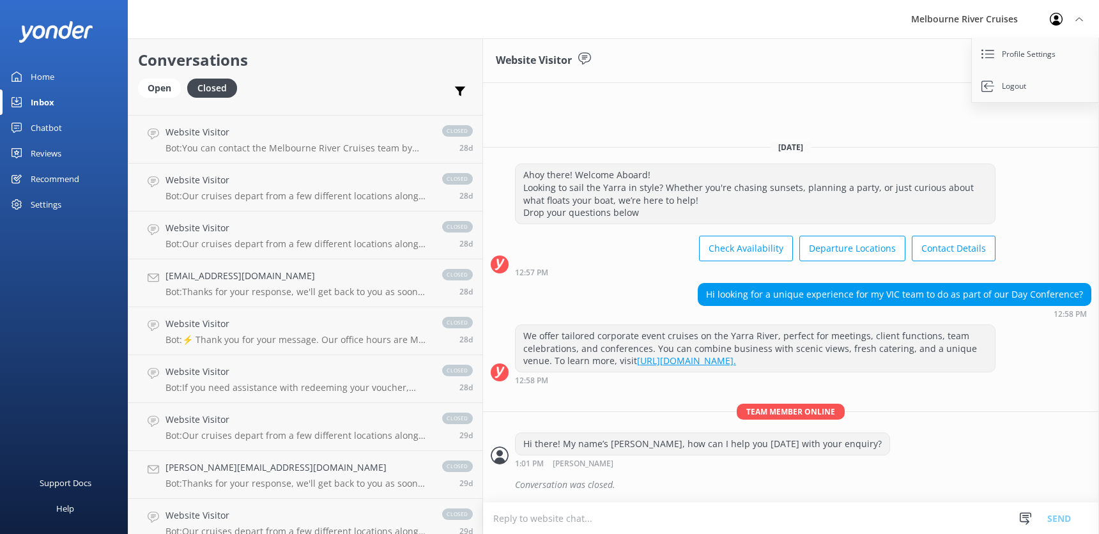
click at [40, 79] on div "Home" at bounding box center [43, 77] width 24 height 26
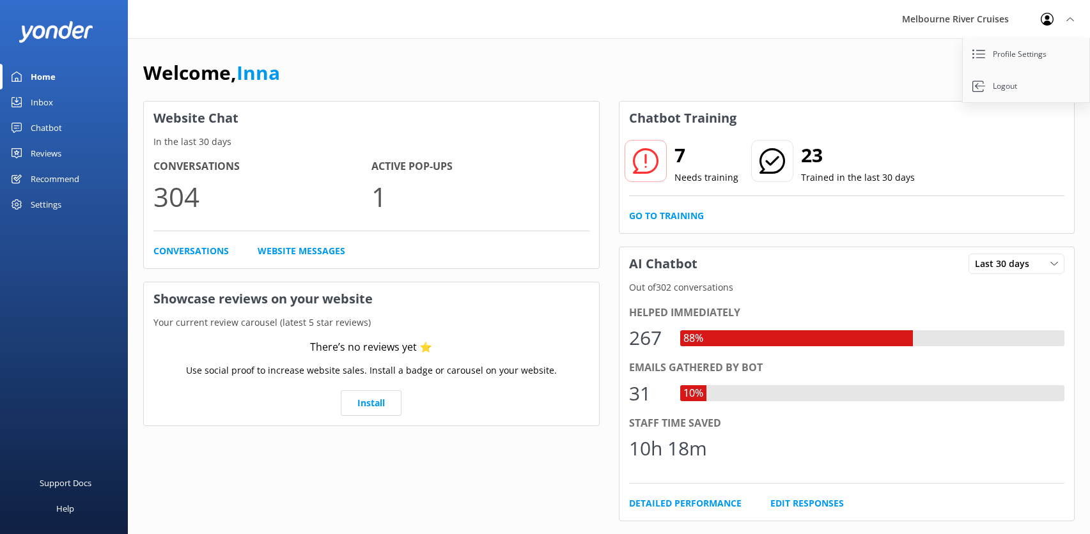
click at [43, 104] on div "Inbox" at bounding box center [42, 102] width 22 height 26
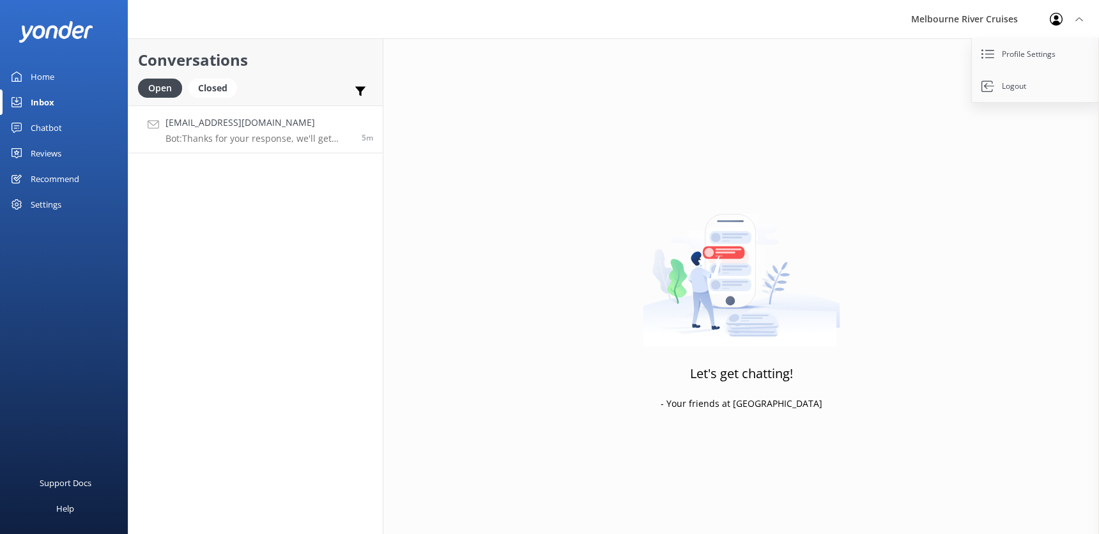
click at [221, 136] on p "Bot: Thanks for your response, we'll get back to you as soon as we can during o…" at bounding box center [259, 139] width 187 height 12
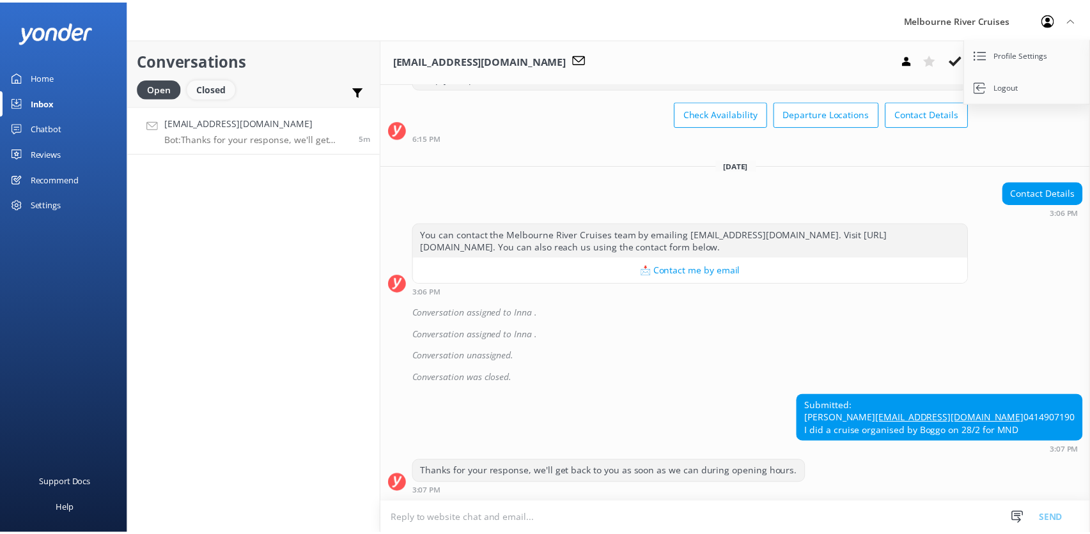
scroll to position [501, 0]
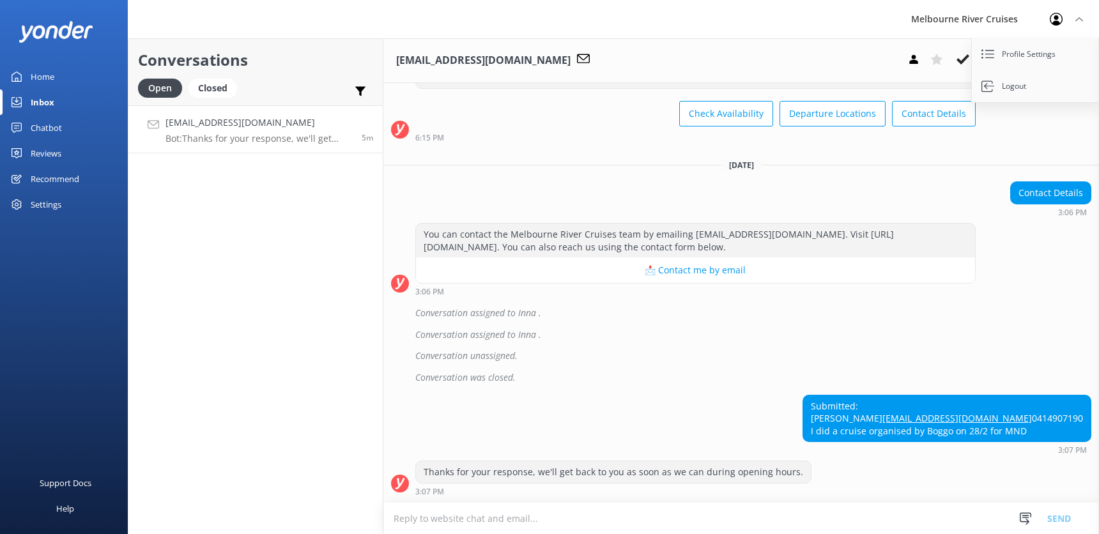
click at [39, 76] on div "Home" at bounding box center [43, 77] width 24 height 26
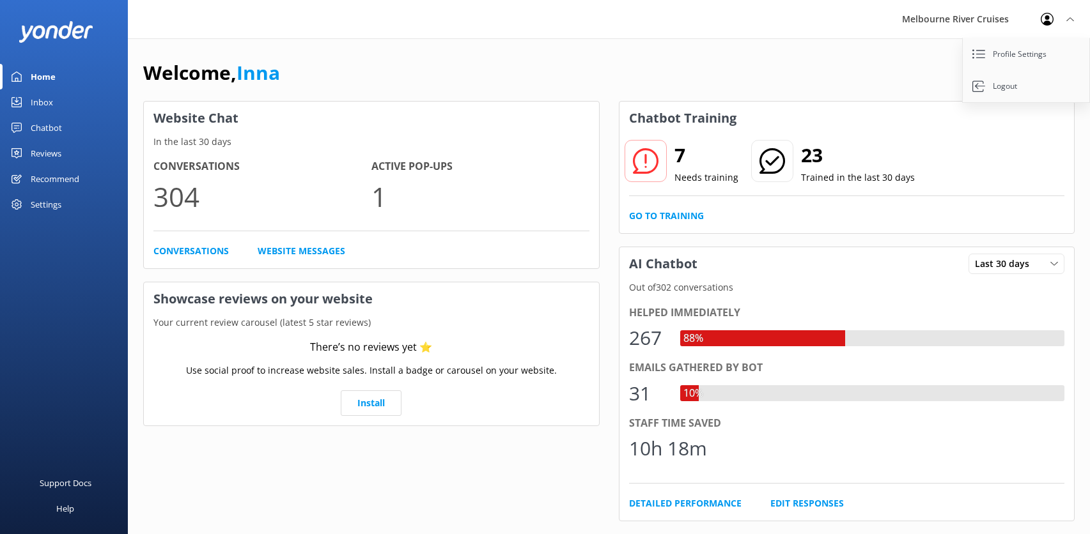
click at [40, 103] on div "Inbox" at bounding box center [42, 102] width 22 height 26
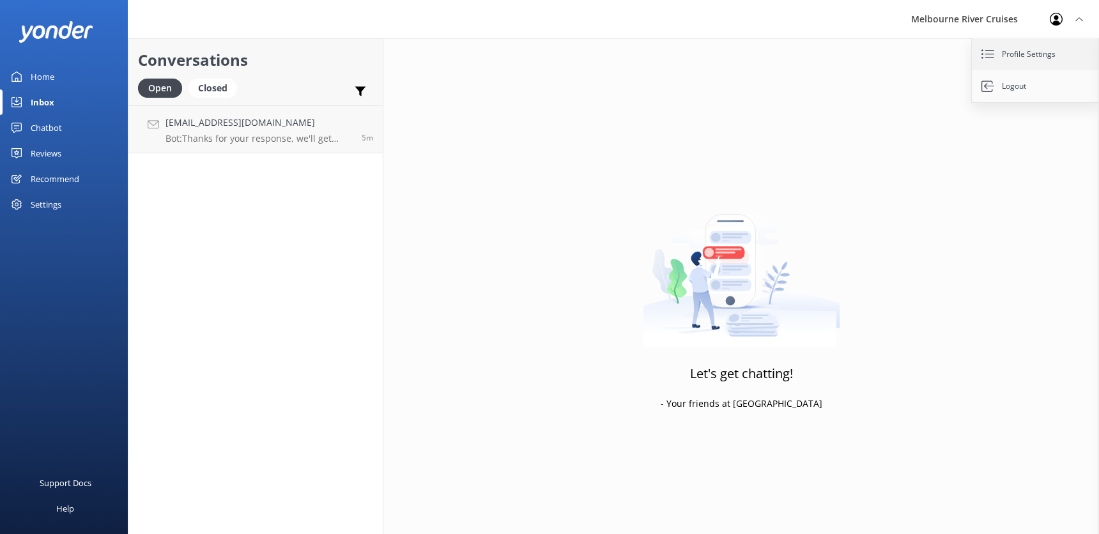
click at [1018, 56] on link "Profile Settings" at bounding box center [1036, 54] width 128 height 32
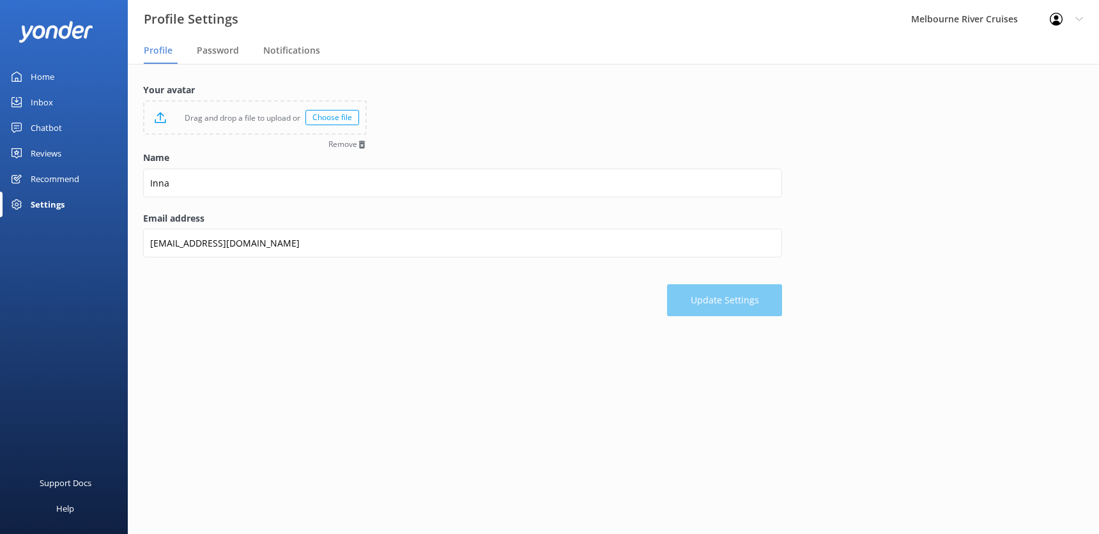
click at [1082, 14] on div "Profile Settings Logout" at bounding box center [1066, 19] width 65 height 38
click at [204, 47] on span "Password" at bounding box center [218, 50] width 42 height 13
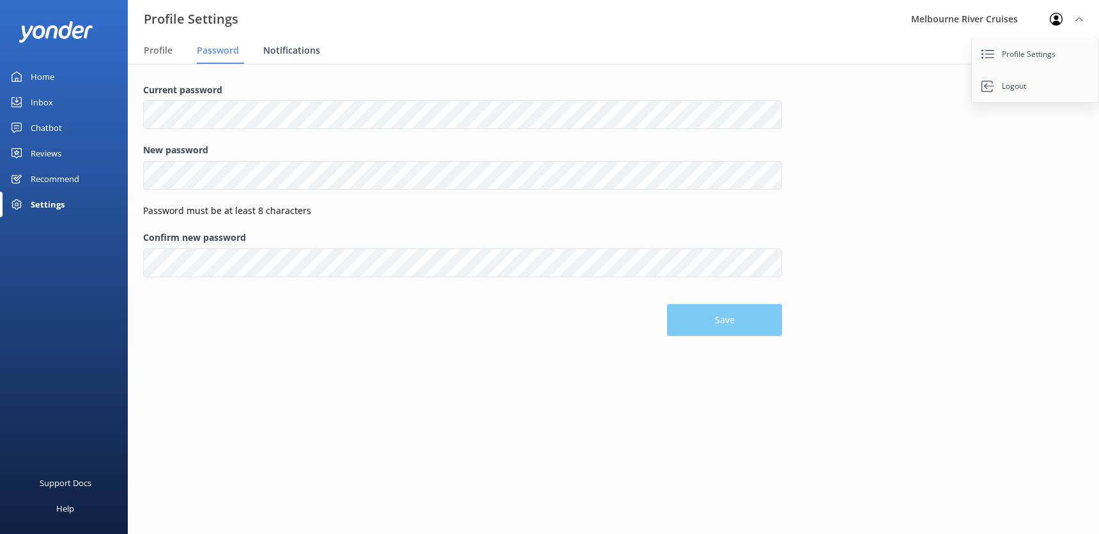
click at [296, 45] on span "Notifications" at bounding box center [291, 50] width 57 height 13
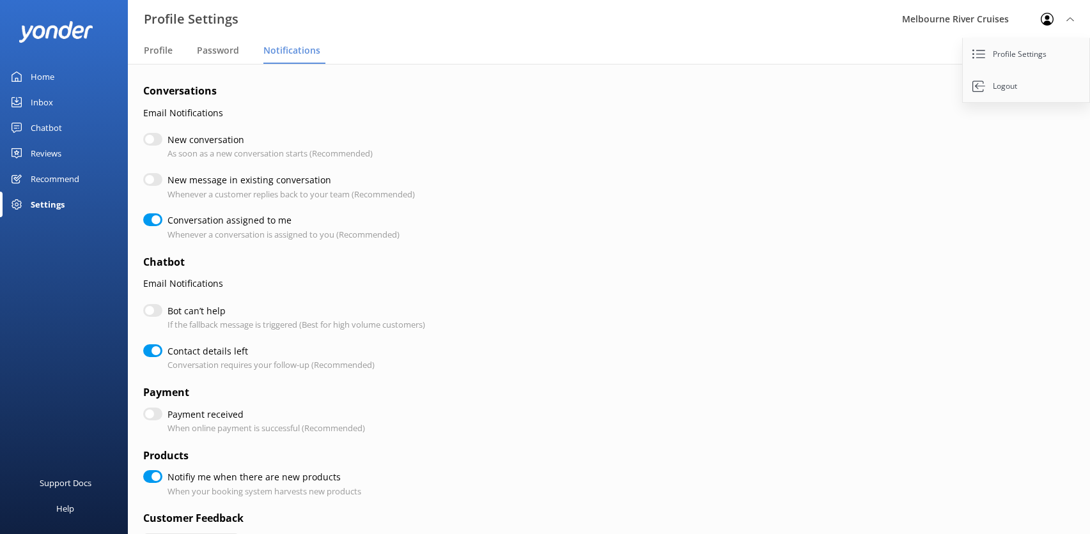
checkbox input "true"
click at [212, 48] on span "Password" at bounding box center [218, 50] width 42 height 13
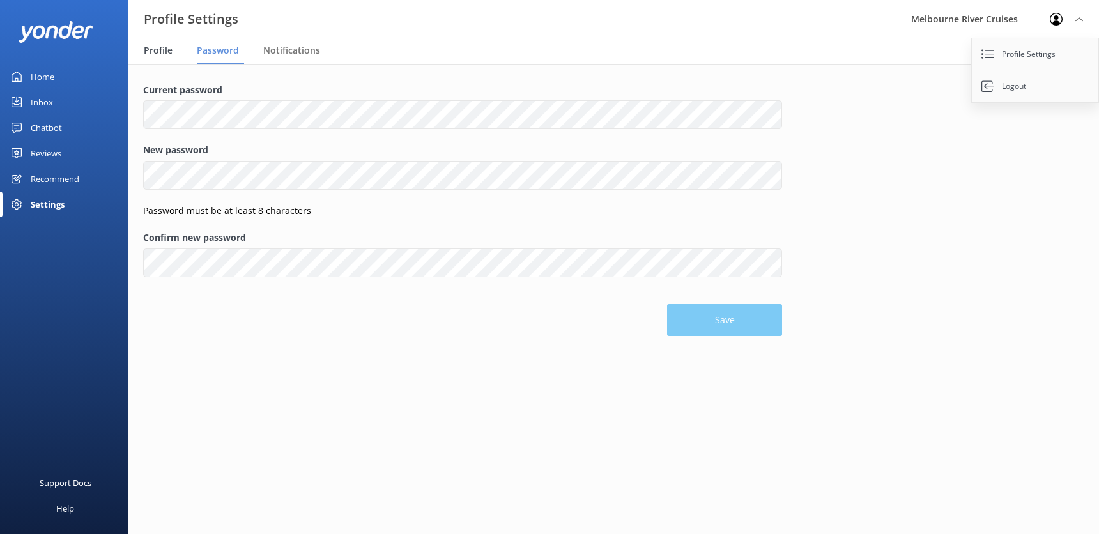
drag, startPoint x: 988, startPoint y: 55, endPoint x: 151, endPoint y: 50, distance: 836.5
click at [151, 50] on span "Profile" at bounding box center [158, 50] width 29 height 13
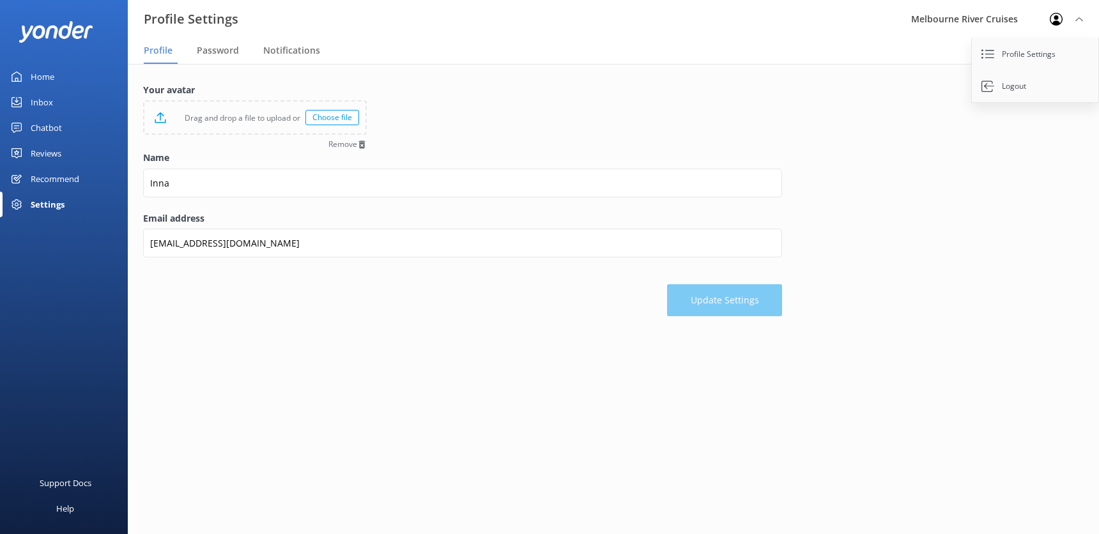
click at [42, 78] on div "Home" at bounding box center [43, 77] width 24 height 26
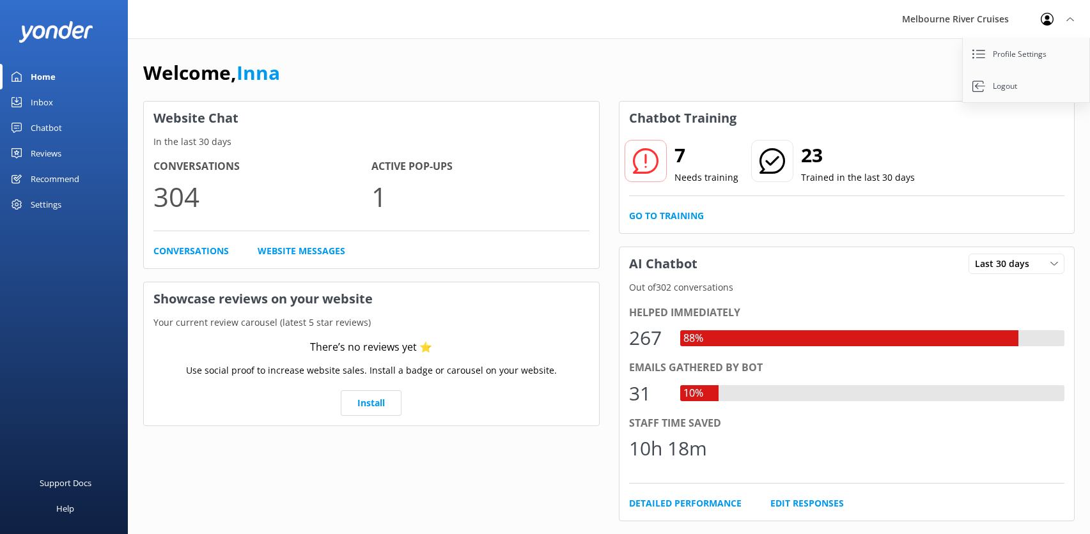
drag, startPoint x: 993, startPoint y: 17, endPoint x: 1070, endPoint y: 22, distance: 77.5
click at [1070, 22] on icon at bounding box center [1070, 19] width 8 height 8
click at [1068, 18] on icon at bounding box center [1070, 19] width 8 height 8
click at [40, 99] on div "Inbox" at bounding box center [42, 102] width 22 height 26
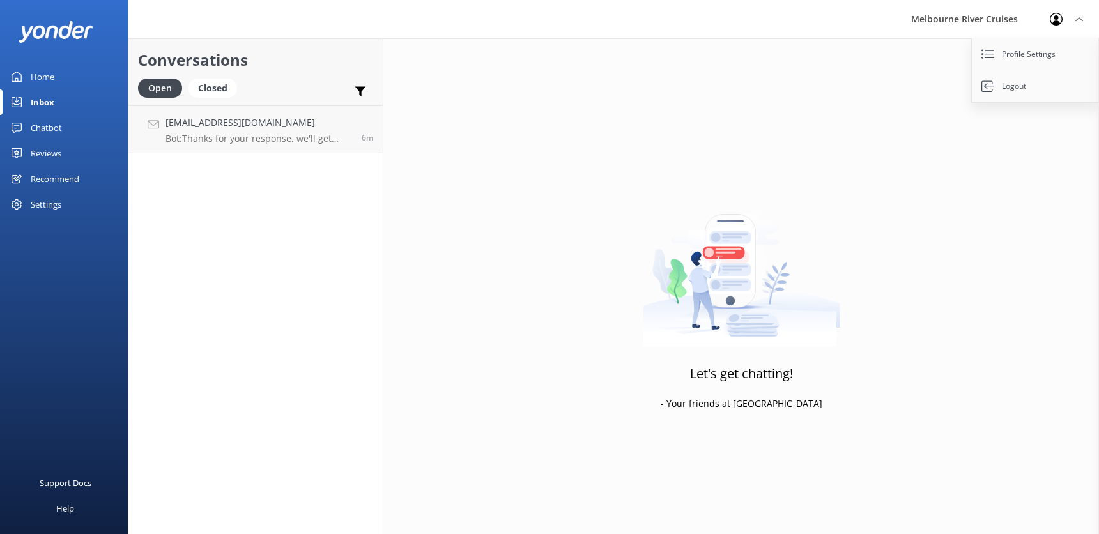
click at [35, 128] on div "Chatbot" at bounding box center [46, 128] width 31 height 26
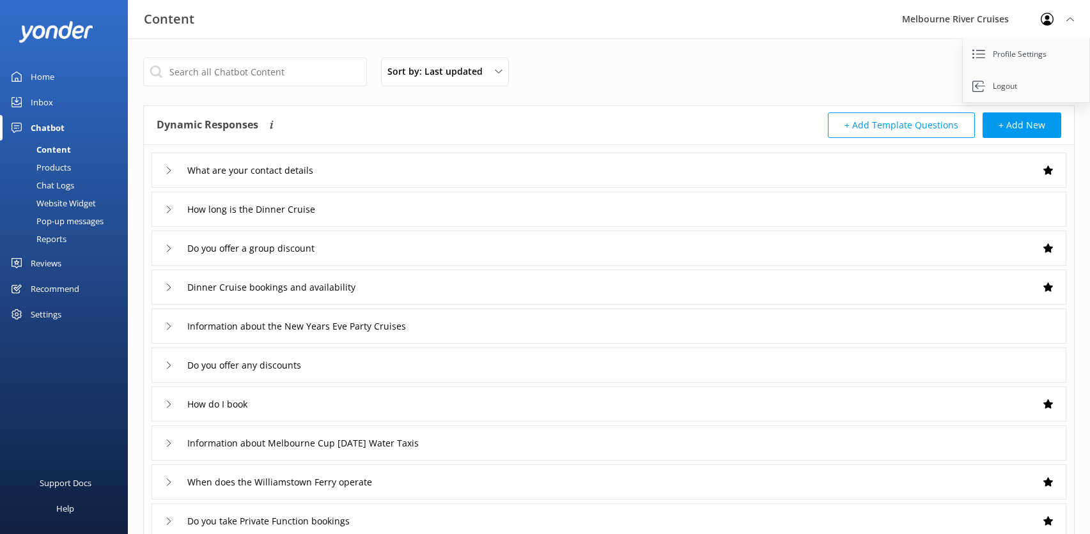
click at [45, 151] on div "Content" at bounding box center [39, 150] width 63 height 18
click at [52, 169] on div "Products" at bounding box center [39, 167] width 63 height 18
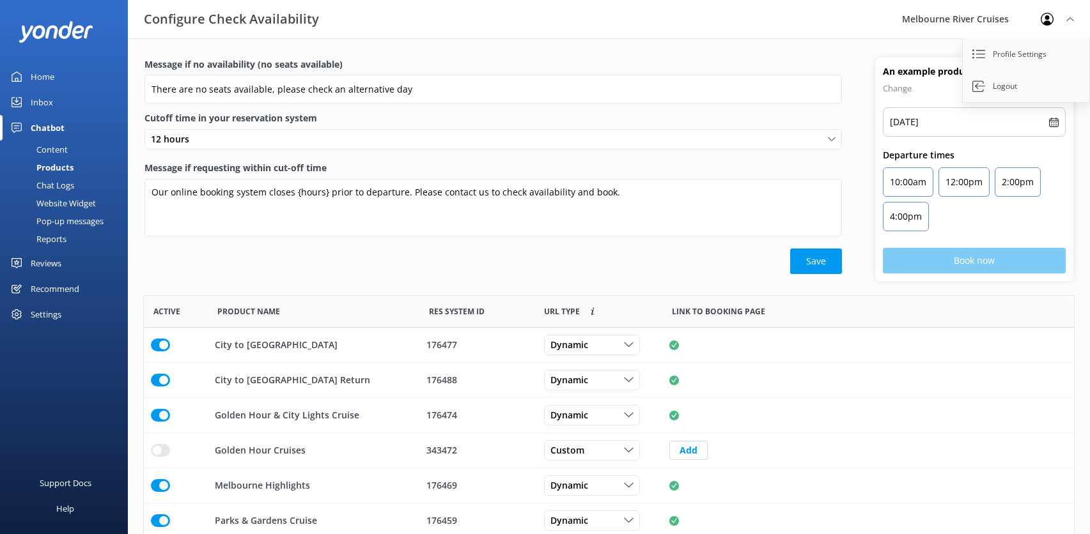
scroll to position [374, 920]
click at [54, 185] on div "Chat Logs" at bounding box center [41, 185] width 66 height 18
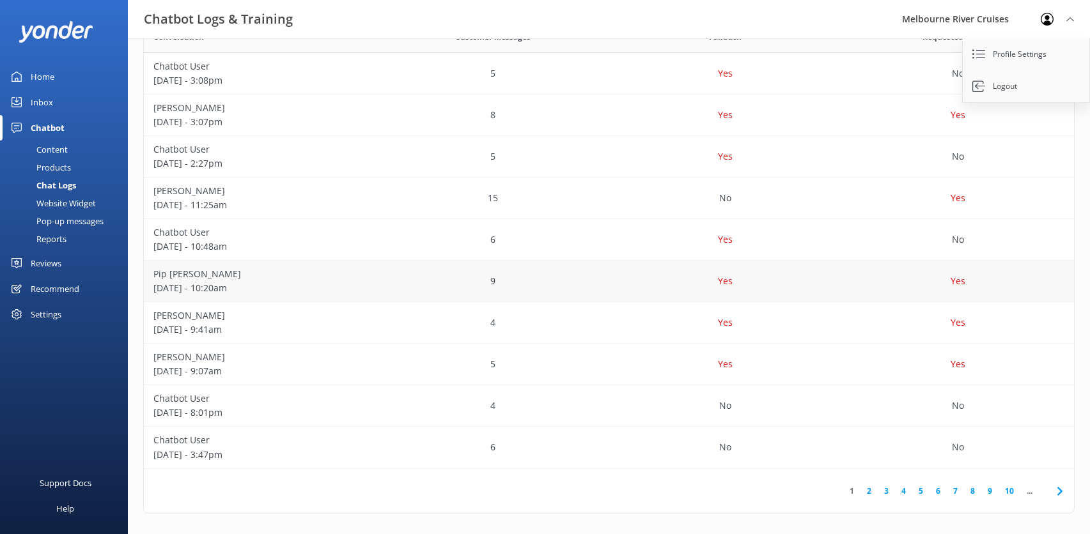
scroll to position [261, 0]
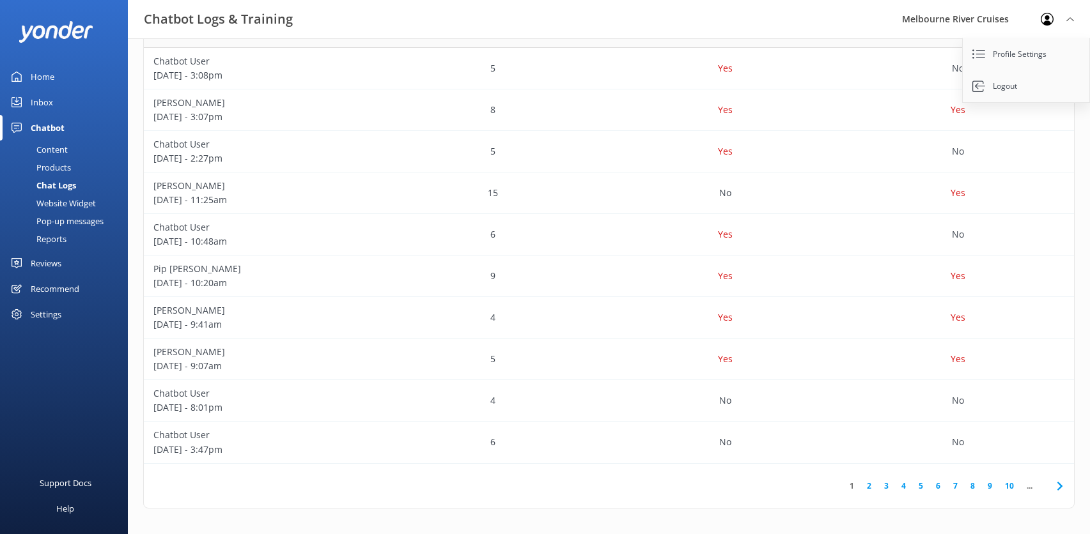
click at [64, 201] on div "Website Widget" at bounding box center [52, 203] width 88 height 18
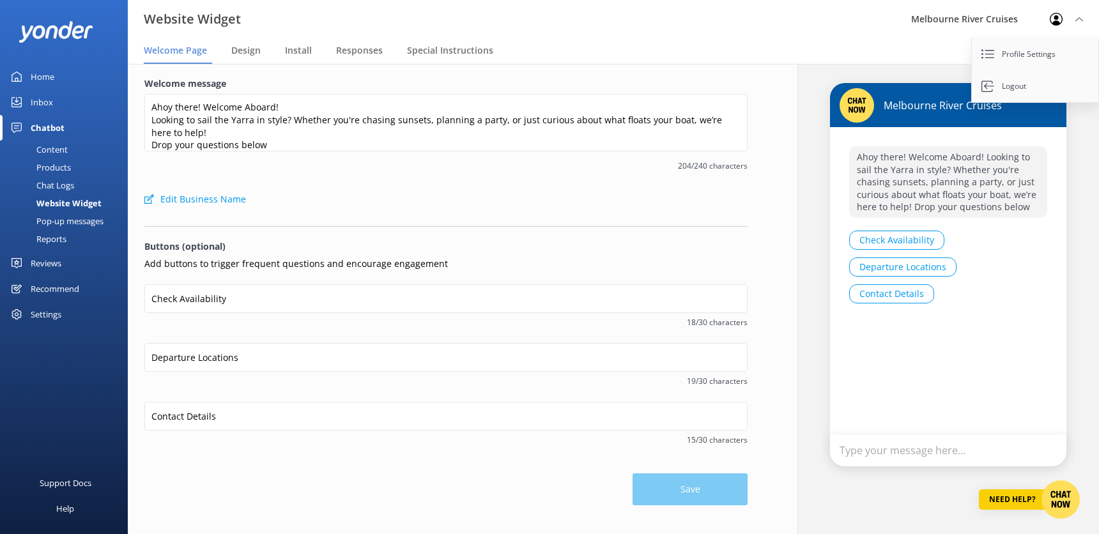
click at [66, 219] on div "Pop-up messages" at bounding box center [56, 221] width 96 height 18
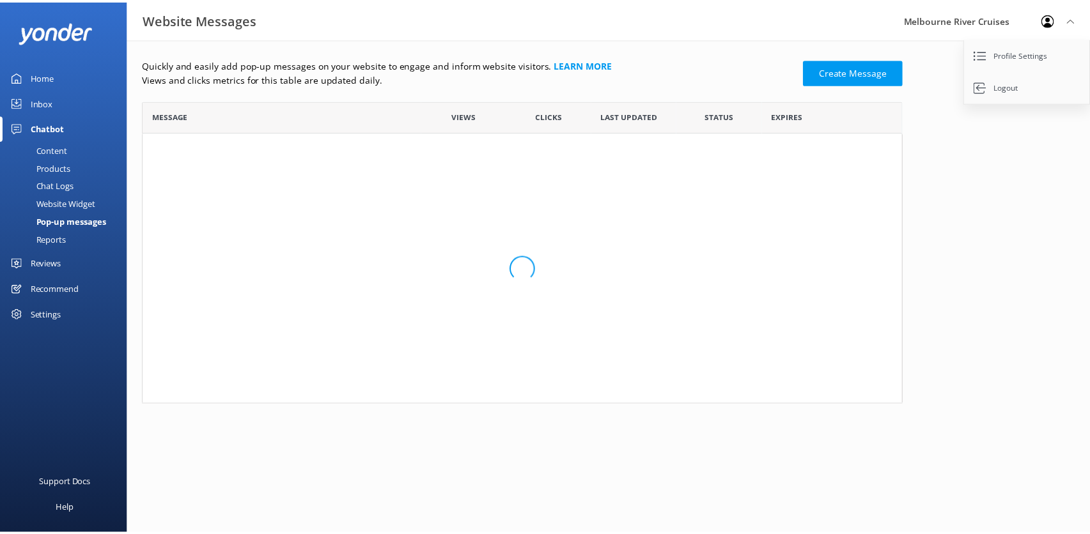
scroll to position [132, 757]
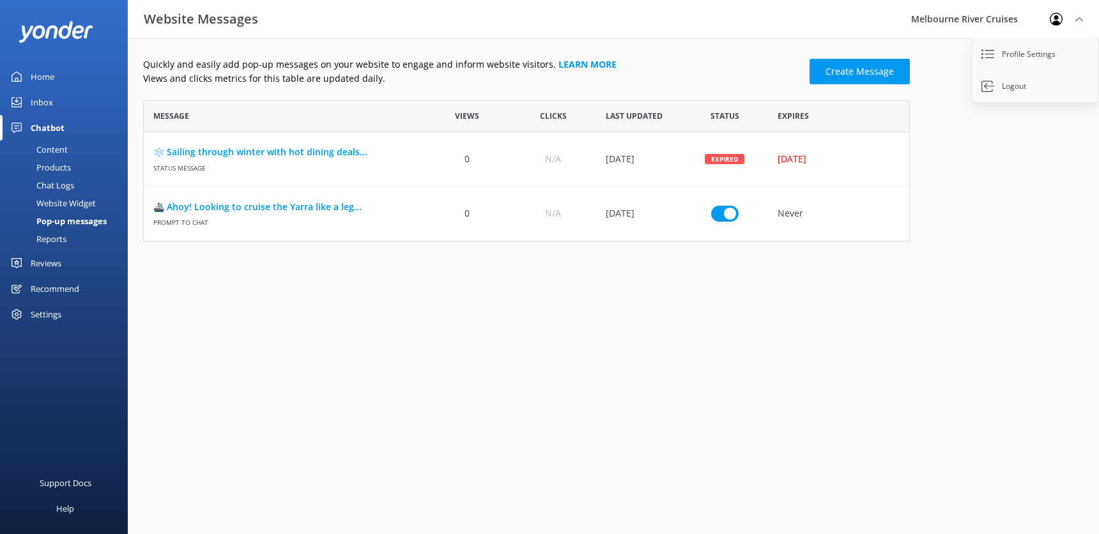
click at [53, 240] on div "Reports" at bounding box center [37, 239] width 59 height 18
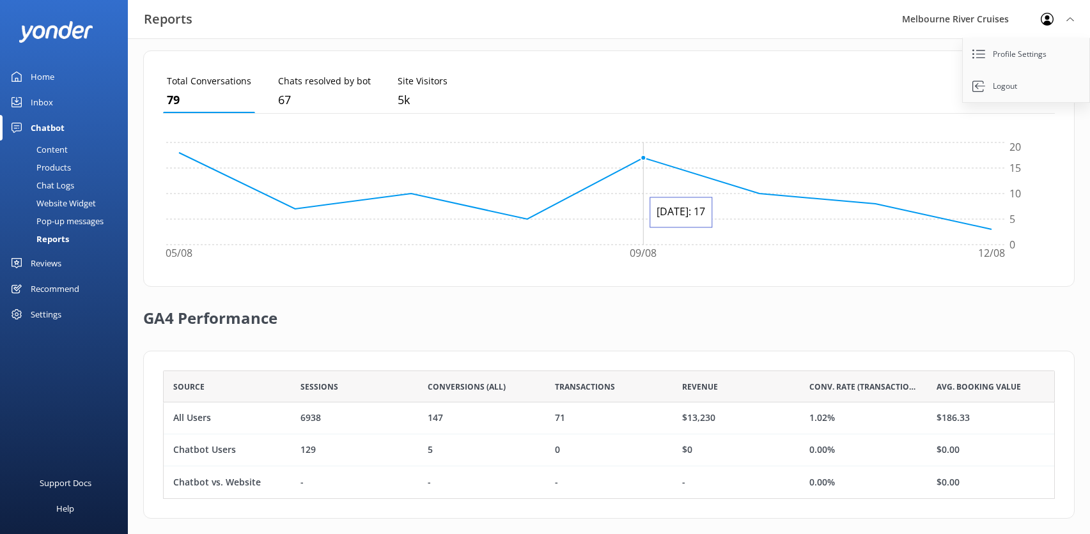
scroll to position [357, 0]
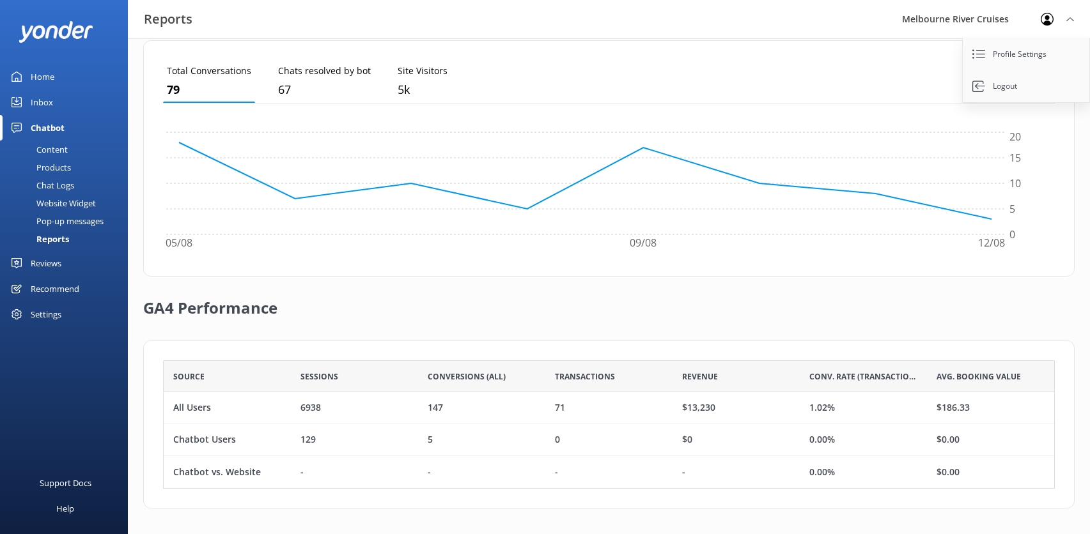
click at [50, 289] on div "Recommend" at bounding box center [55, 289] width 49 height 26
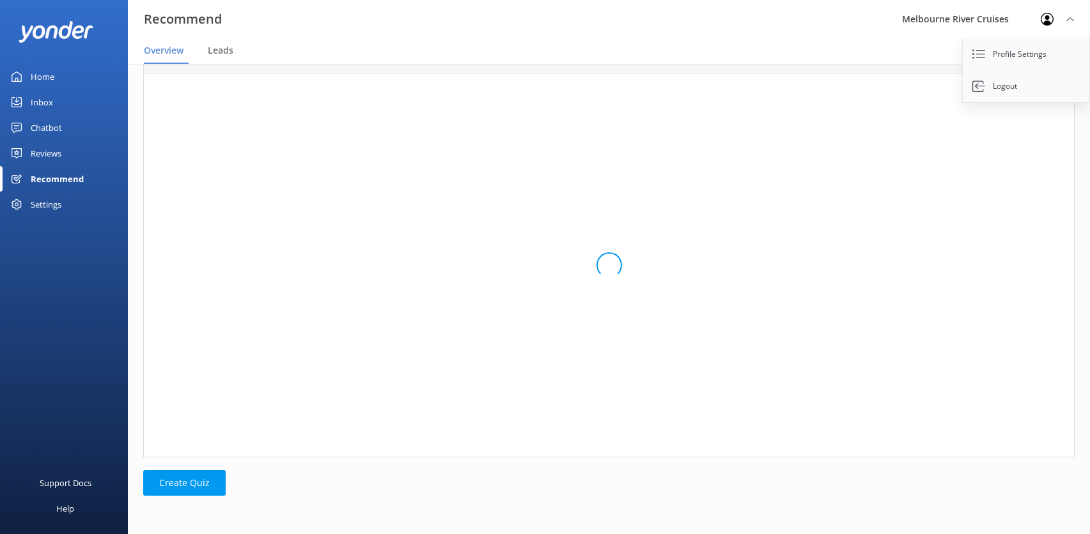
scroll to position [406, 921]
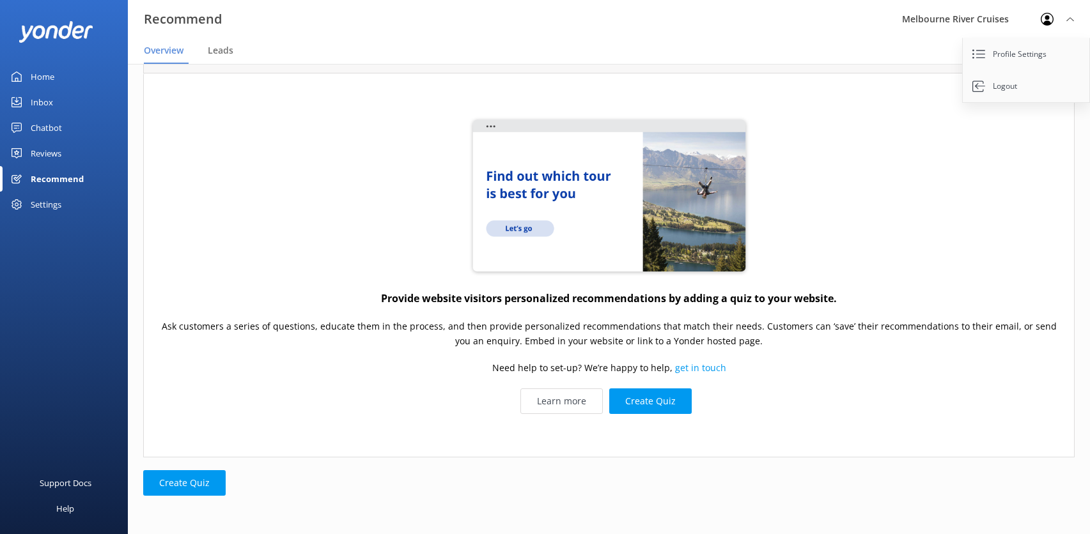
click at [36, 204] on div "Settings" at bounding box center [46, 205] width 31 height 26
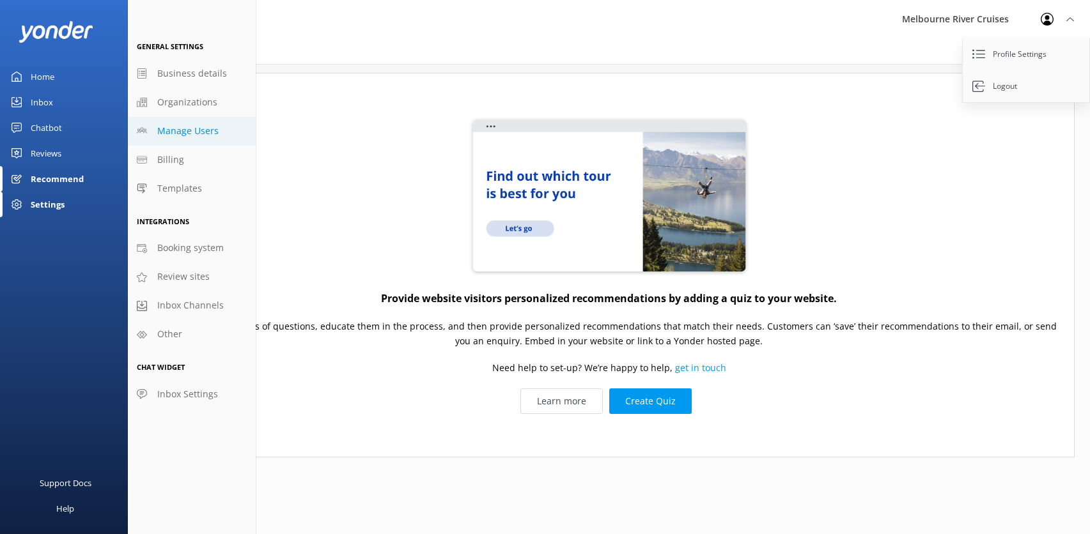
click at [176, 132] on span "Manage Users" at bounding box center [187, 131] width 61 height 14
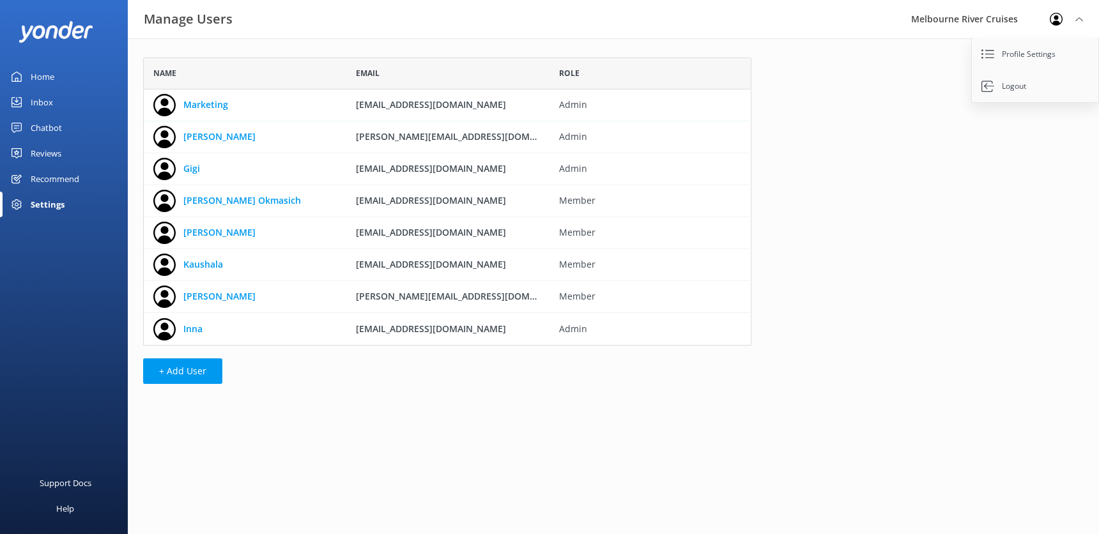
scroll to position [279, 599]
click at [187, 332] on link "Inna" at bounding box center [192, 329] width 19 height 14
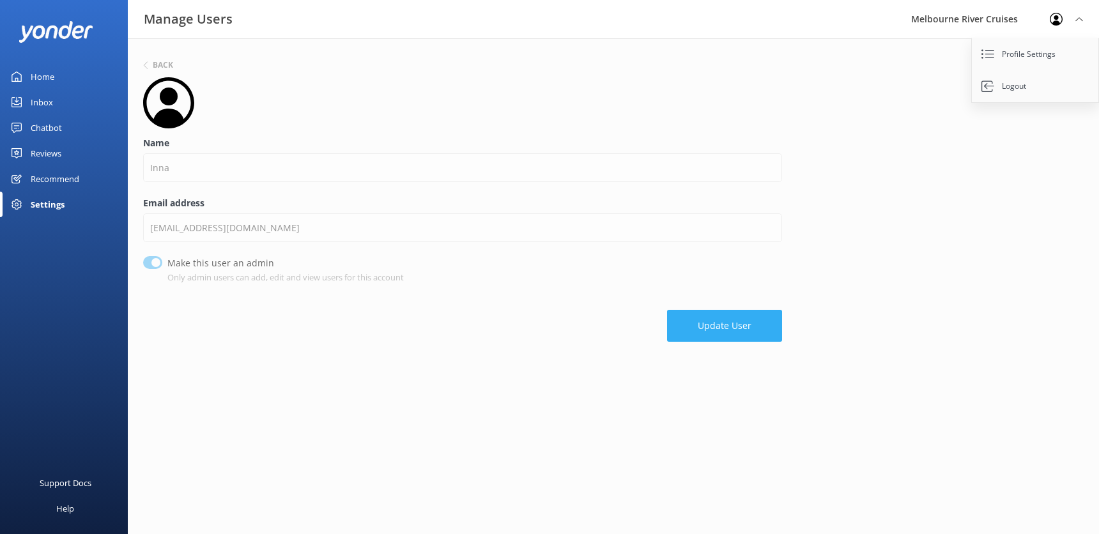
click at [707, 328] on button "Update User" at bounding box center [724, 326] width 115 height 32
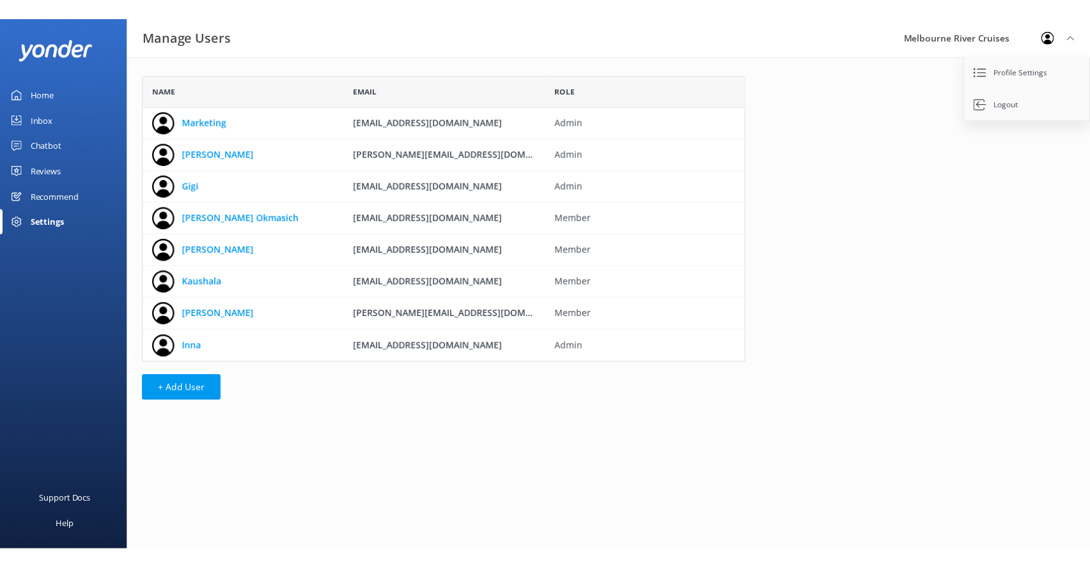
scroll to position [279, 599]
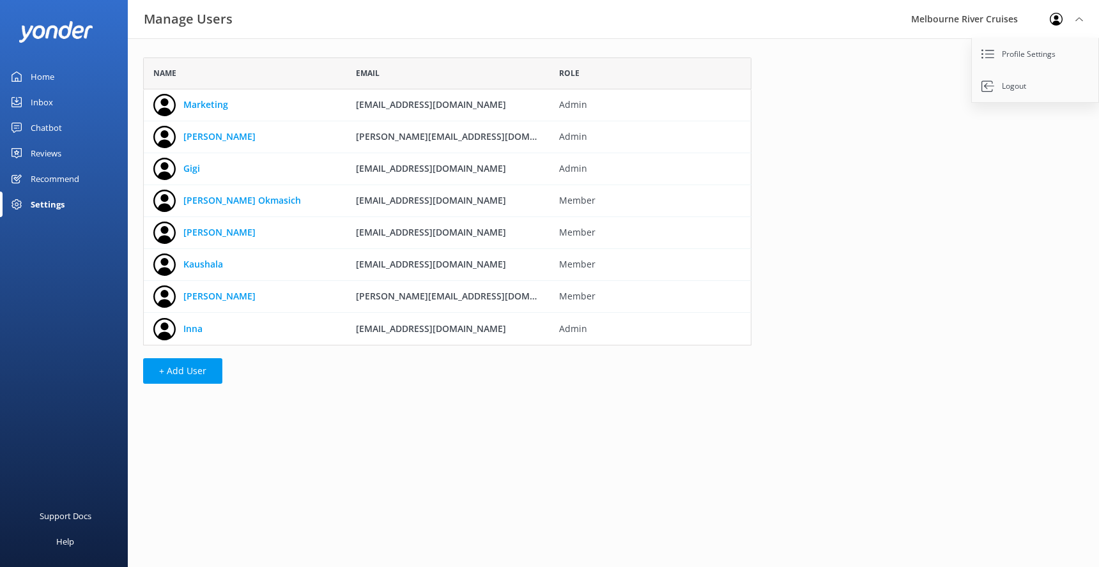
click at [981, 17] on div "Melbourne River Cruises" at bounding box center [964, 19] width 139 height 38
click at [1079, 16] on icon at bounding box center [1079, 19] width 8 height 8
click at [1031, 54] on link "Profile Settings" at bounding box center [1036, 54] width 128 height 32
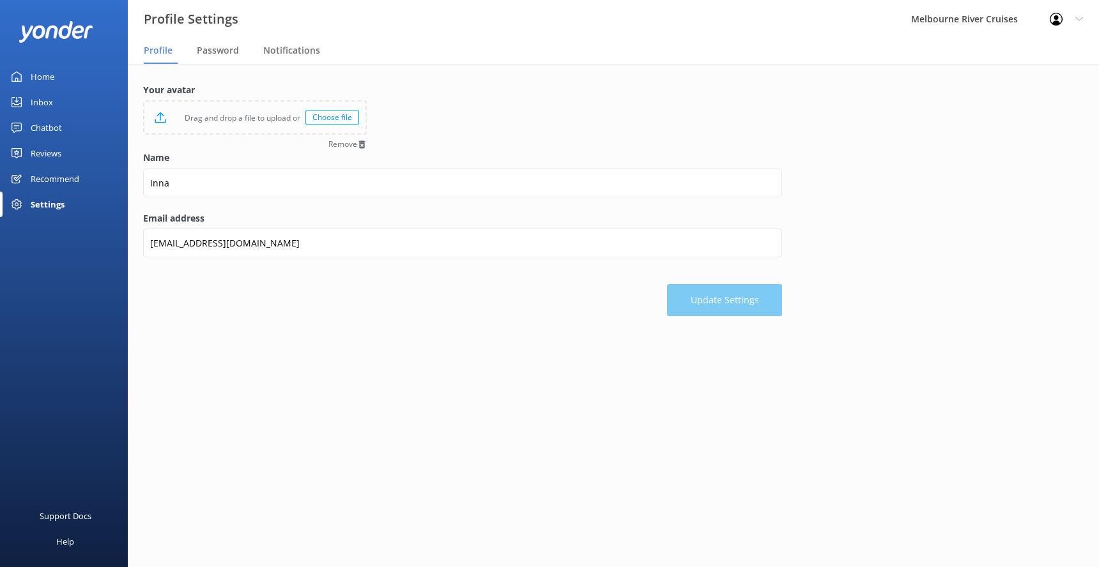
click at [52, 79] on div "Home" at bounding box center [43, 77] width 24 height 26
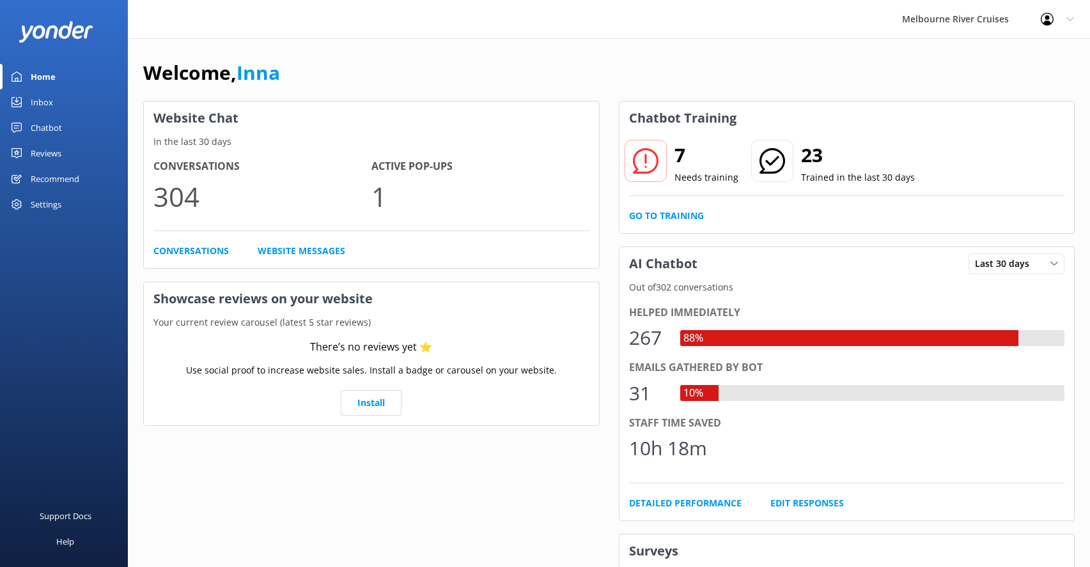
click at [1067, 17] on div "Profile Settings Logout" at bounding box center [1056, 19] width 65 height 38
click at [35, 98] on div "Inbox" at bounding box center [42, 102] width 22 height 26
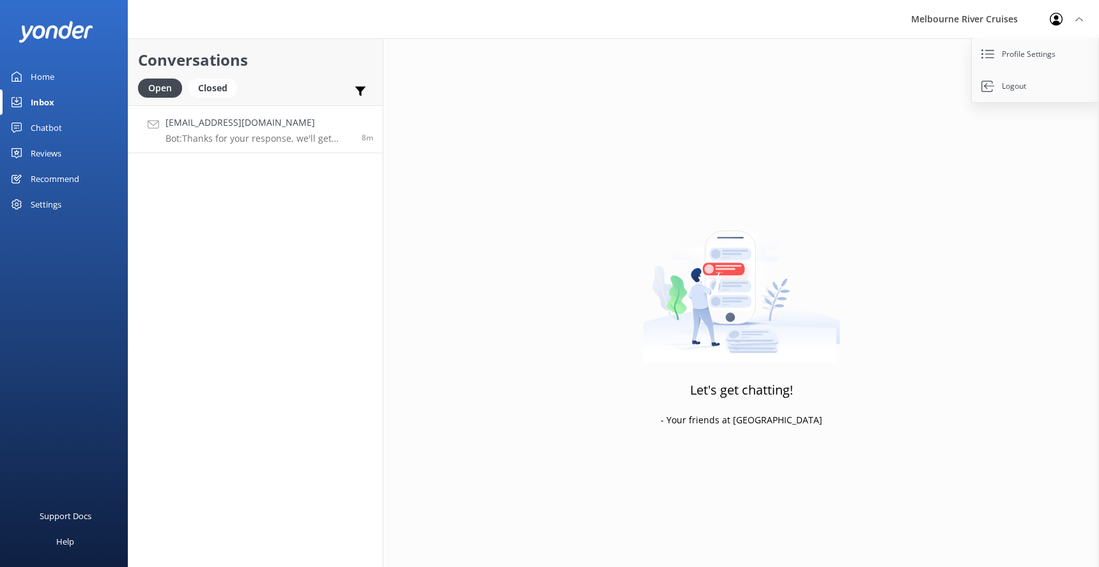
click at [213, 135] on p "Bot: Thanks for your response, we'll get back to you as soon as we can during o…" at bounding box center [259, 139] width 187 height 12
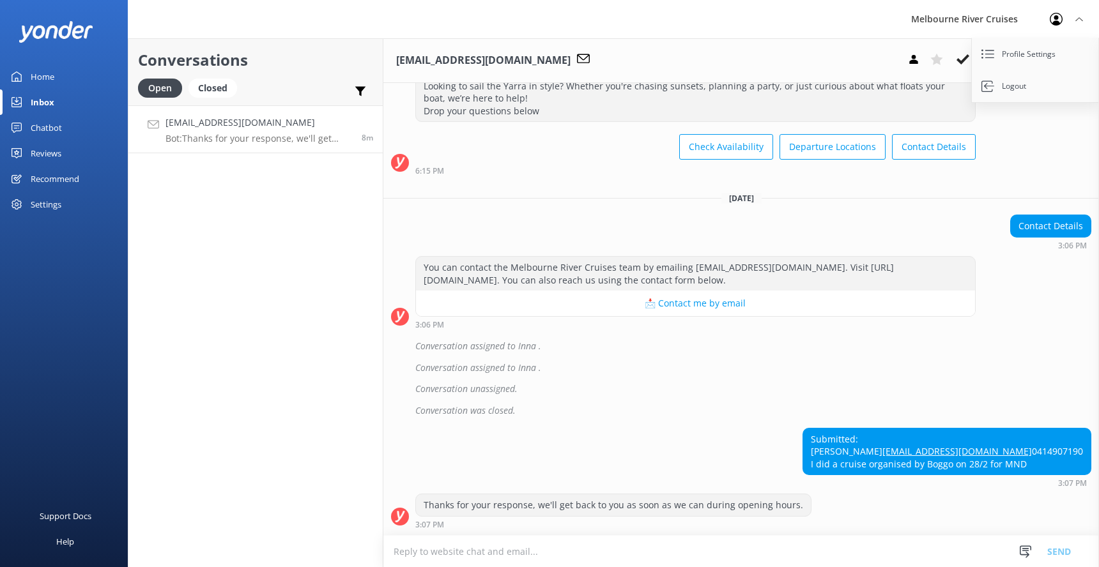
scroll to position [468, 0]
click at [720, 56] on div "[EMAIL_ADDRESS][DOMAIN_NAME] Assign user Marketing [PERSON_NAME] [PERSON_NAME] …" at bounding box center [741, 60] width 716 height 45
click at [913, 61] on use at bounding box center [913, 59] width 8 height 9
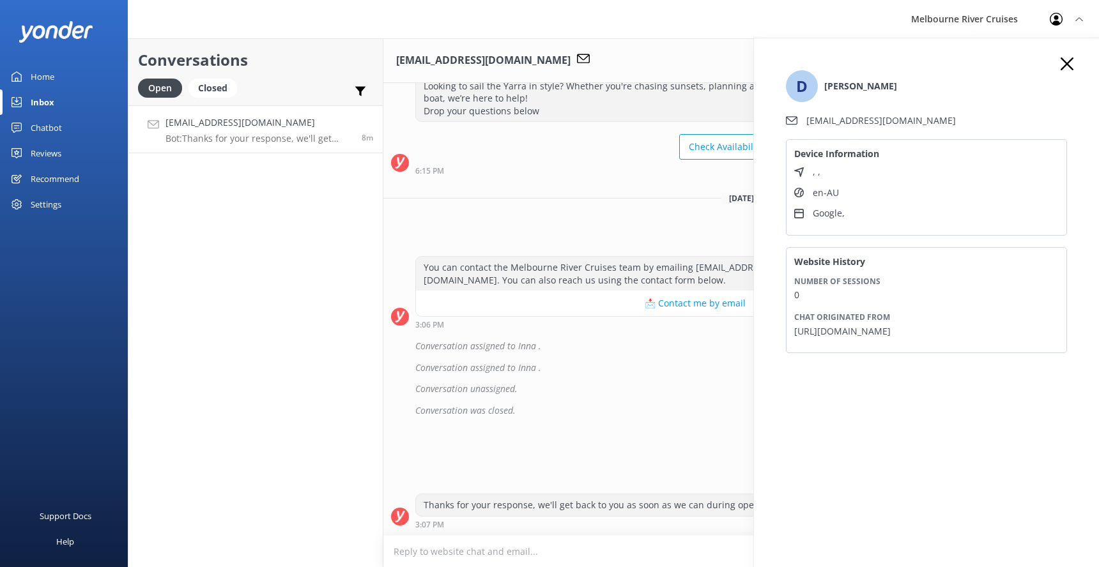
click at [1063, 63] on icon at bounding box center [1067, 64] width 13 height 13
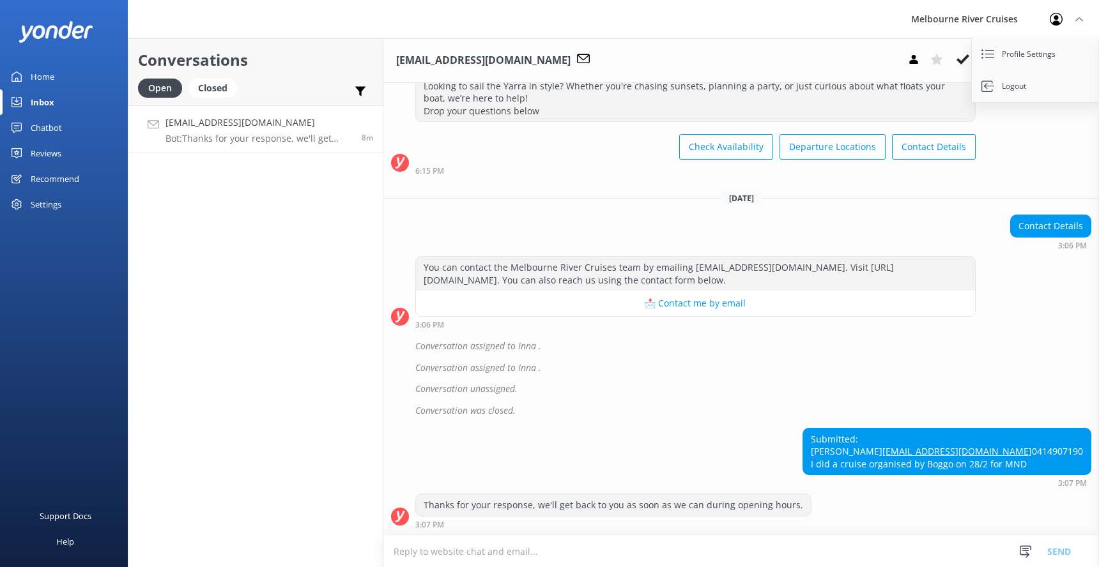
click at [1016, 128] on div "Ahoy there! Welcome Aboard! Looking to sail the Yarra in style? Whether you're …" at bounding box center [741, 118] width 716 height 113
click at [1077, 20] on use at bounding box center [1078, 19] width 7 height 4
click at [1079, 57] on icon at bounding box center [1076, 61] width 8 height 8
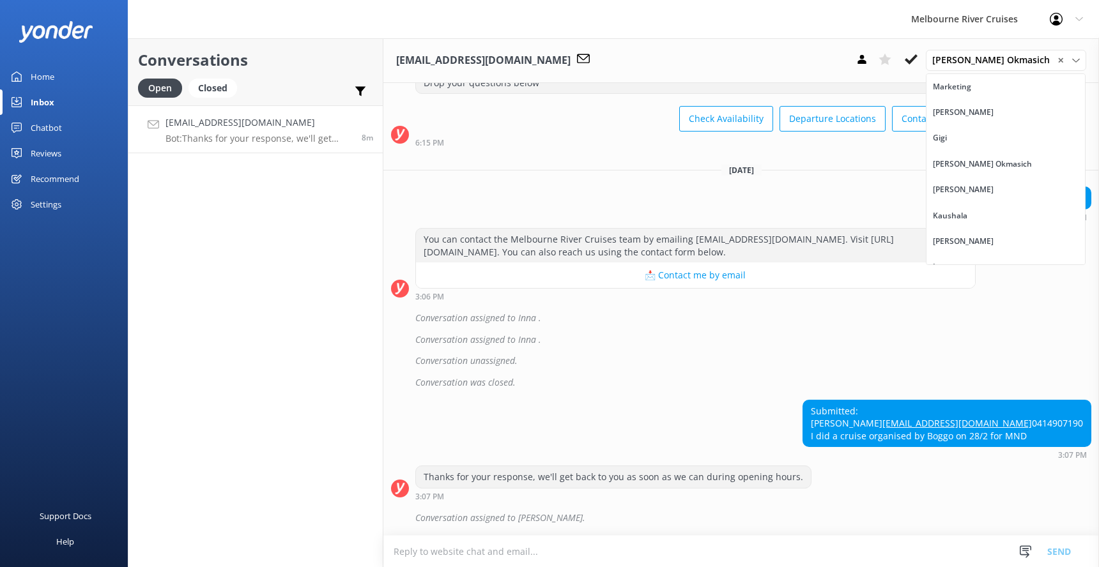
click at [36, 79] on div "Home" at bounding box center [43, 77] width 24 height 26
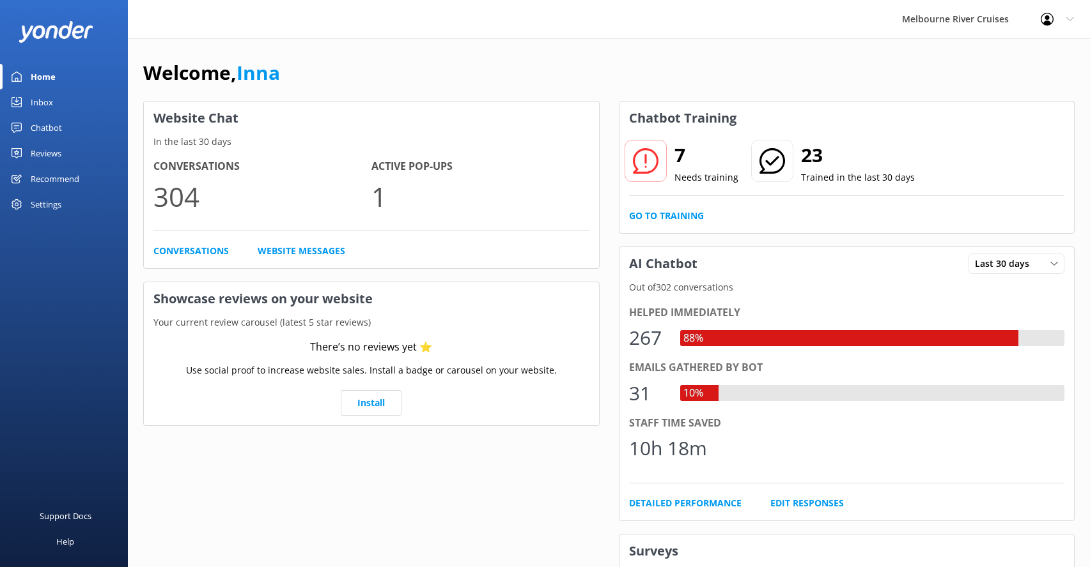
click at [40, 100] on div "Inbox" at bounding box center [42, 102] width 22 height 26
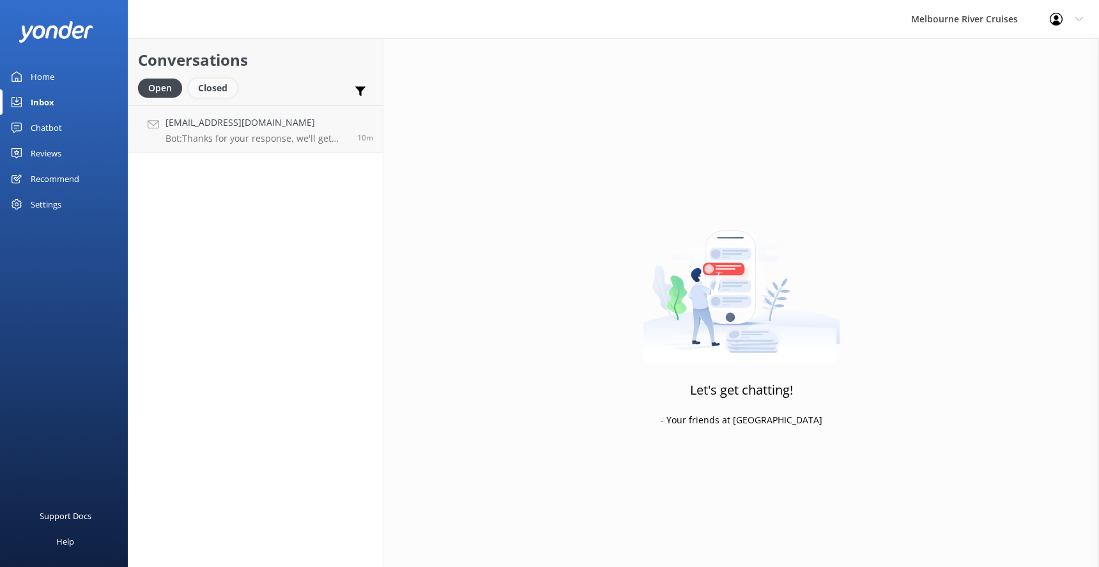
click at [212, 88] on div "Closed" at bounding box center [213, 88] width 49 height 19
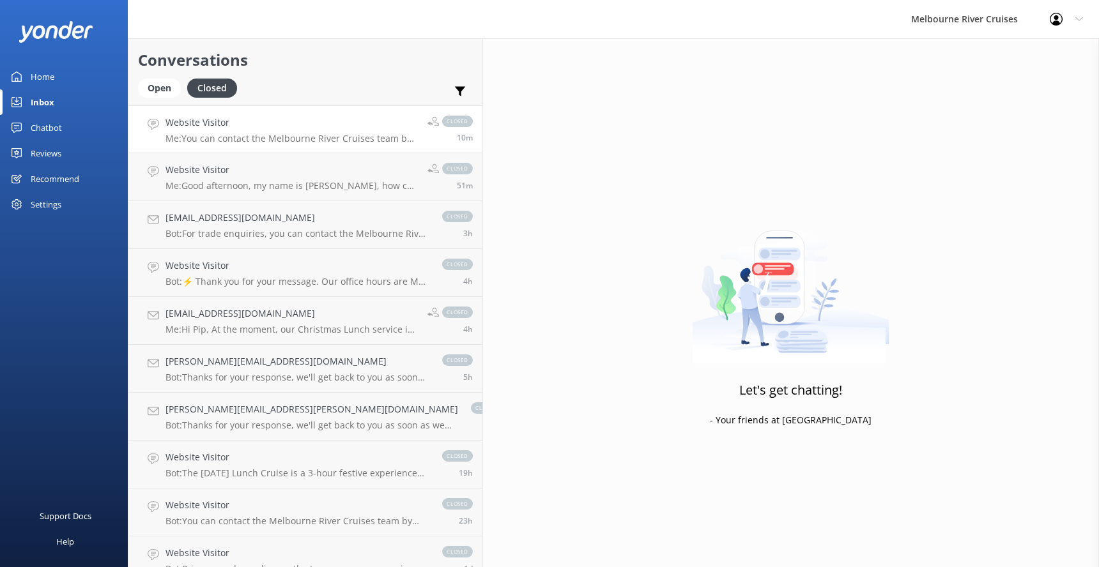
click at [201, 125] on h4 "Website Visitor" at bounding box center [292, 123] width 252 height 14
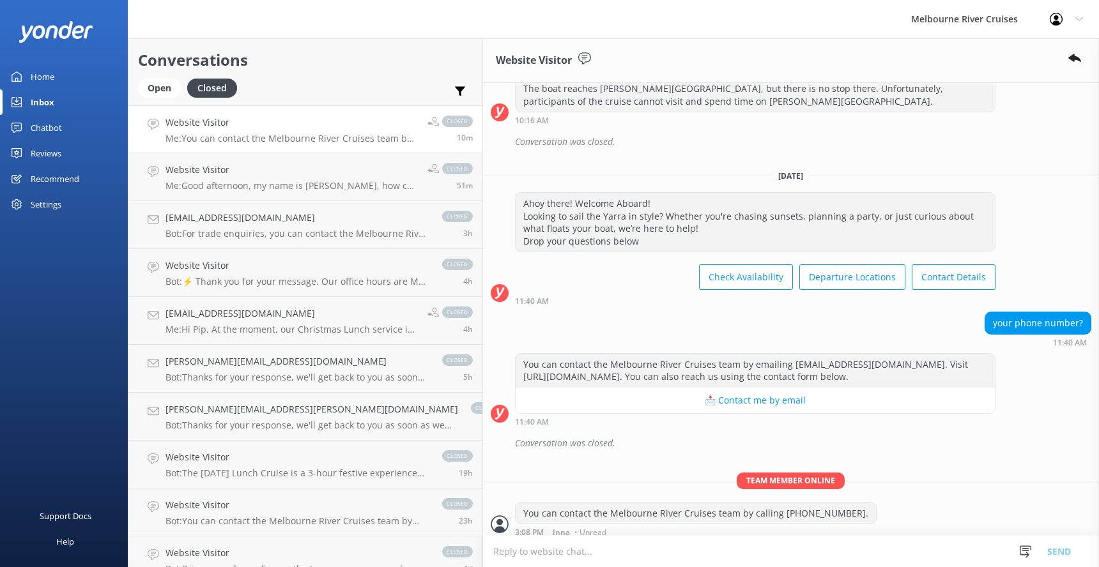
scroll to position [269, 0]
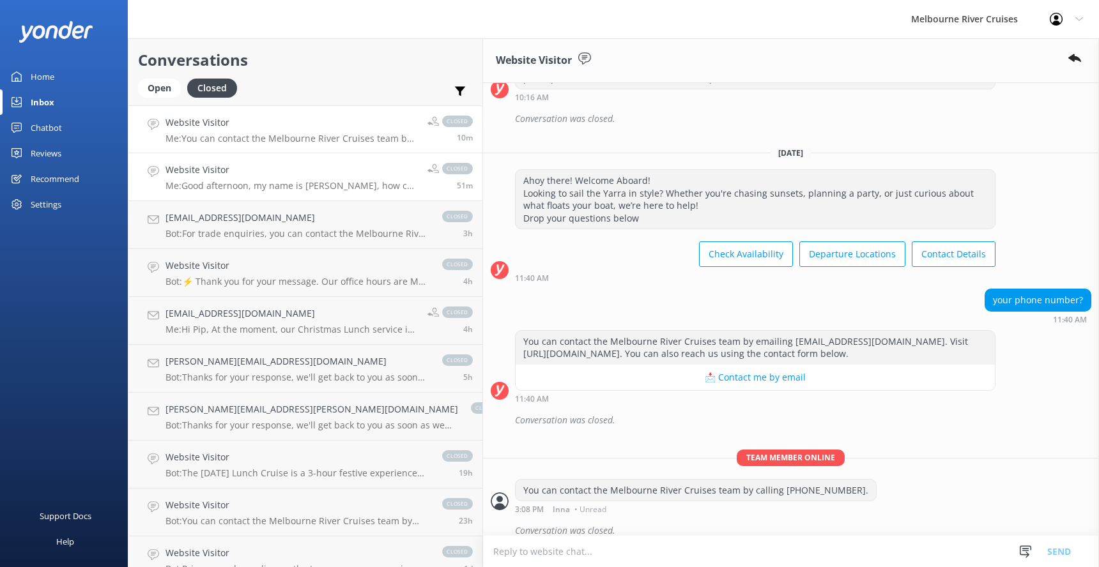
click at [195, 170] on h4 "Website Visitor" at bounding box center [292, 170] width 252 height 14
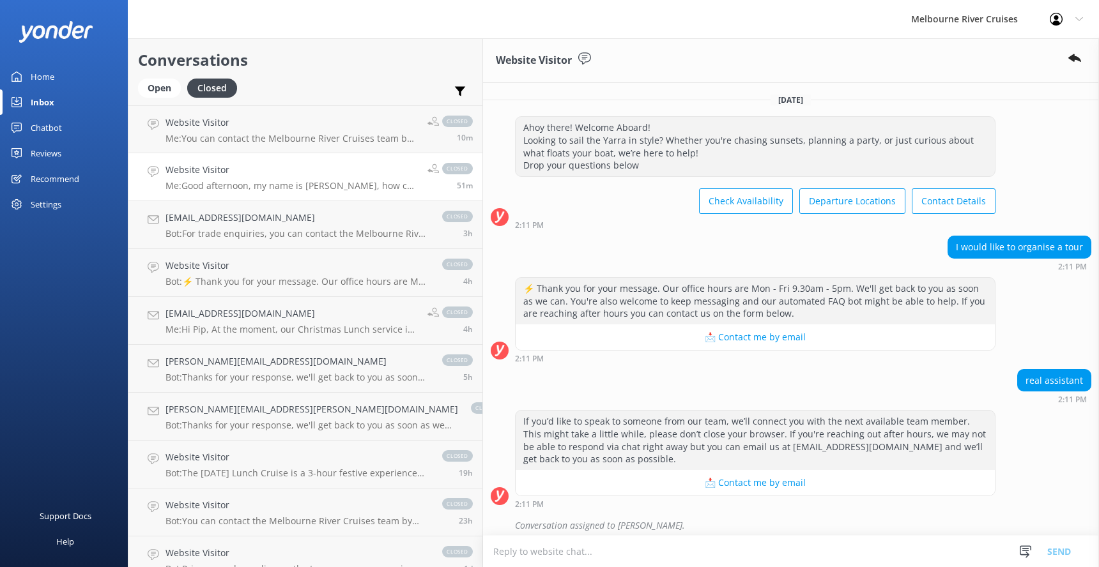
scroll to position [105, 0]
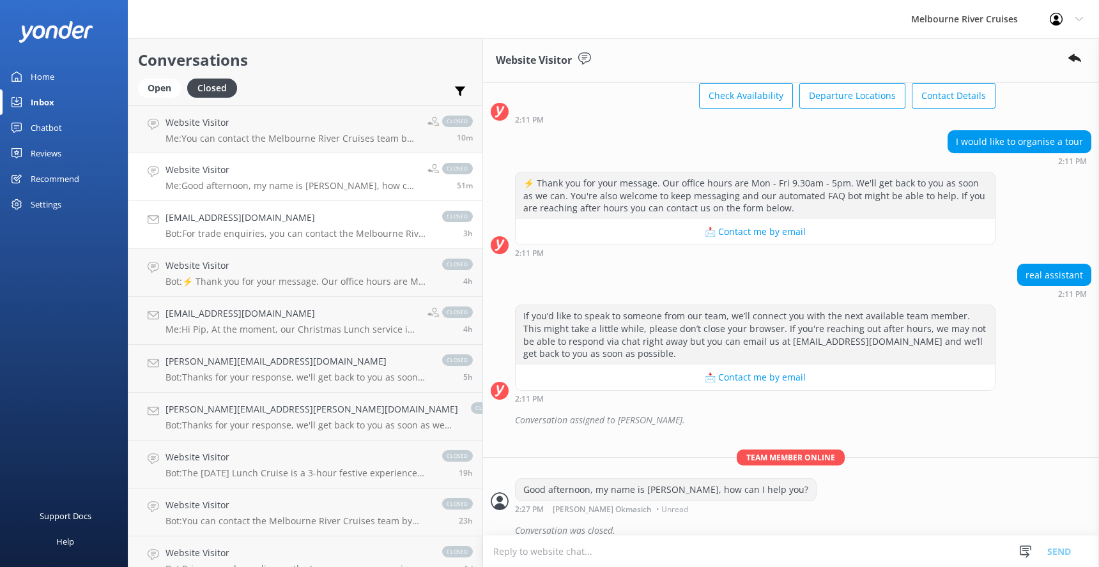
click at [201, 221] on h4 "[EMAIL_ADDRESS][DOMAIN_NAME]" at bounding box center [298, 218] width 264 height 14
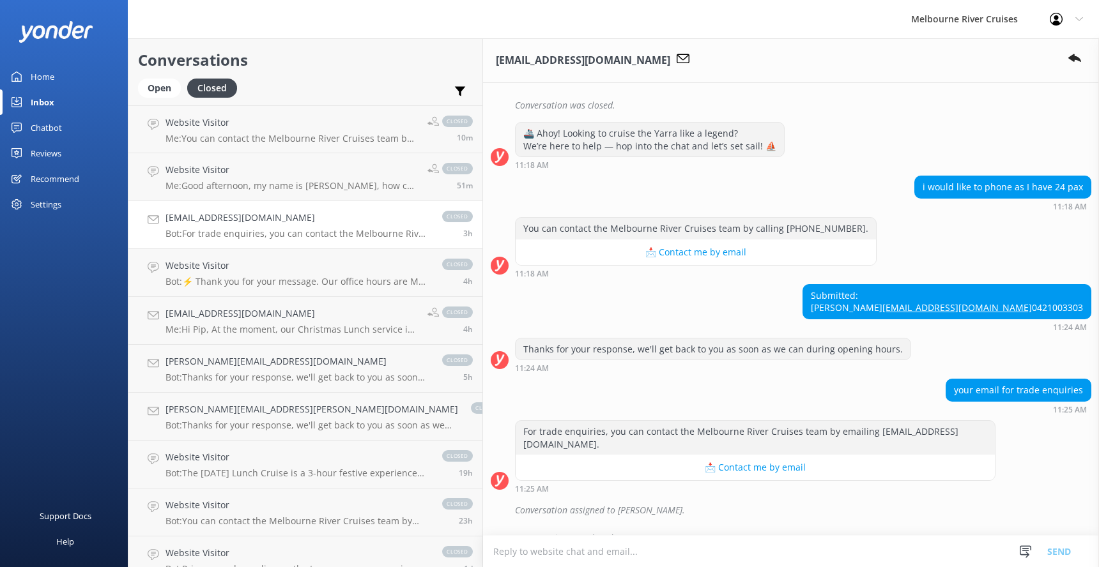
scroll to position [613, 0]
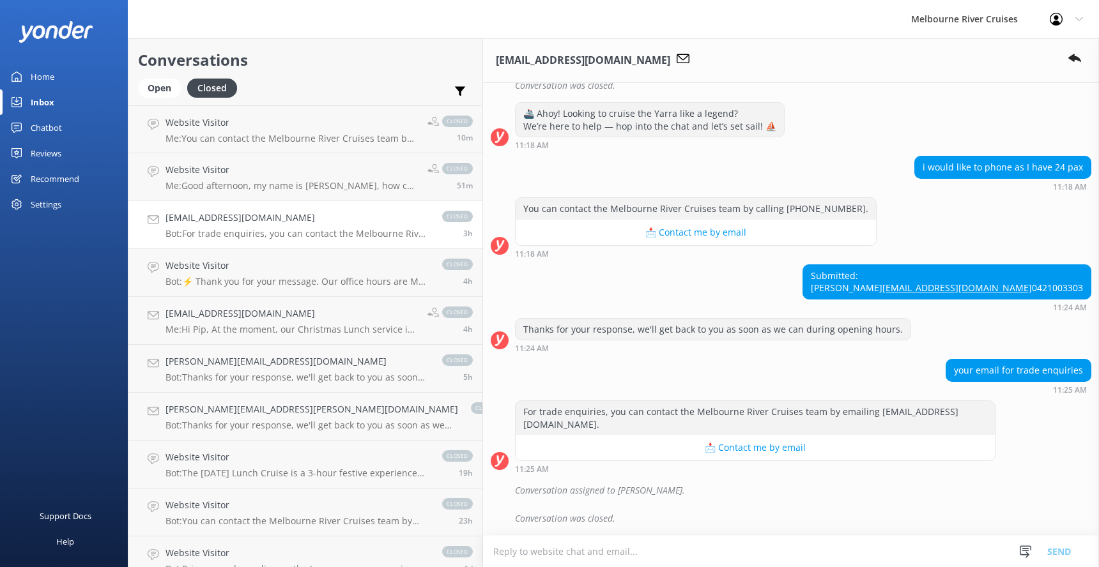
click at [196, 216] on h4 "[EMAIL_ADDRESS][DOMAIN_NAME]" at bounding box center [298, 218] width 264 height 14
click at [204, 224] on h4 "[EMAIL_ADDRESS][DOMAIN_NAME]" at bounding box center [298, 218] width 264 height 14
click at [209, 263] on h4 "Website Visitor" at bounding box center [298, 266] width 264 height 14
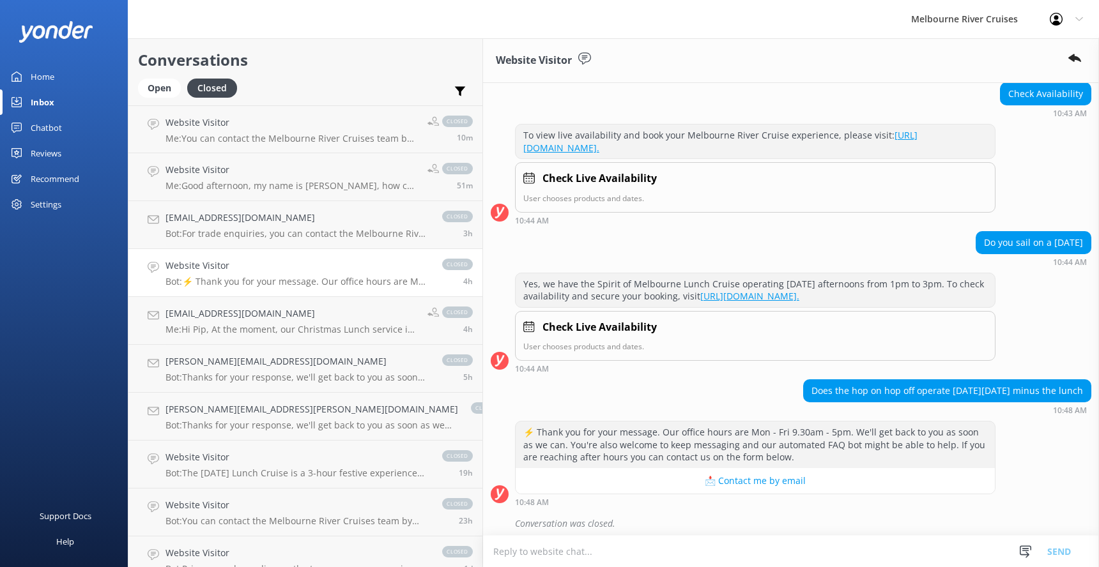
scroll to position [158, 0]
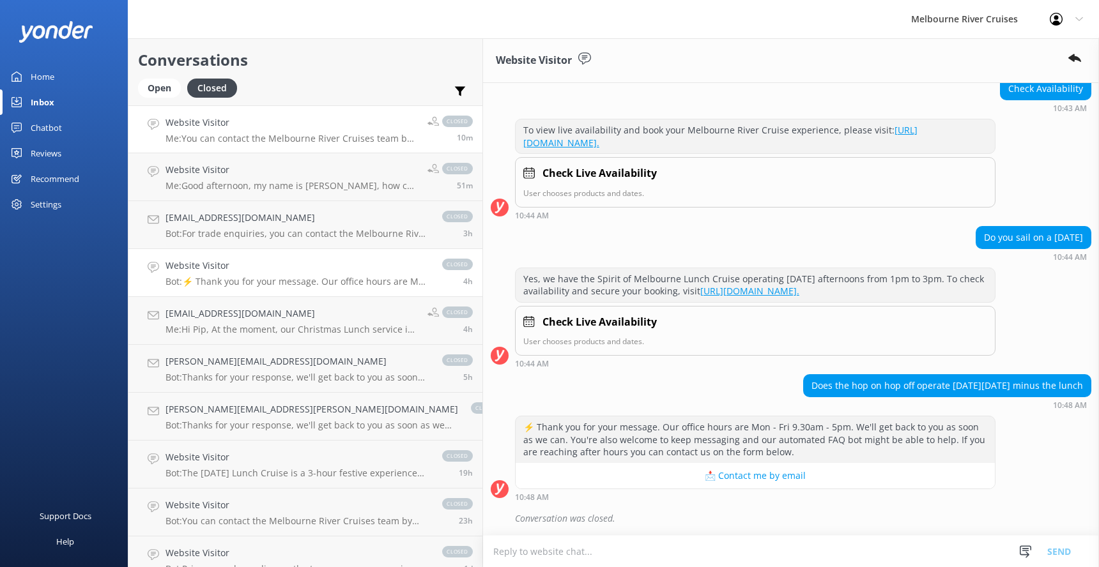
click at [181, 132] on div "Website Visitor Me: You can contact the Melbourne River Cruises team by calling…" at bounding box center [292, 129] width 252 height 27
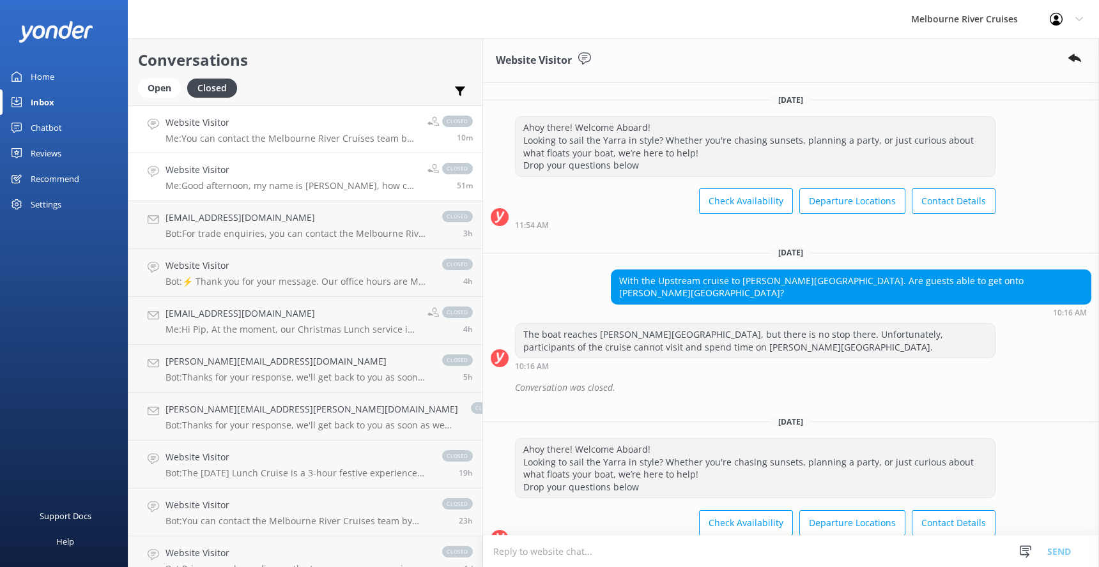
click at [215, 176] on h4 "Website Visitor" at bounding box center [292, 170] width 252 height 14
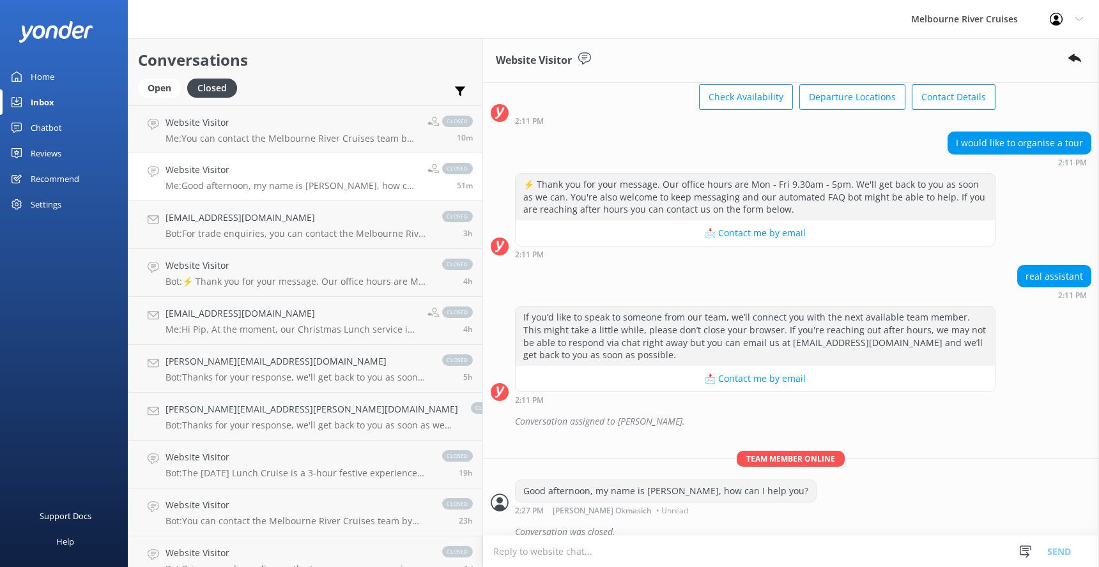
scroll to position [105, 0]
click at [578, 58] on icon at bounding box center [584, 58] width 13 height 13
click at [578, 56] on icon at bounding box center [584, 58] width 13 height 13
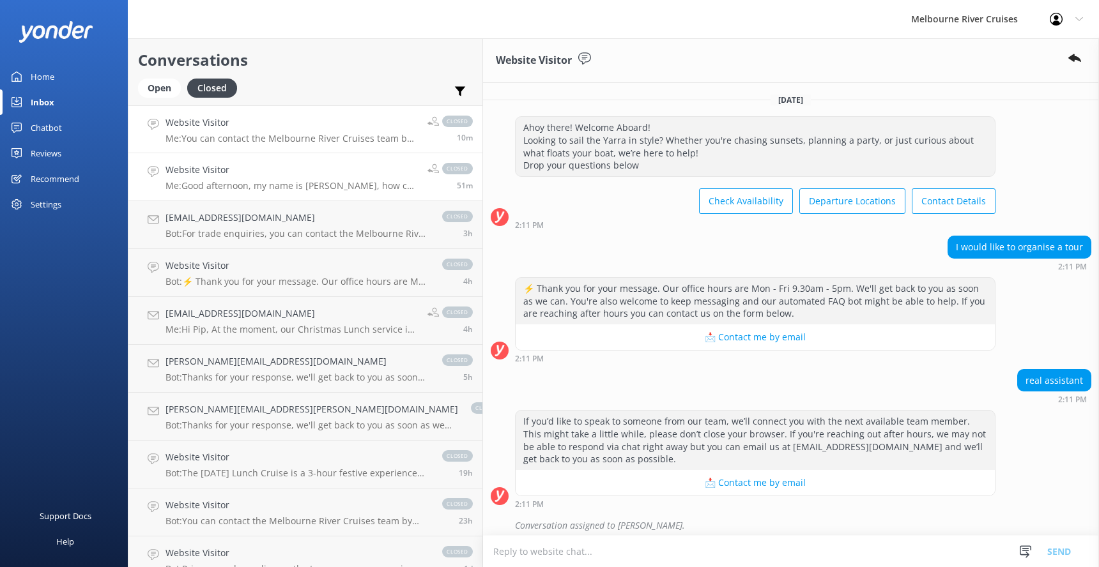
click at [196, 127] on h4 "Website Visitor" at bounding box center [292, 123] width 252 height 14
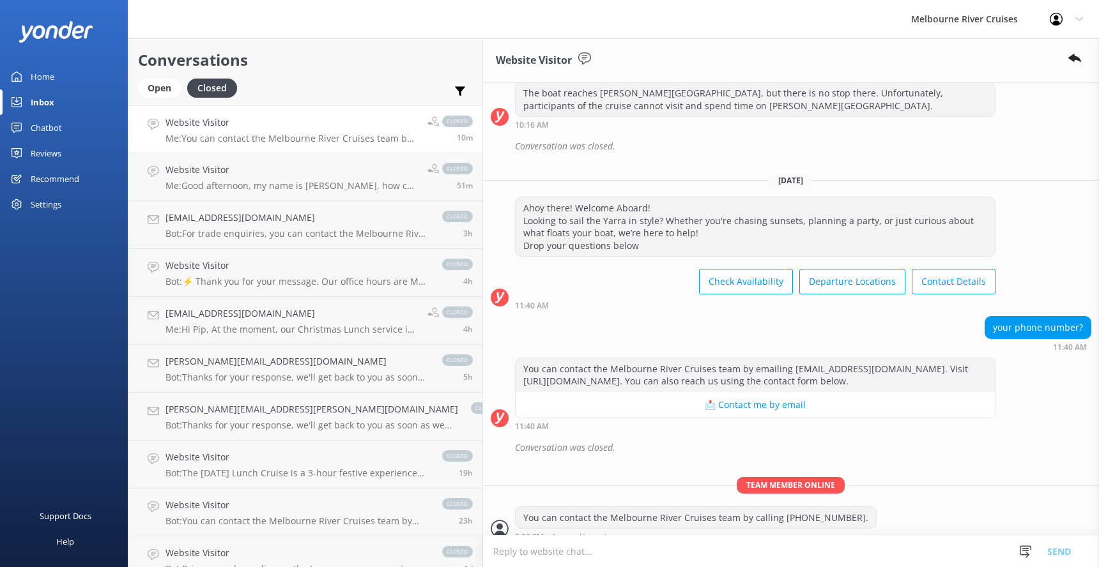
scroll to position [269, 0]
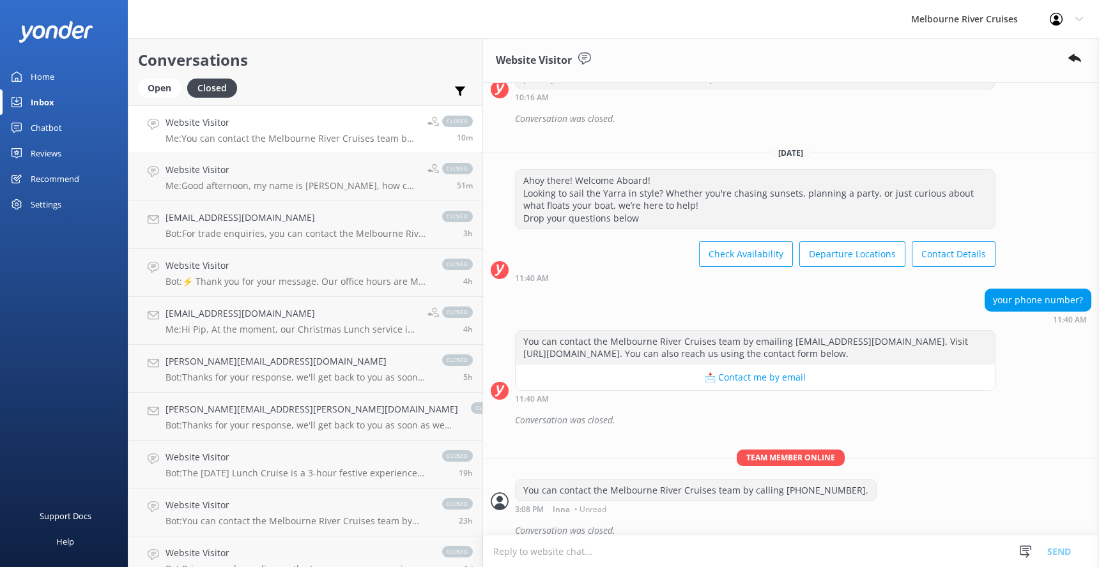
click at [196, 127] on h4 "Website Visitor" at bounding box center [292, 123] width 252 height 14
click at [189, 169] on h4 "Website Visitor" at bounding box center [292, 170] width 252 height 14
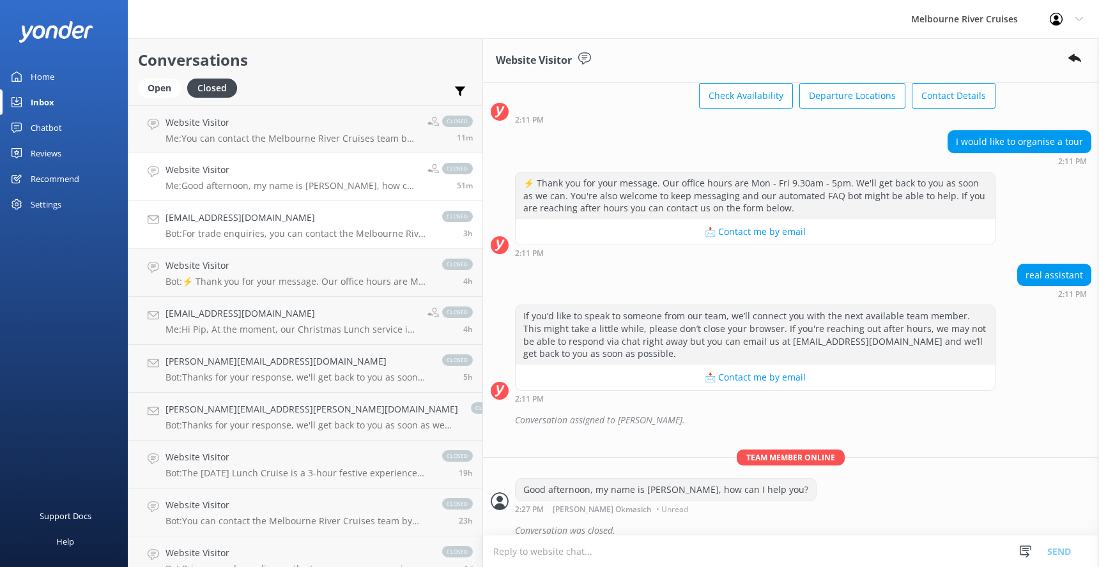
click at [202, 219] on h4 "[EMAIL_ADDRESS][DOMAIN_NAME]" at bounding box center [298, 218] width 264 height 14
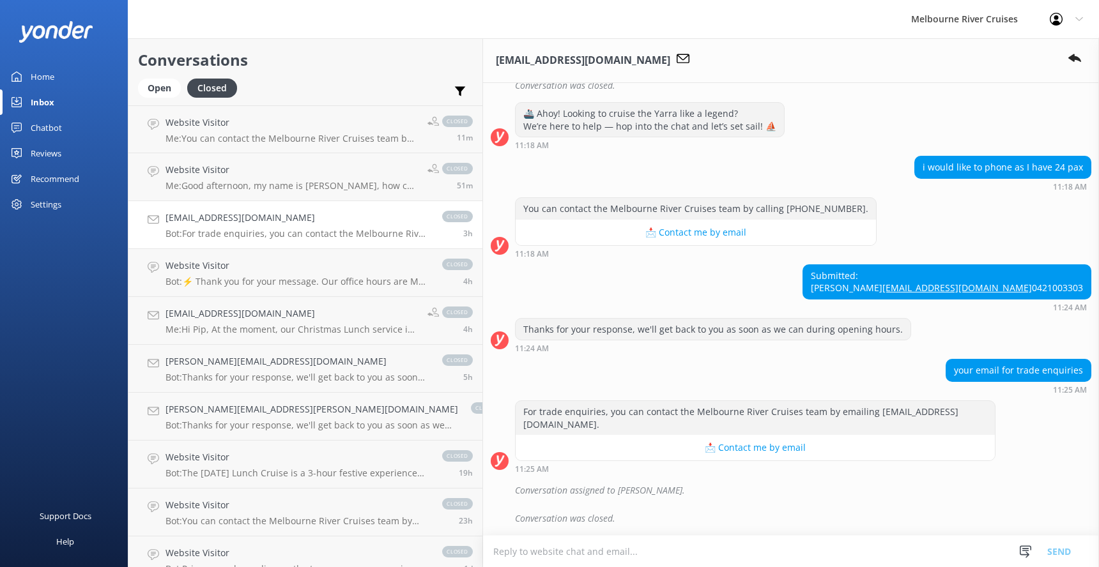
scroll to position [598, 0]
click at [206, 266] on h4 "Website Visitor" at bounding box center [298, 266] width 264 height 14
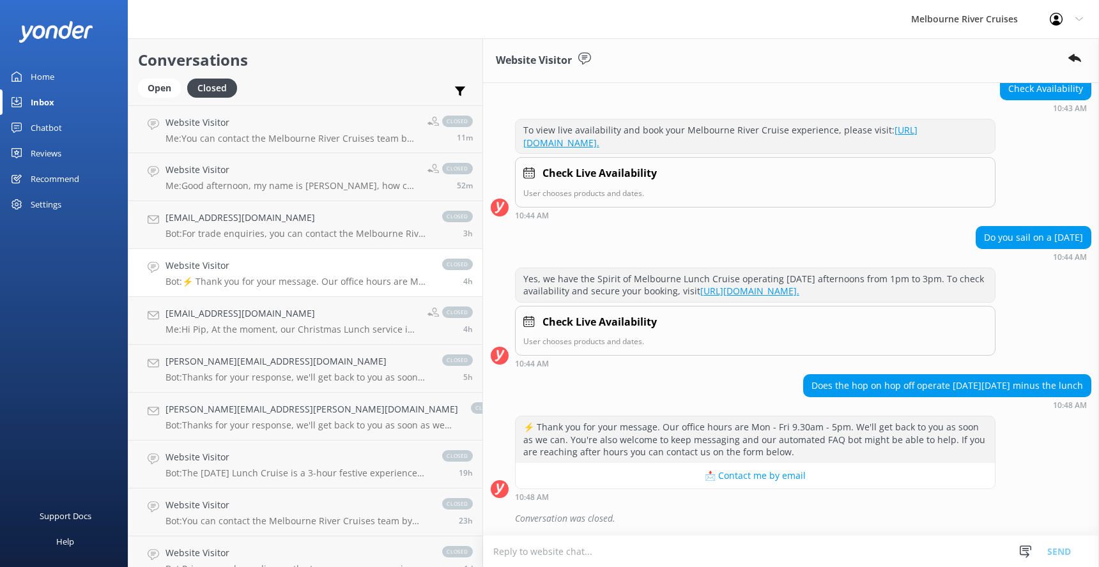
scroll to position [158, 0]
click at [213, 309] on h4 "[EMAIL_ADDRESS][DOMAIN_NAME]" at bounding box center [292, 314] width 252 height 14
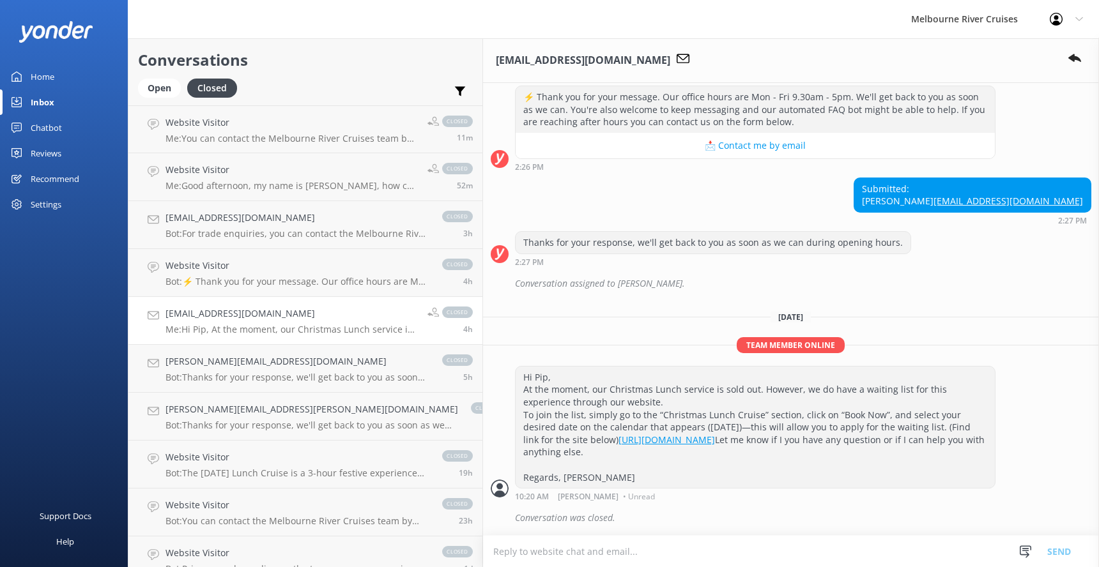
scroll to position [460, 0]
click at [213, 368] on h4 "[PERSON_NAME][EMAIL_ADDRESS][DOMAIN_NAME]" at bounding box center [298, 362] width 264 height 14
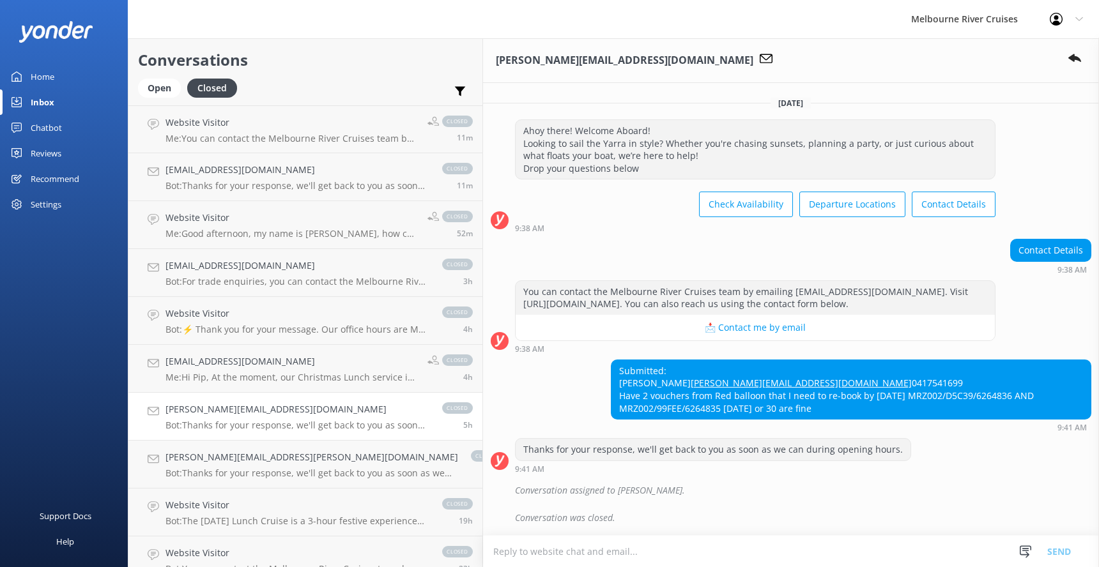
scroll to position [22, 0]
click at [206, 375] on p "Me: Hi Pip, At the moment, our Christmas Lunch service is sold out. However, we…" at bounding box center [292, 378] width 252 height 12
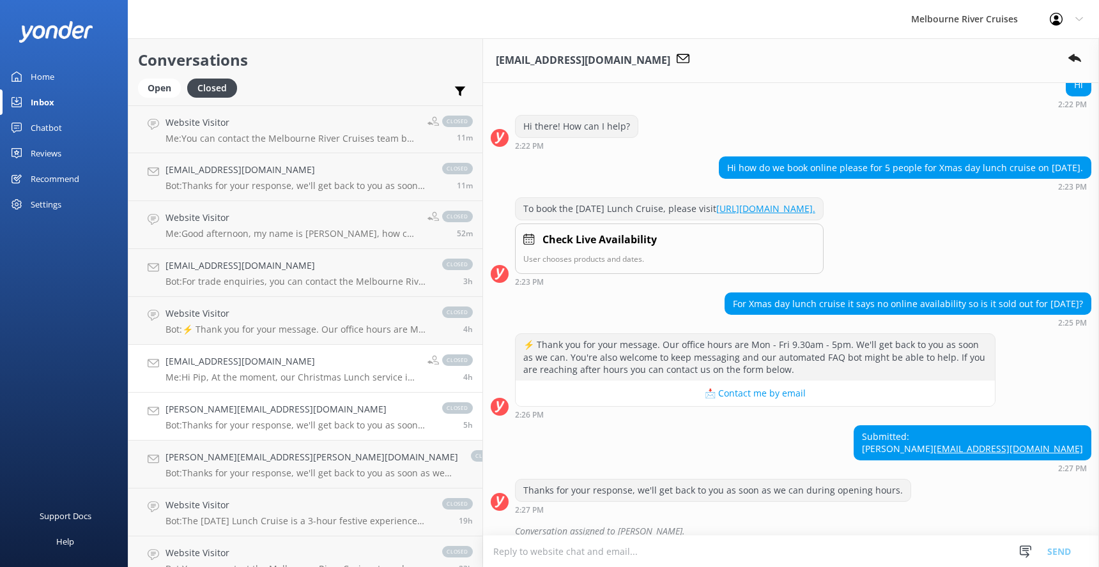
click at [212, 415] on h4 "[PERSON_NAME][EMAIL_ADDRESS][DOMAIN_NAME]" at bounding box center [298, 410] width 264 height 14
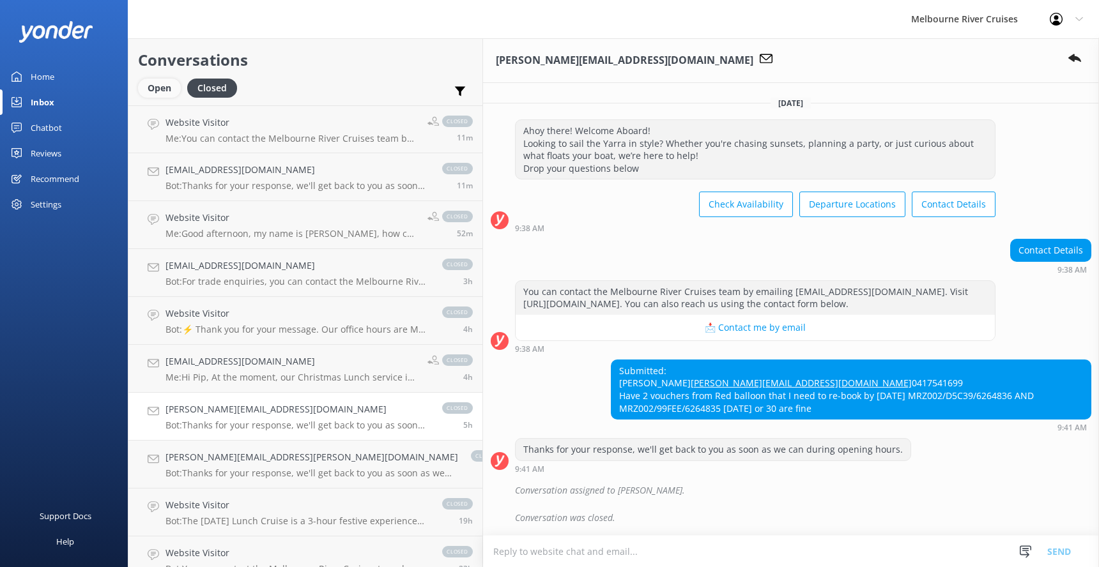
click at [156, 91] on div "Open" at bounding box center [159, 88] width 43 height 19
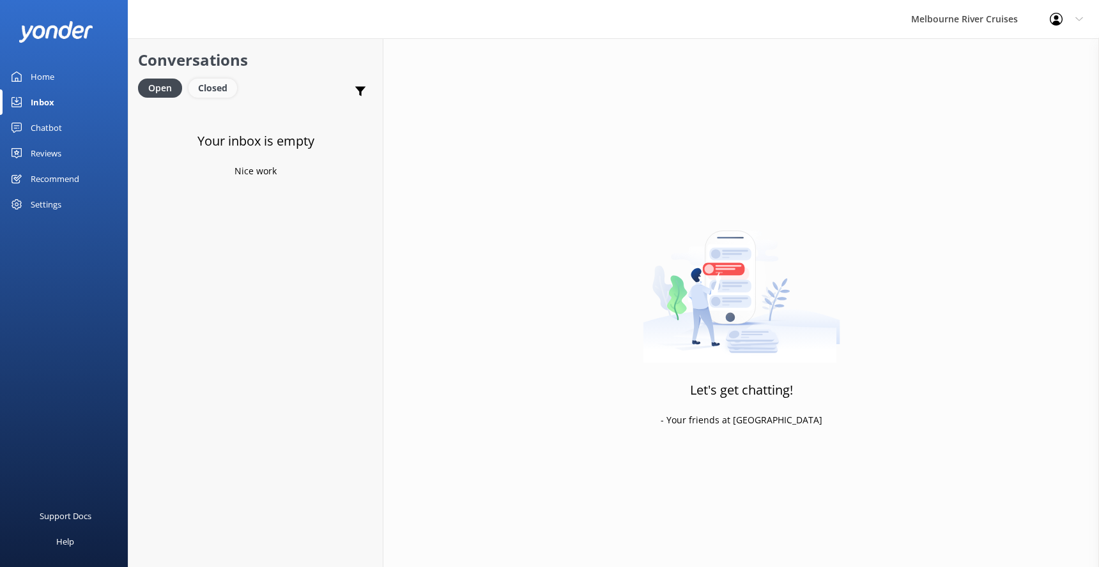
click at [217, 84] on div "Closed" at bounding box center [213, 88] width 49 height 19
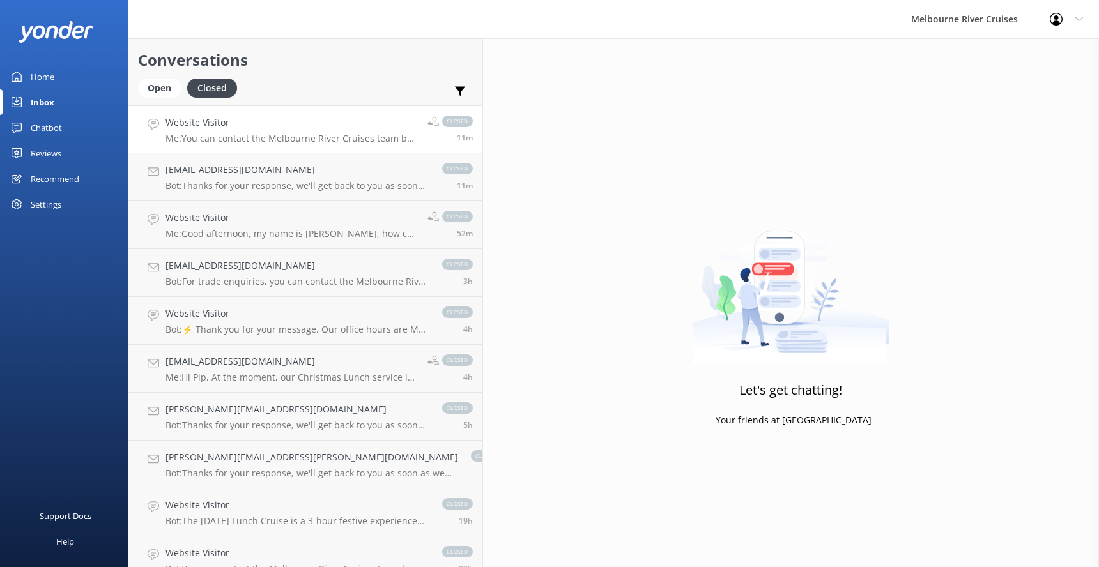
click at [210, 127] on h4 "Website Visitor" at bounding box center [292, 123] width 252 height 14
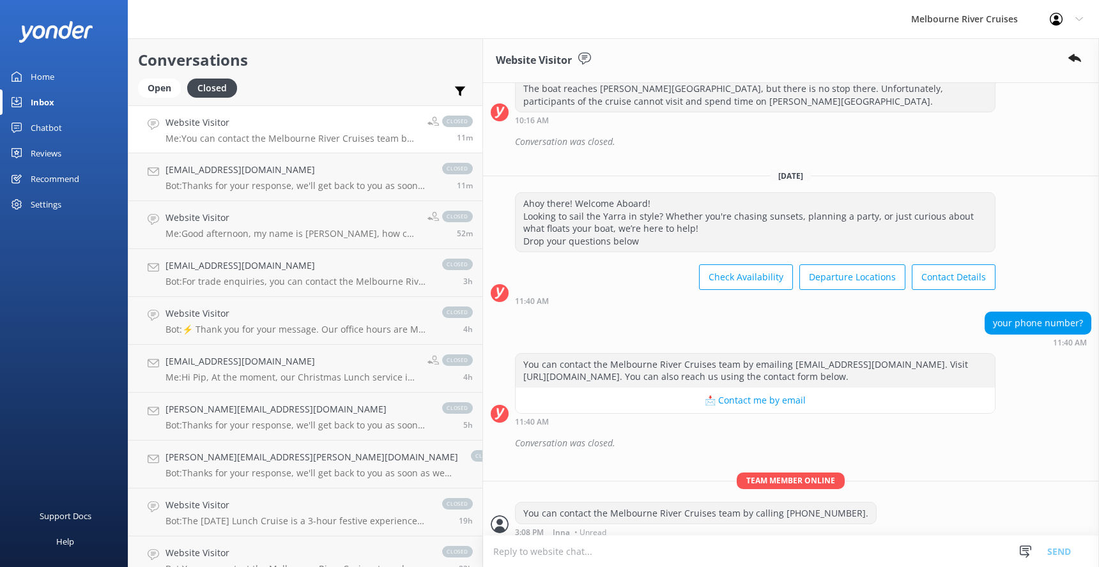
scroll to position [269, 0]
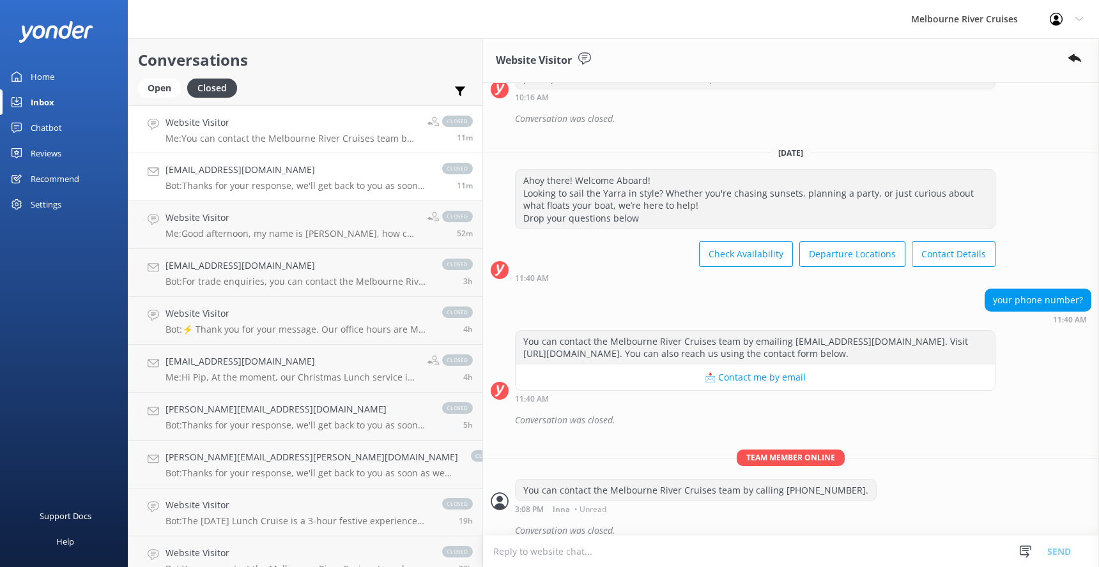
click at [202, 181] on p "Bot: Thanks for your response, we'll get back to you as soon as we can during o…" at bounding box center [298, 186] width 264 height 12
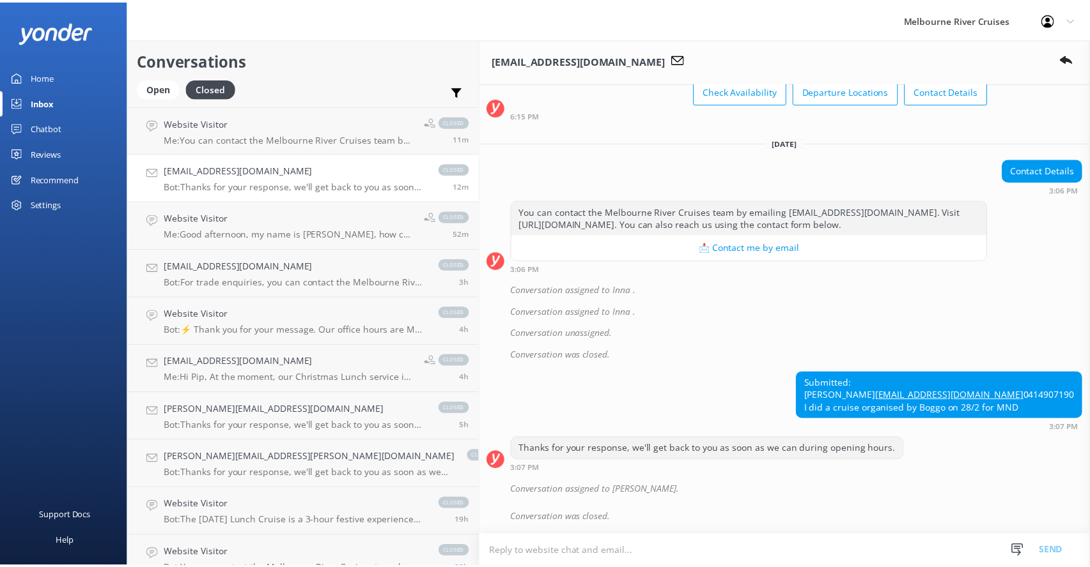
scroll to position [523, 0]
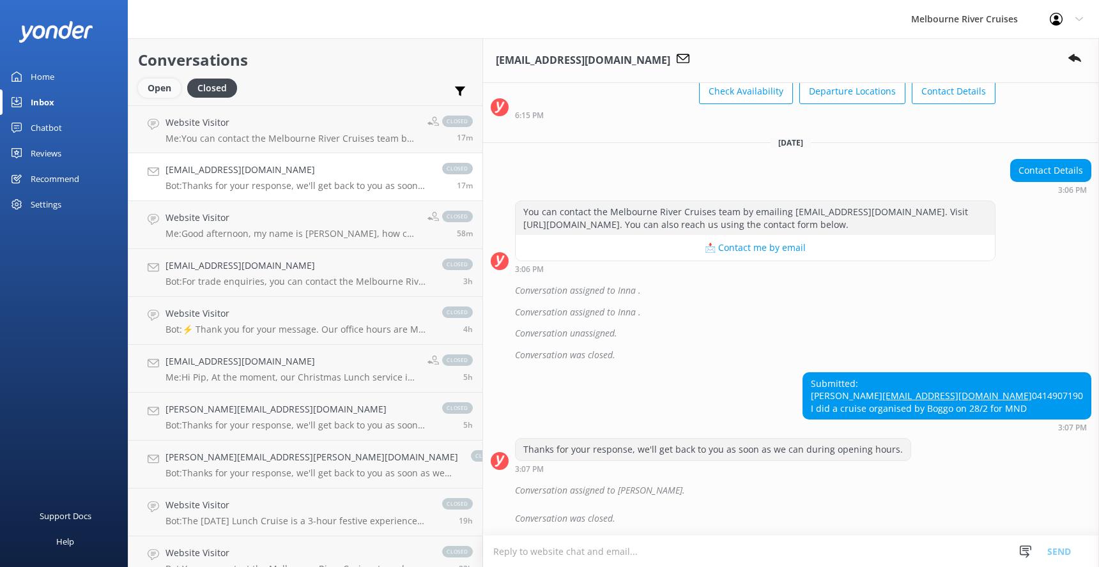
click at [153, 93] on div "Open" at bounding box center [159, 88] width 43 height 19
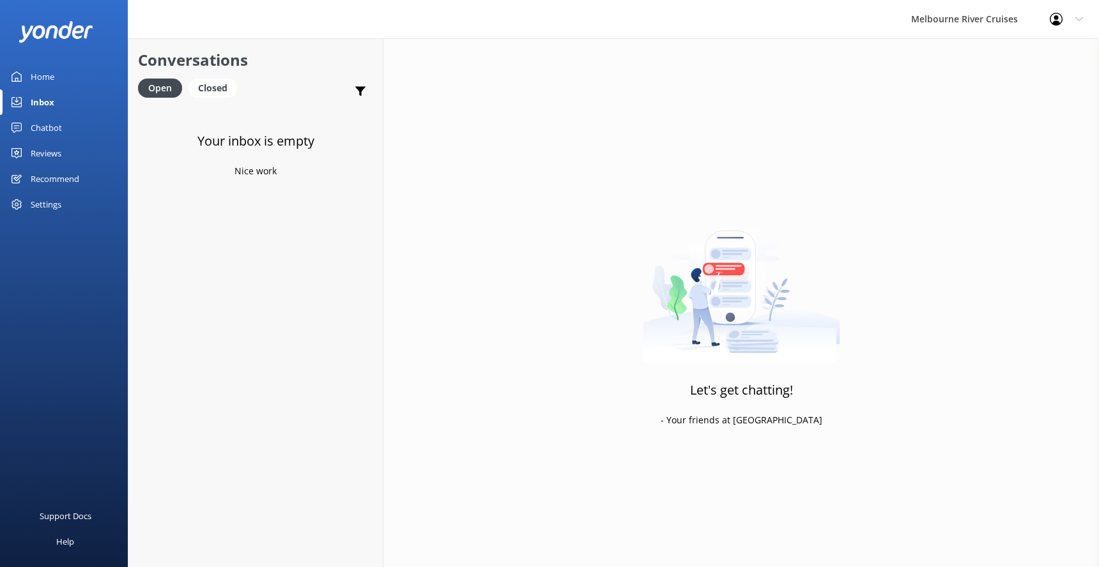
click at [1082, 12] on div "Profile Settings Logout" at bounding box center [1066, 19] width 65 height 38
drag, startPoint x: 1061, startPoint y: 197, endPoint x: 1049, endPoint y: 190, distance: 13.2
click at [1059, 197] on div "Let's get chatting! - Your friends at [GEOGRAPHIC_DATA]" at bounding box center [741, 321] width 716 height 567
click at [995, 171] on div "Let's get chatting! - Your friends at [GEOGRAPHIC_DATA]" at bounding box center [741, 321] width 716 height 567
click at [37, 102] on div "Inbox" at bounding box center [43, 102] width 24 height 26
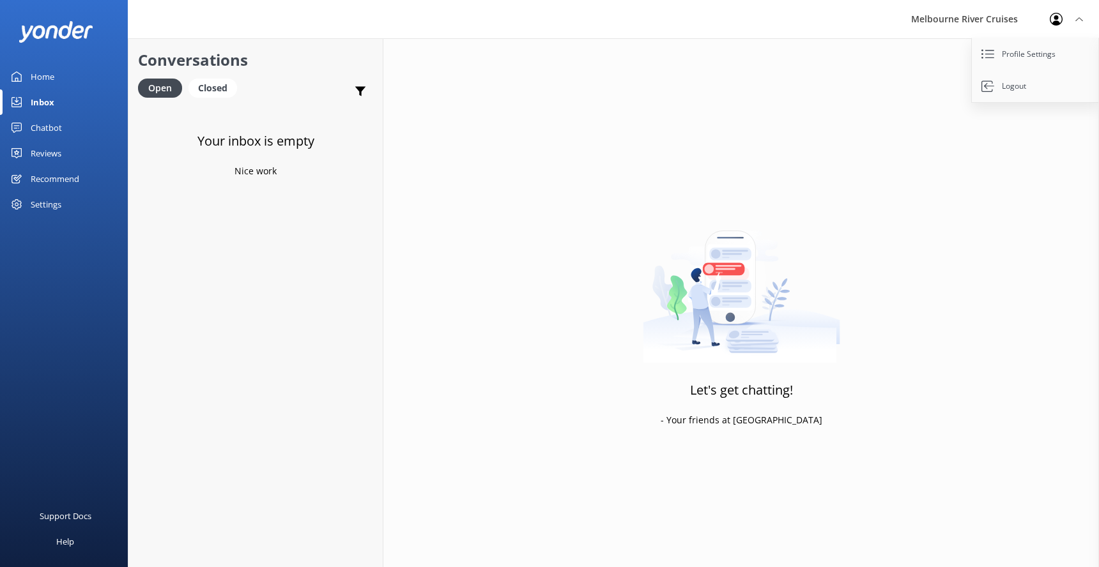
click at [35, 124] on div "Chatbot" at bounding box center [46, 128] width 31 height 26
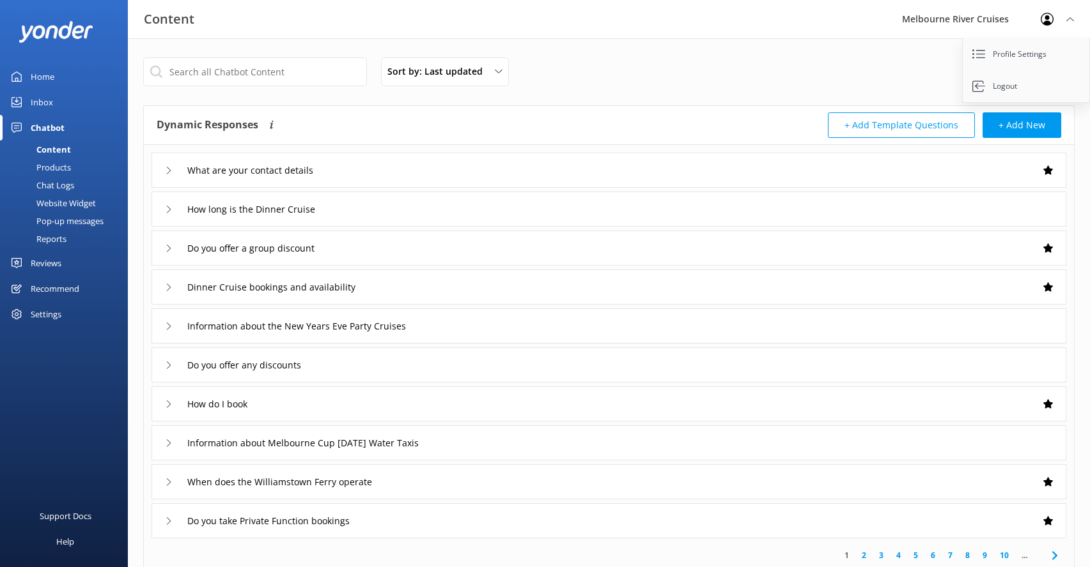
click at [1071, 18] on icon at bounding box center [1070, 19] width 8 height 8
click at [50, 105] on div "Inbox" at bounding box center [42, 102] width 22 height 26
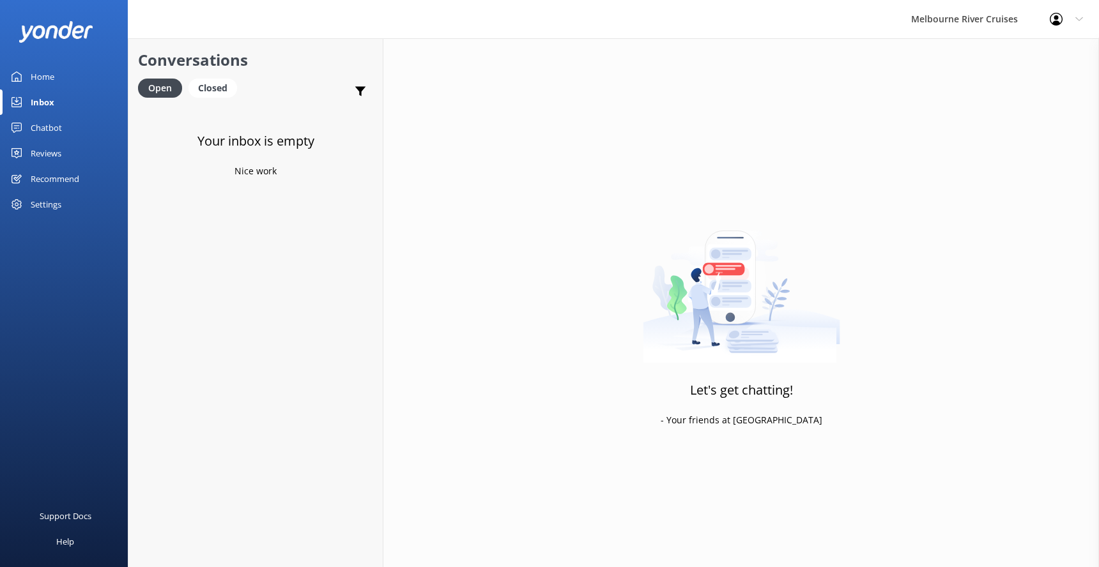
click at [31, 77] on div "Home" at bounding box center [43, 77] width 24 height 26
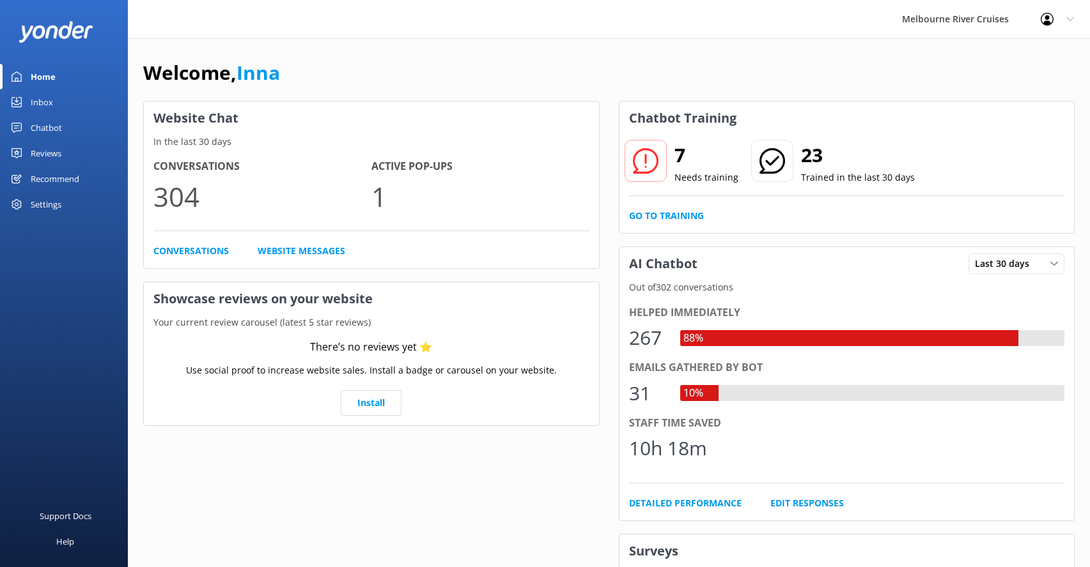
click at [33, 100] on div "Inbox" at bounding box center [42, 102] width 22 height 26
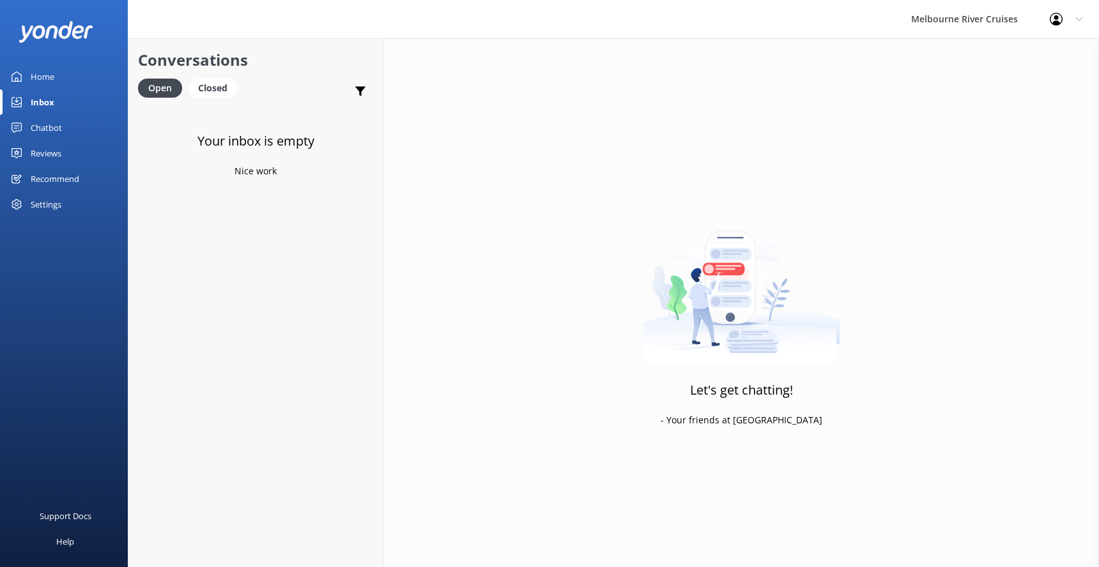
click at [40, 128] on div "Chatbot" at bounding box center [46, 128] width 31 height 26
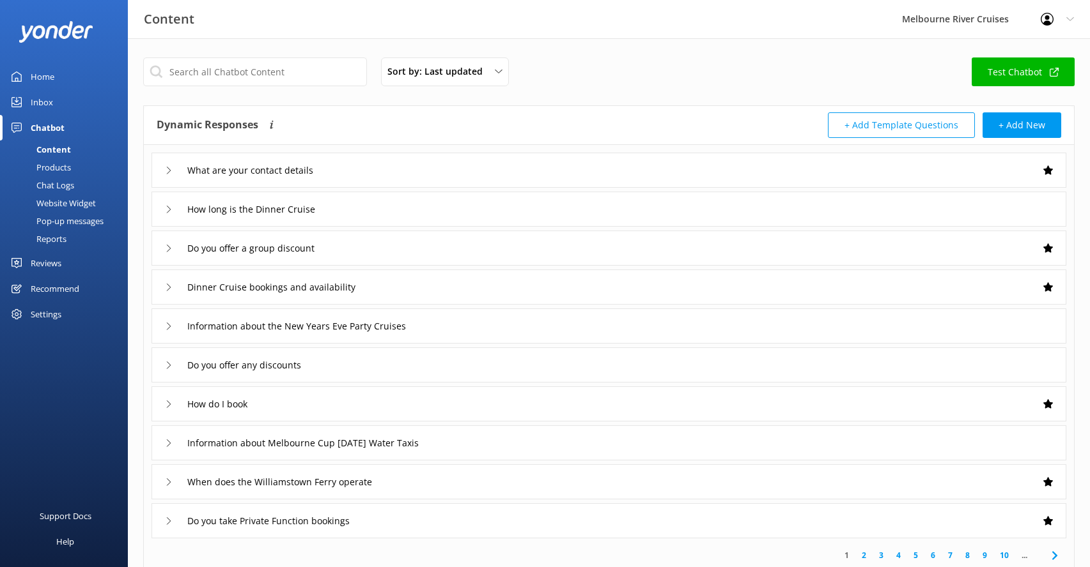
click at [41, 316] on div "Settings" at bounding box center [46, 315] width 31 height 26
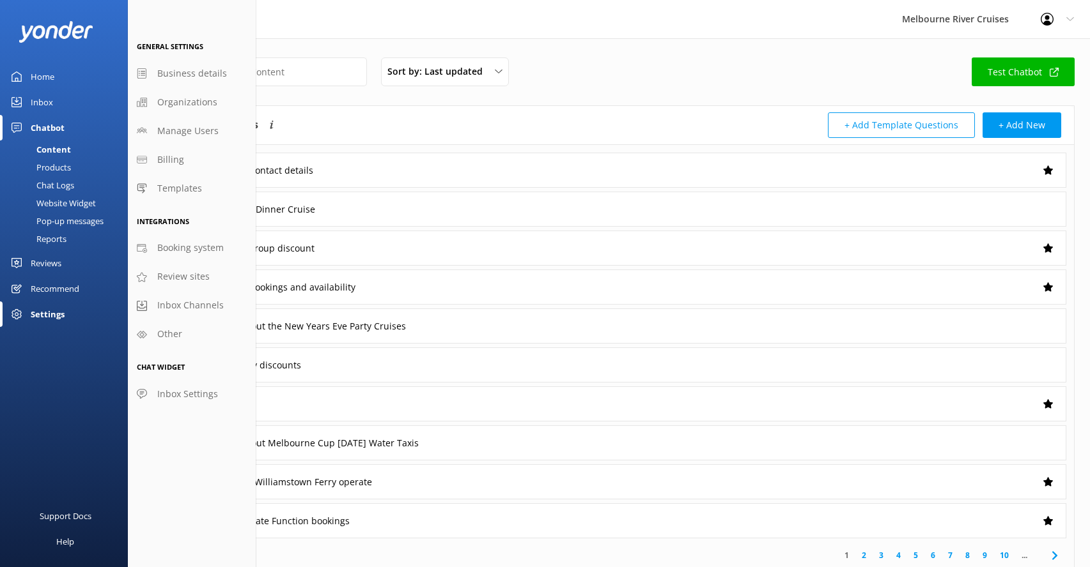
click at [38, 70] on div "Home" at bounding box center [43, 77] width 24 height 26
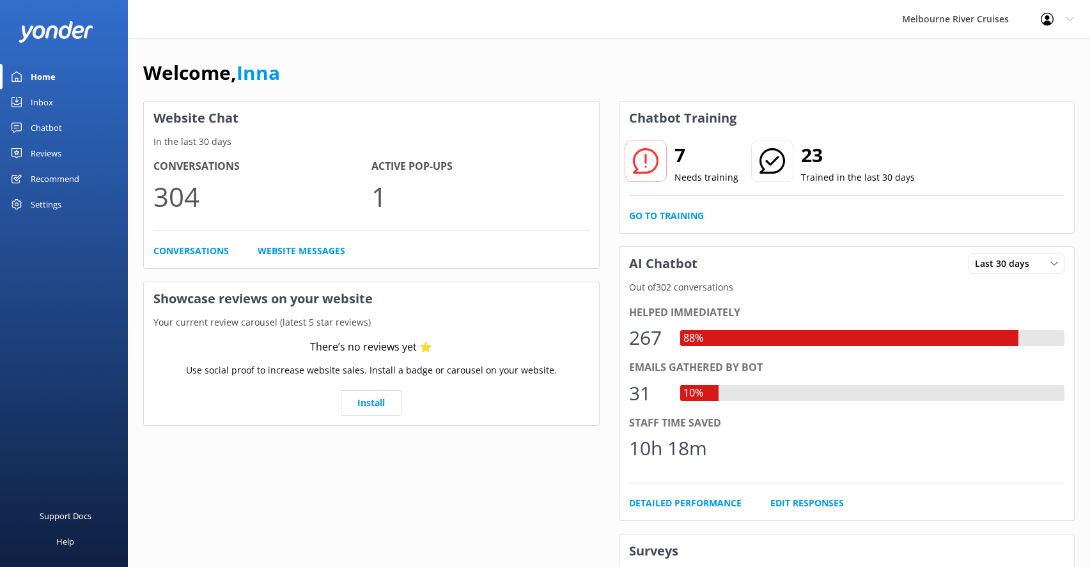
click at [1069, 19] on icon at bounding box center [1070, 19] width 8 height 8
click at [854, 70] on div "Welcome, Inna" at bounding box center [608, 79] width 931 height 43
click at [927, 22] on div "Melbourne River Cruises" at bounding box center [955, 19] width 139 height 38
click at [1042, 19] on icon at bounding box center [1046, 19] width 13 height 13
click at [1047, 22] on use at bounding box center [1046, 19] width 13 height 13
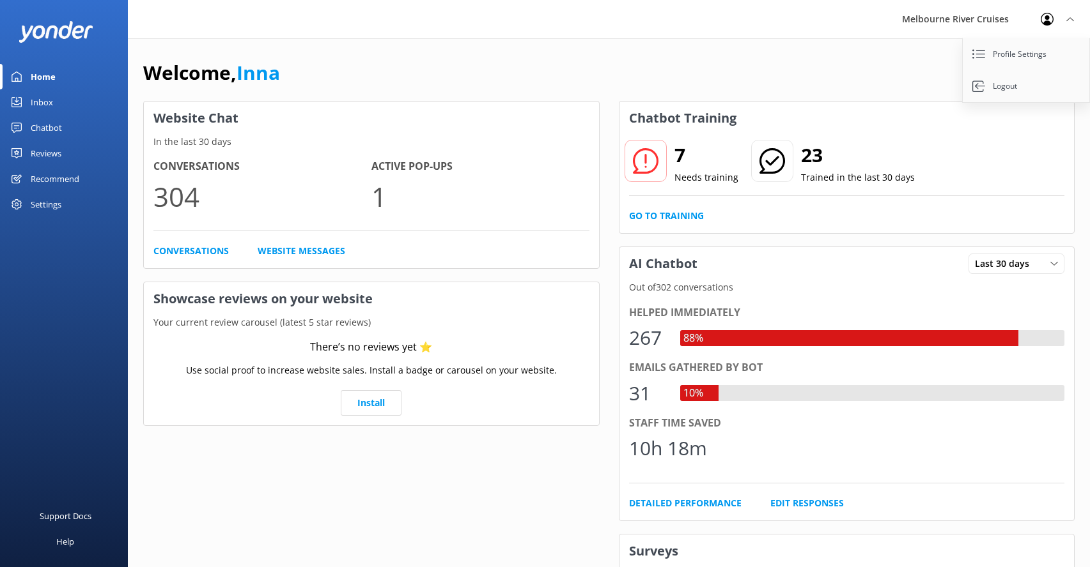
click at [874, 41] on div "Welcome, Inna Website Chat In the last 30 days Conversations 304 Active Pop-ups…" at bounding box center [609, 368] width 962 height 661
click at [40, 102] on div "Inbox" at bounding box center [42, 102] width 22 height 26
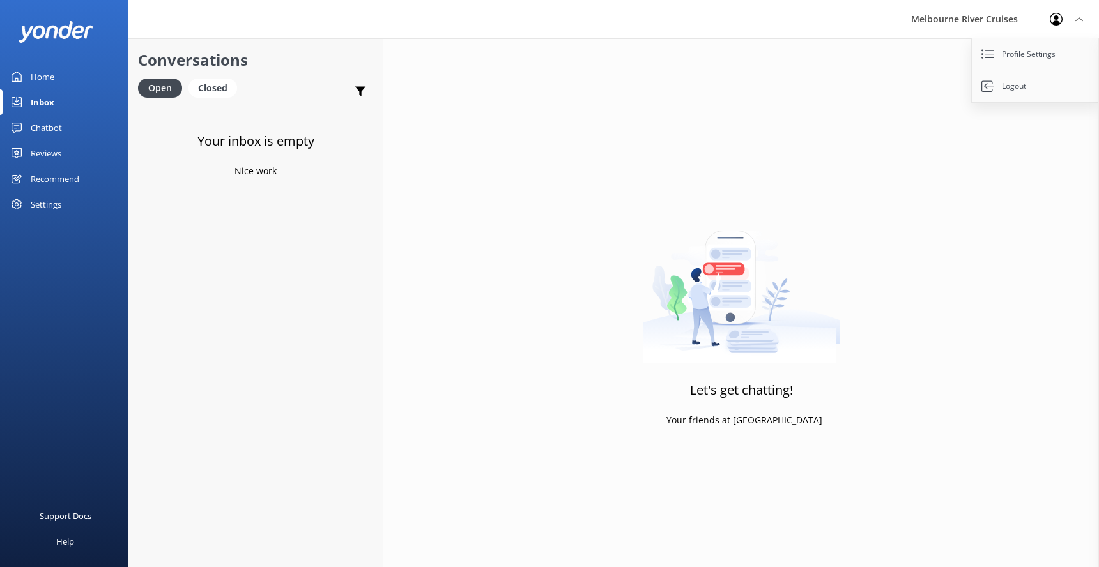
click at [1078, 17] on icon at bounding box center [1079, 19] width 8 height 8
click at [215, 85] on div "Closed" at bounding box center [213, 88] width 49 height 19
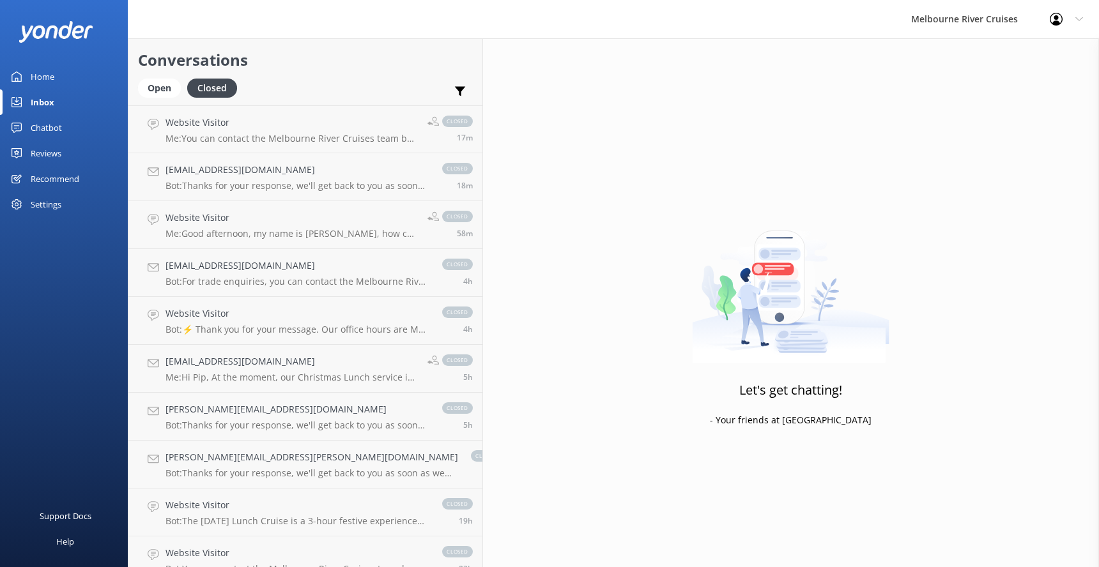
click at [1085, 12] on div "Profile Settings Logout" at bounding box center [1066, 19] width 65 height 38
click at [403, 20] on div "Melbourne River Cruises Profile Settings Logout" at bounding box center [549, 19] width 1099 height 38
click at [41, 72] on div "Home" at bounding box center [43, 77] width 24 height 26
